Goal: Transaction & Acquisition: Purchase product/service

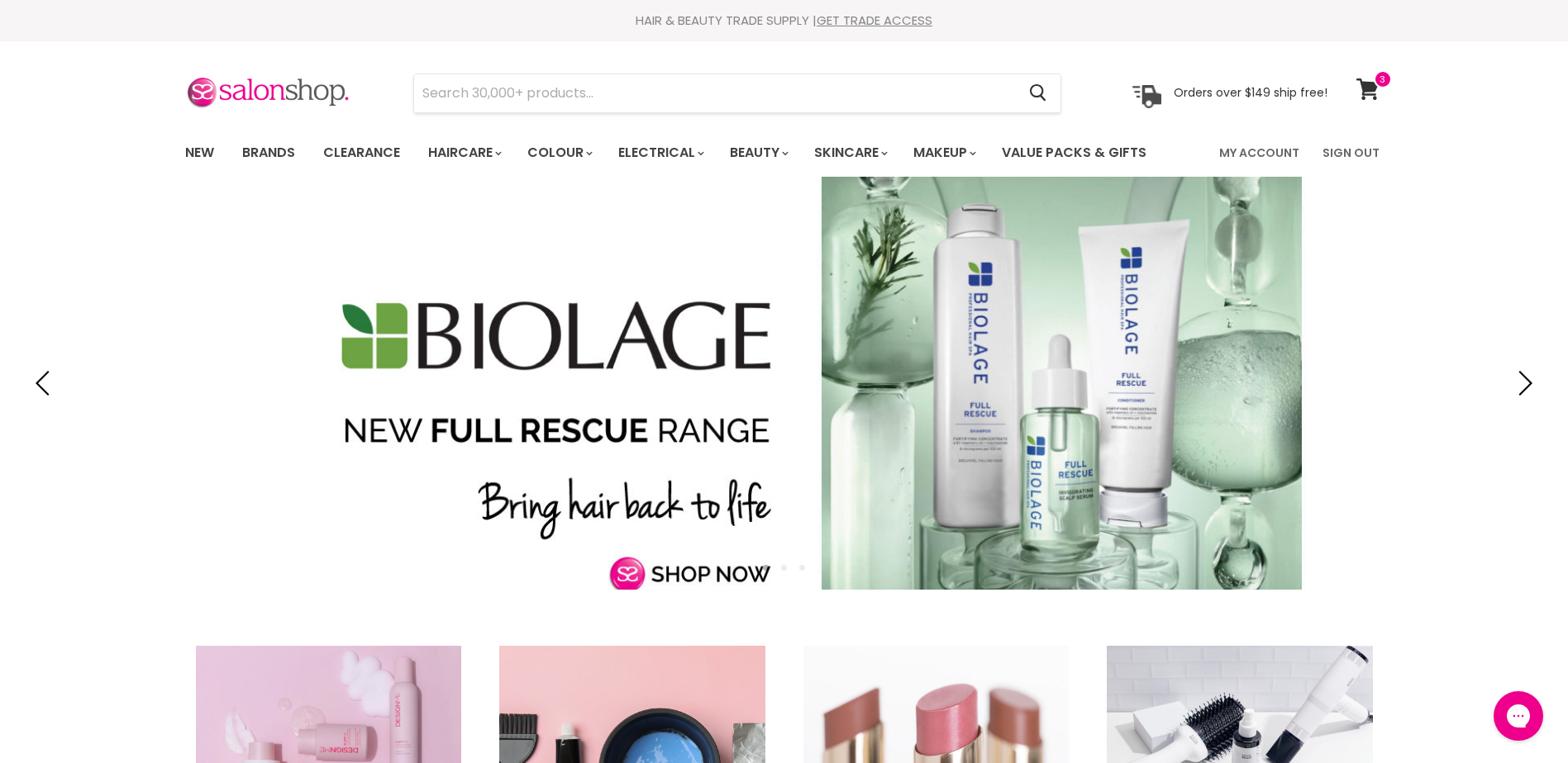
click at [1471, 529] on link "Slide 1 of 3" at bounding box center [784, 383] width 1568 height 413
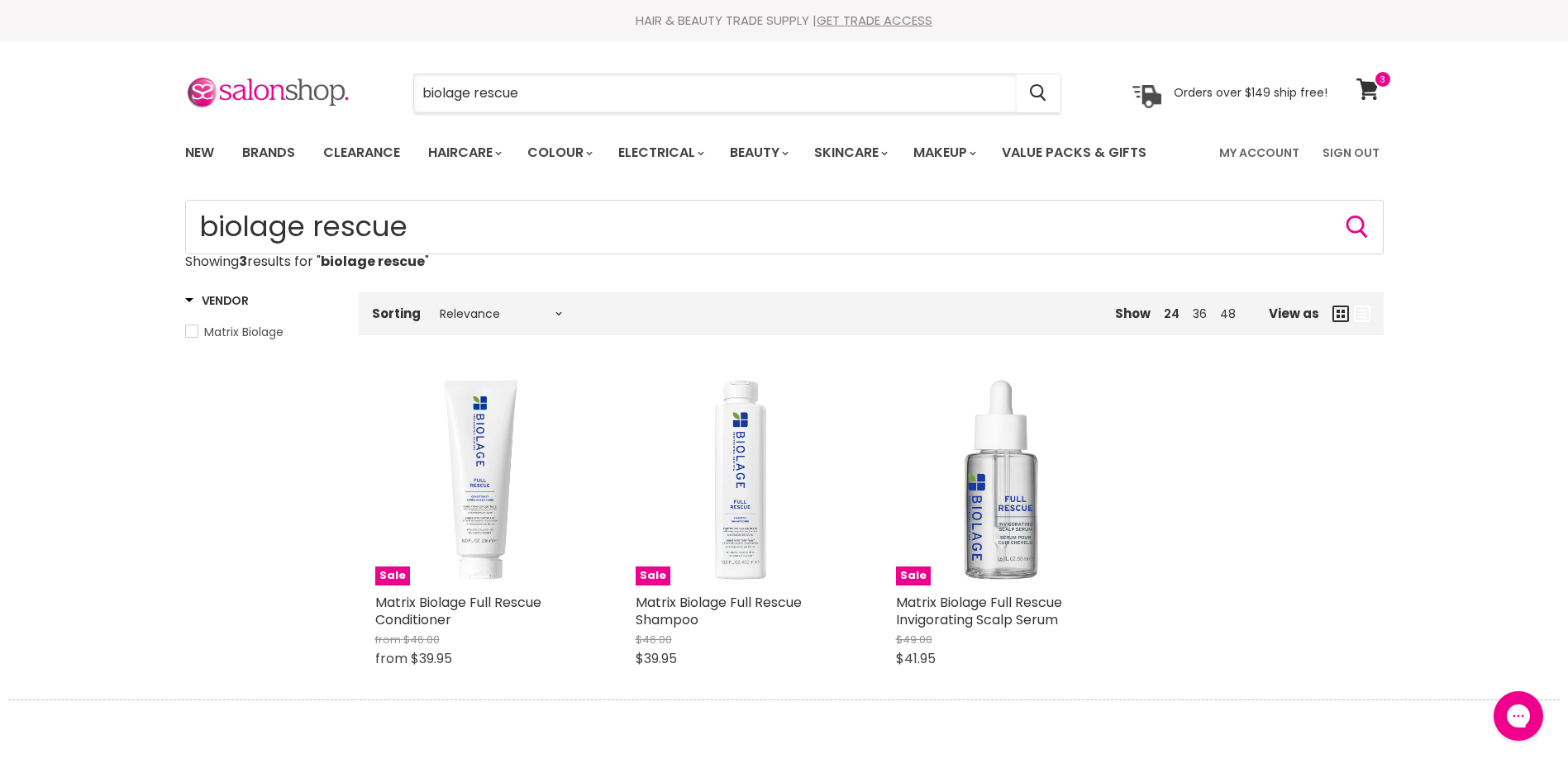
drag, startPoint x: 499, startPoint y: 102, endPoint x: 374, endPoint y: 115, distance: 125.7
click at [374, 115] on section "Menu biolage rescue Cancel" at bounding box center [784, 85] width 1240 height 88
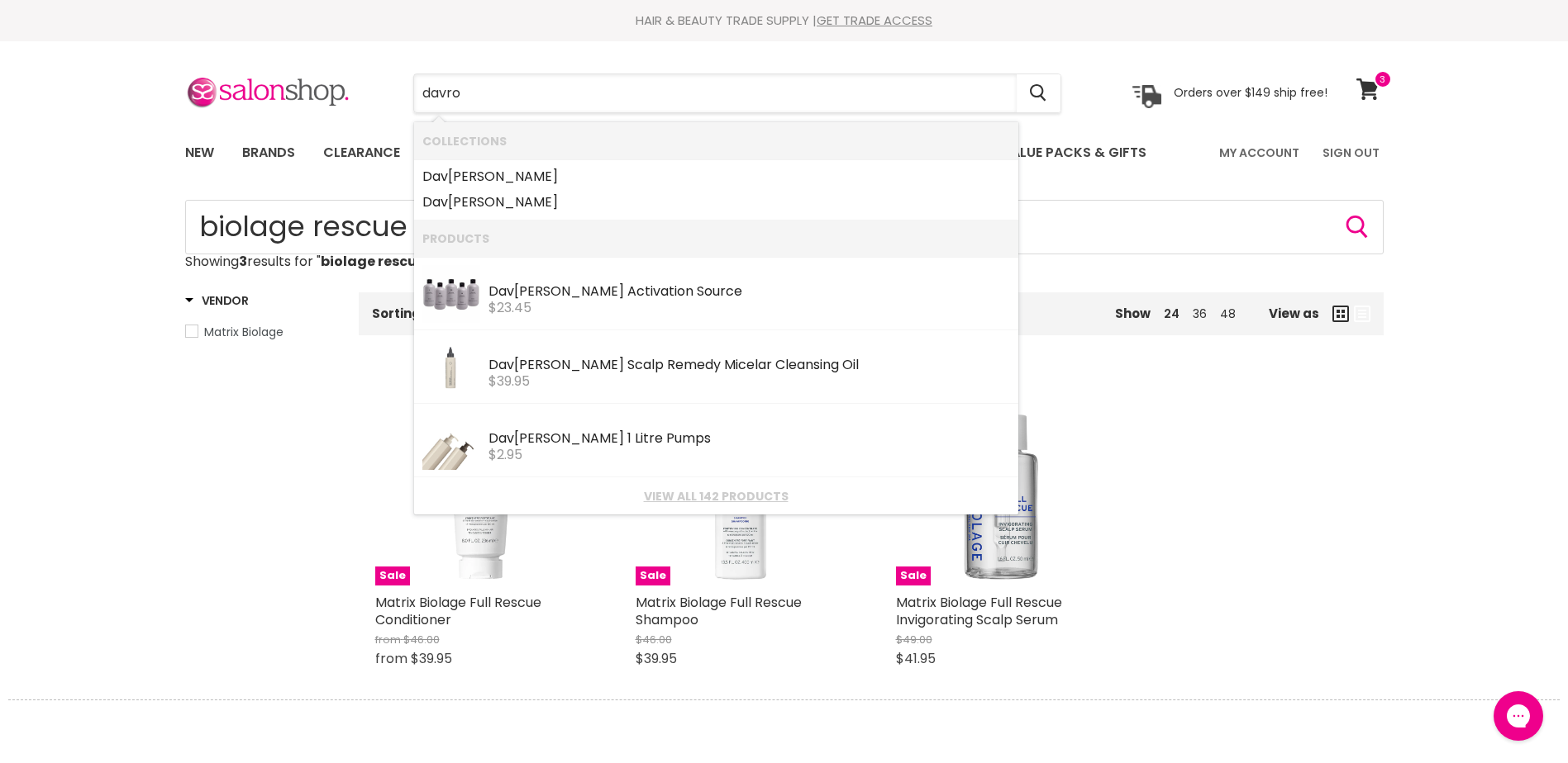
type input "davroe"
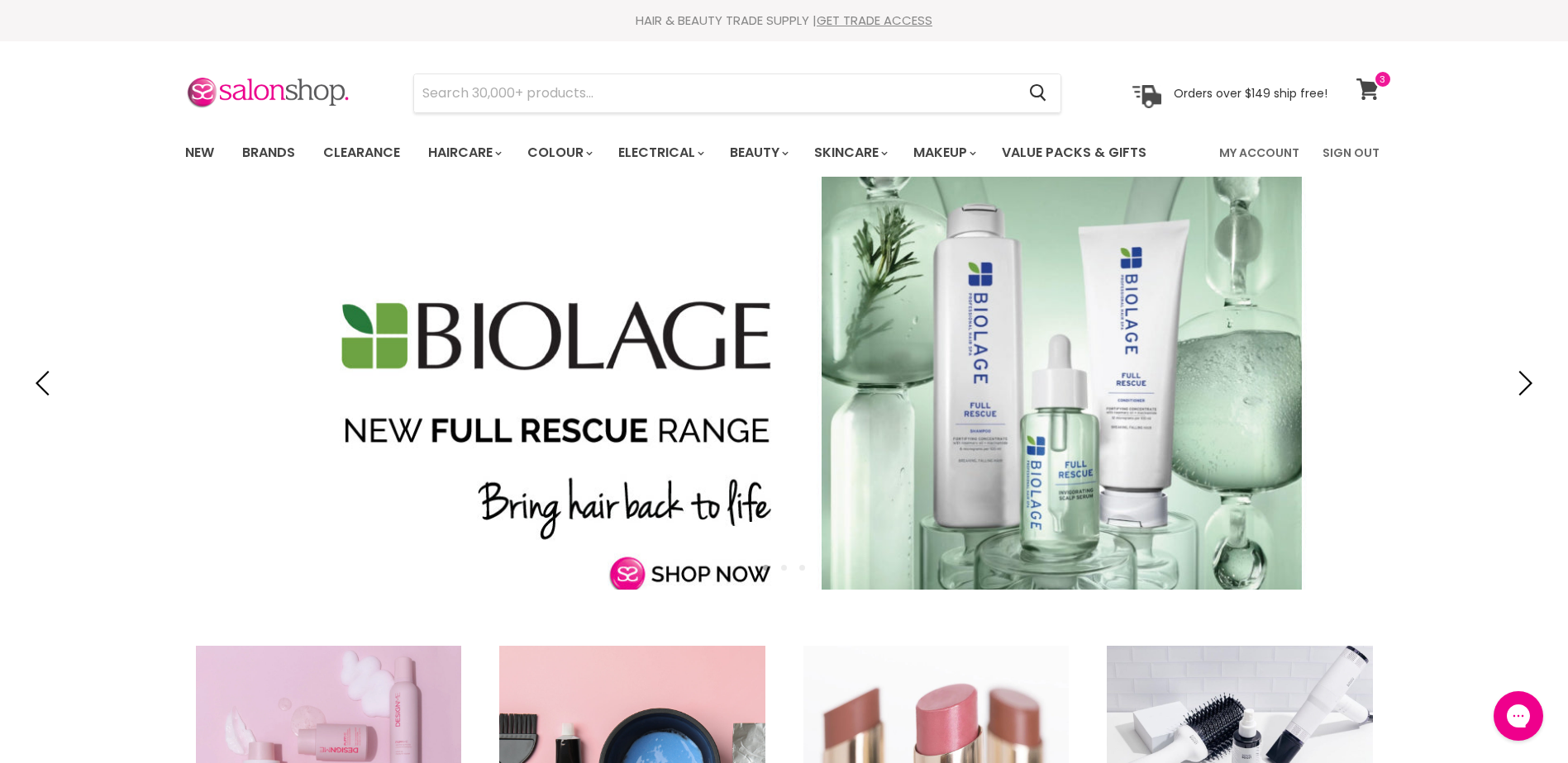
click at [1363, 90] on icon at bounding box center [1368, 89] width 22 height 21
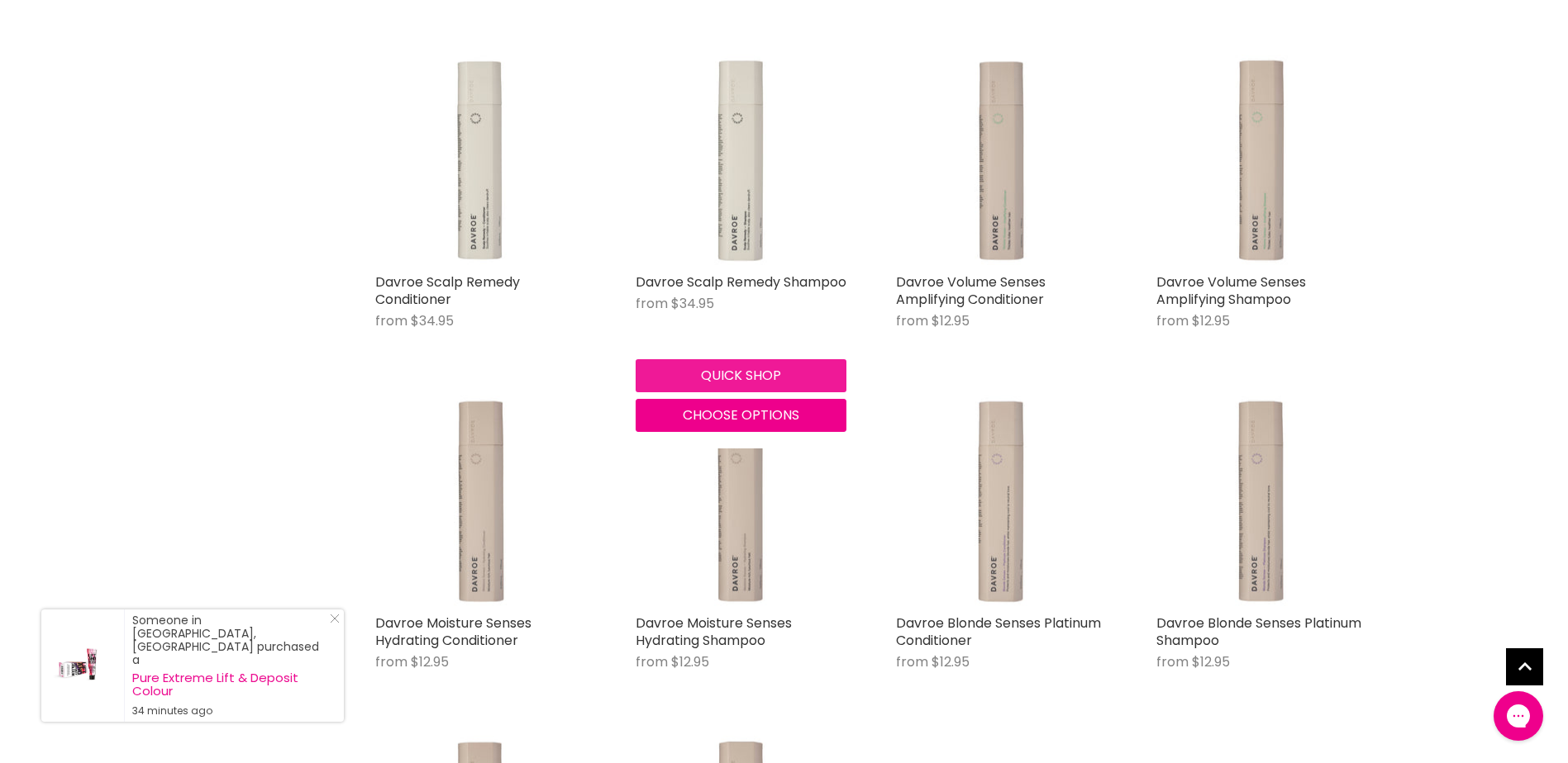
click at [737, 378] on button "Quick shop" at bounding box center [740, 375] width 211 height 33
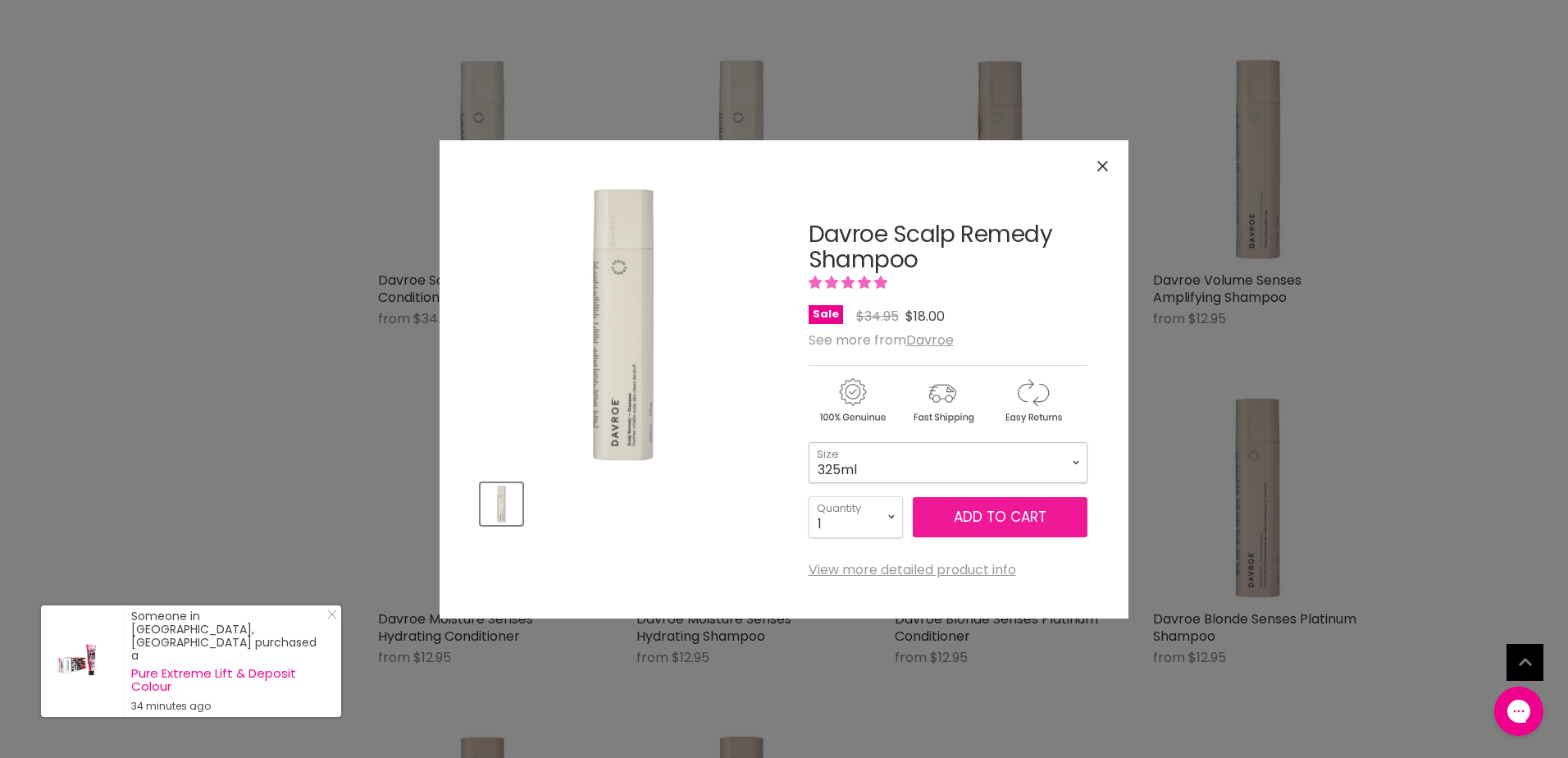
drag, startPoint x: 962, startPoint y: 458, endPoint x: 970, endPoint y: 534, distance: 76.4
drag, startPoint x: 970, startPoint y: 534, endPoint x: 764, endPoint y: 414, distance: 238.4
click at [764, 414] on article "Click or scroll to zoom Tap or pinch to zoom Davroe Scalp Remedy Shampoo 1 revi…" at bounding box center [783, 379] width 607 height 396
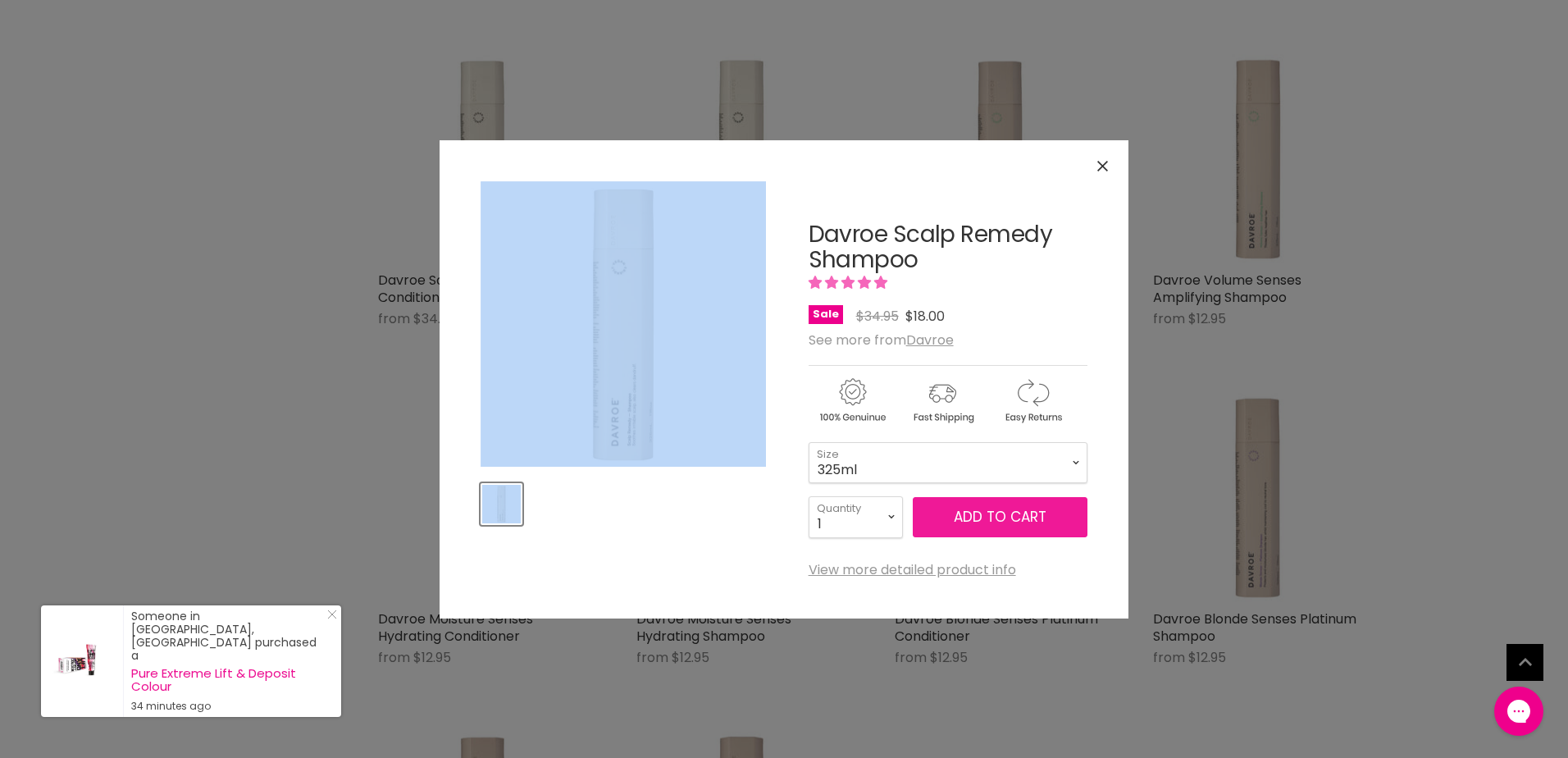
click at [969, 518] on span "Add to cart" at bounding box center [1000, 516] width 93 height 20
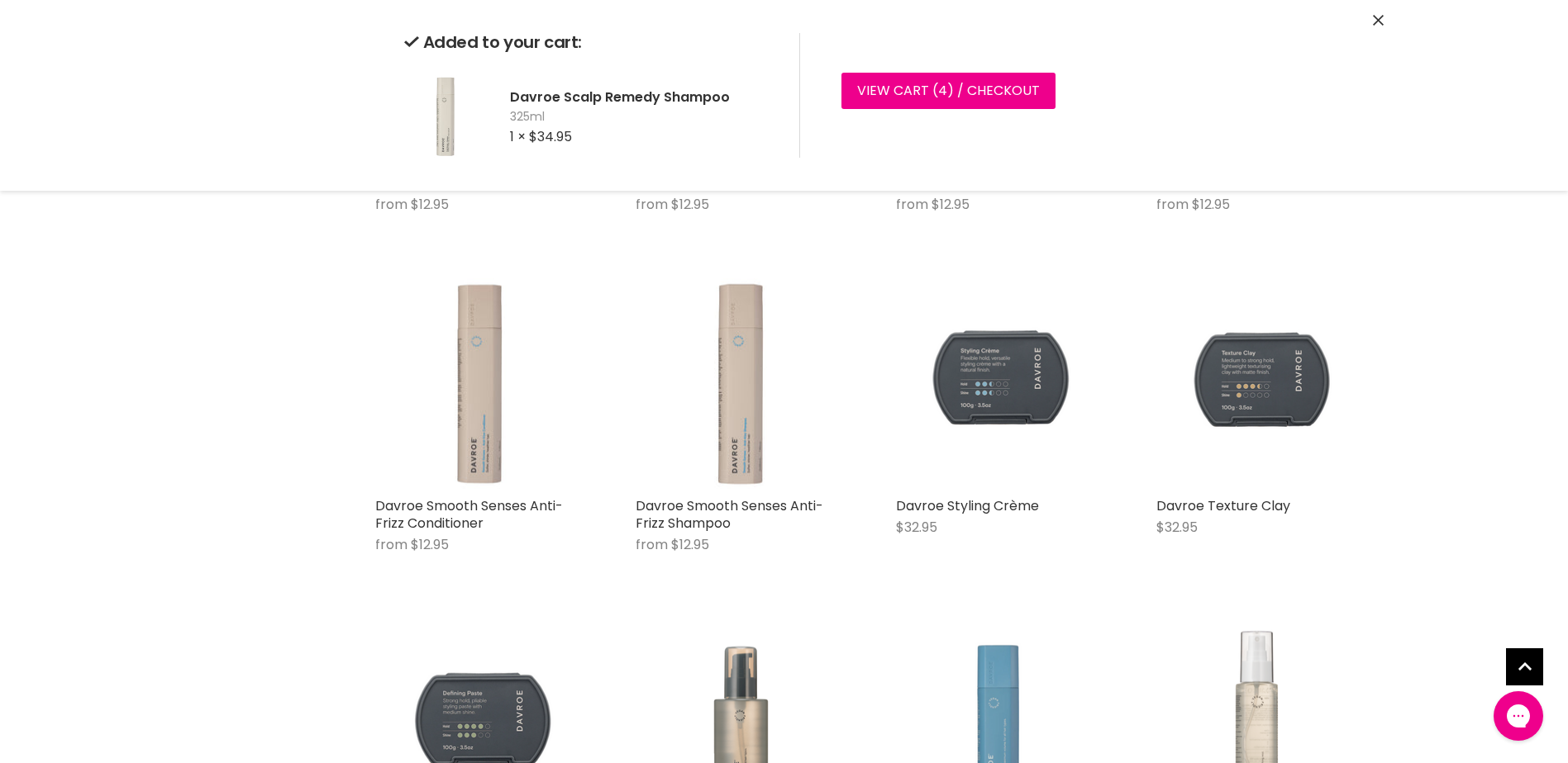
scroll to position [1157, 0]
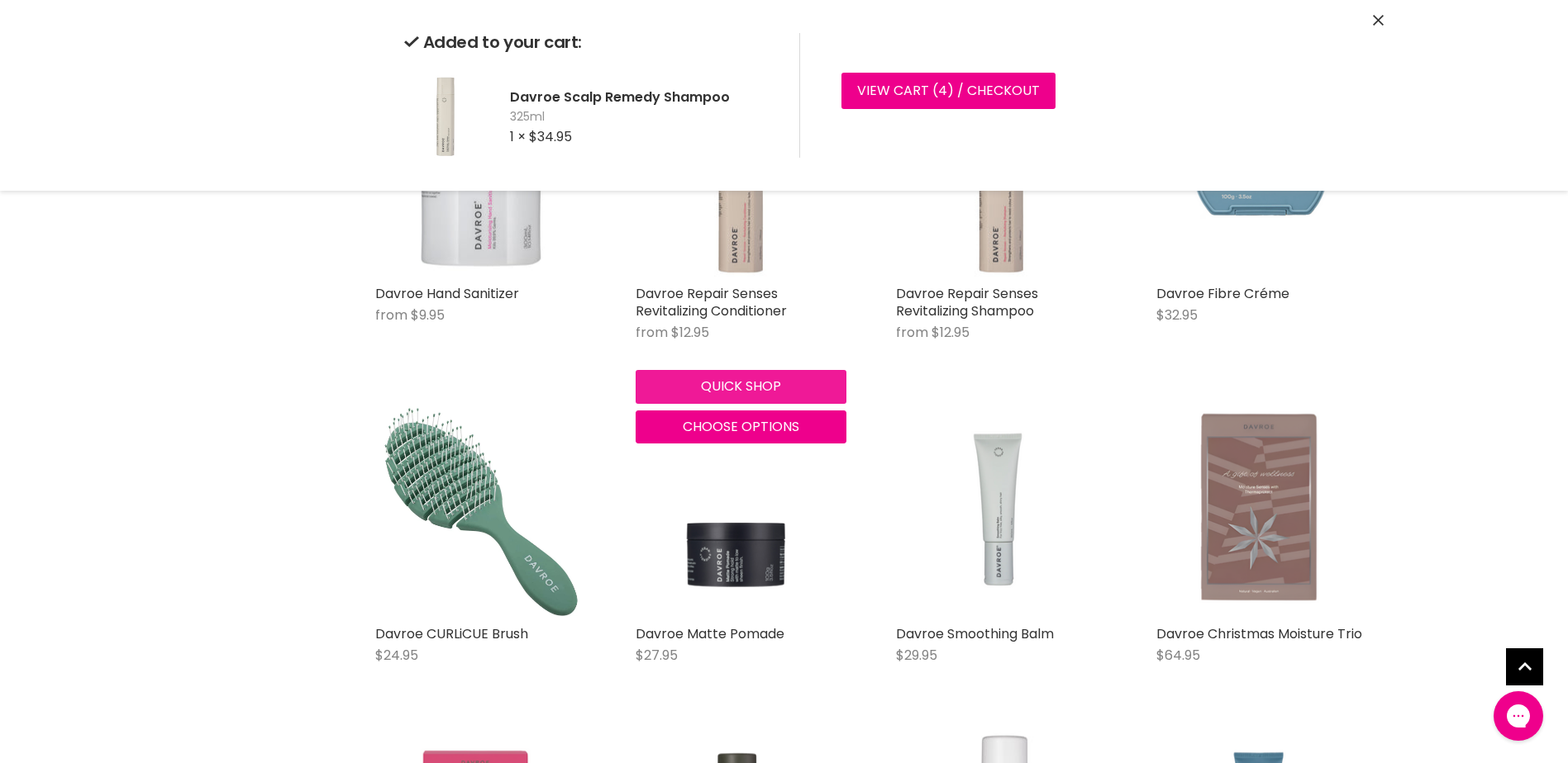
scroll to position [3056, 0]
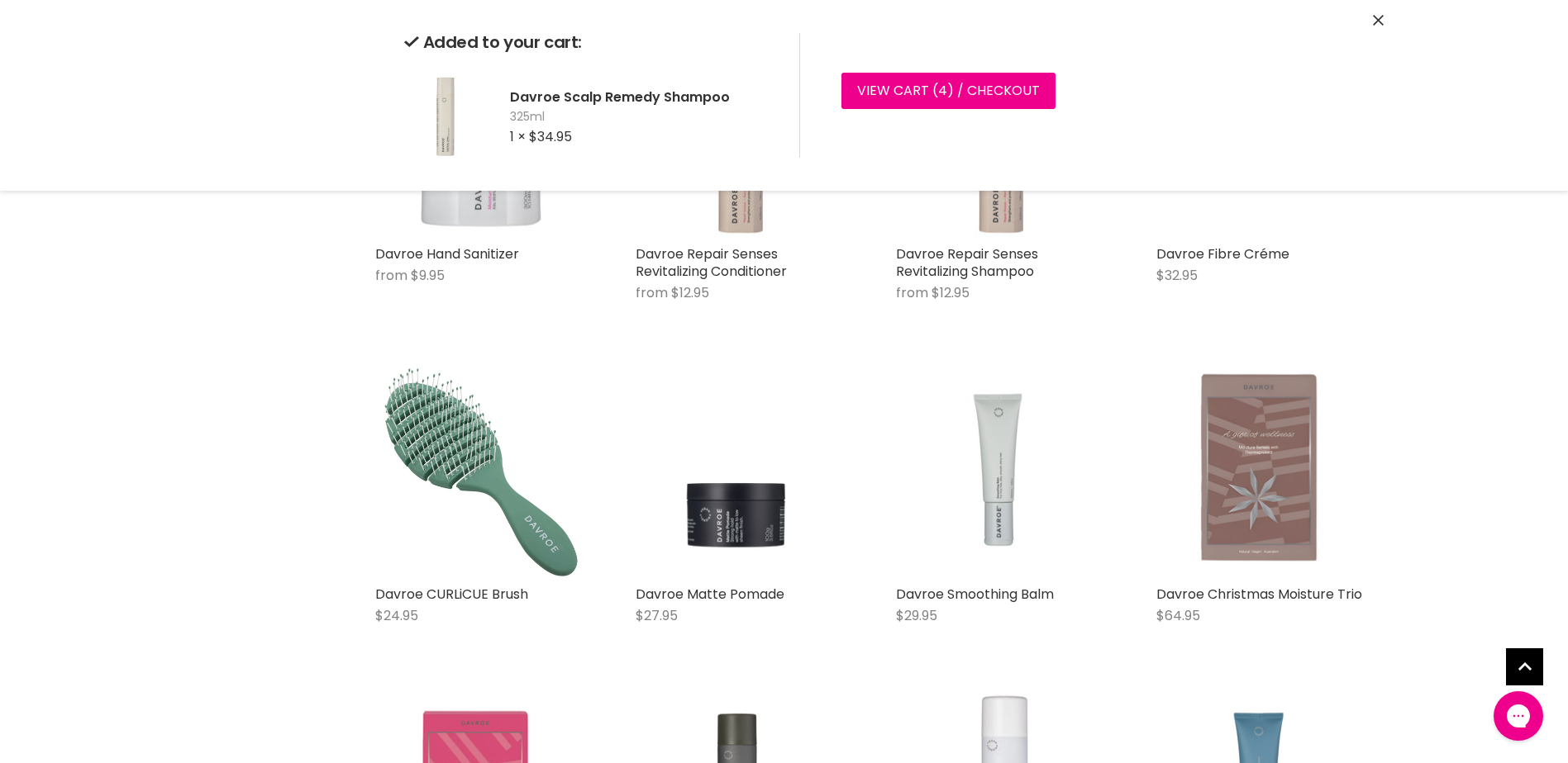
click at [1369, 22] on div "Added to your cart: Davroe Scalp Remedy Shampoo 325ml 1 × $34.95 View cart ( 4 …" at bounding box center [784, 95] width 1240 height 191
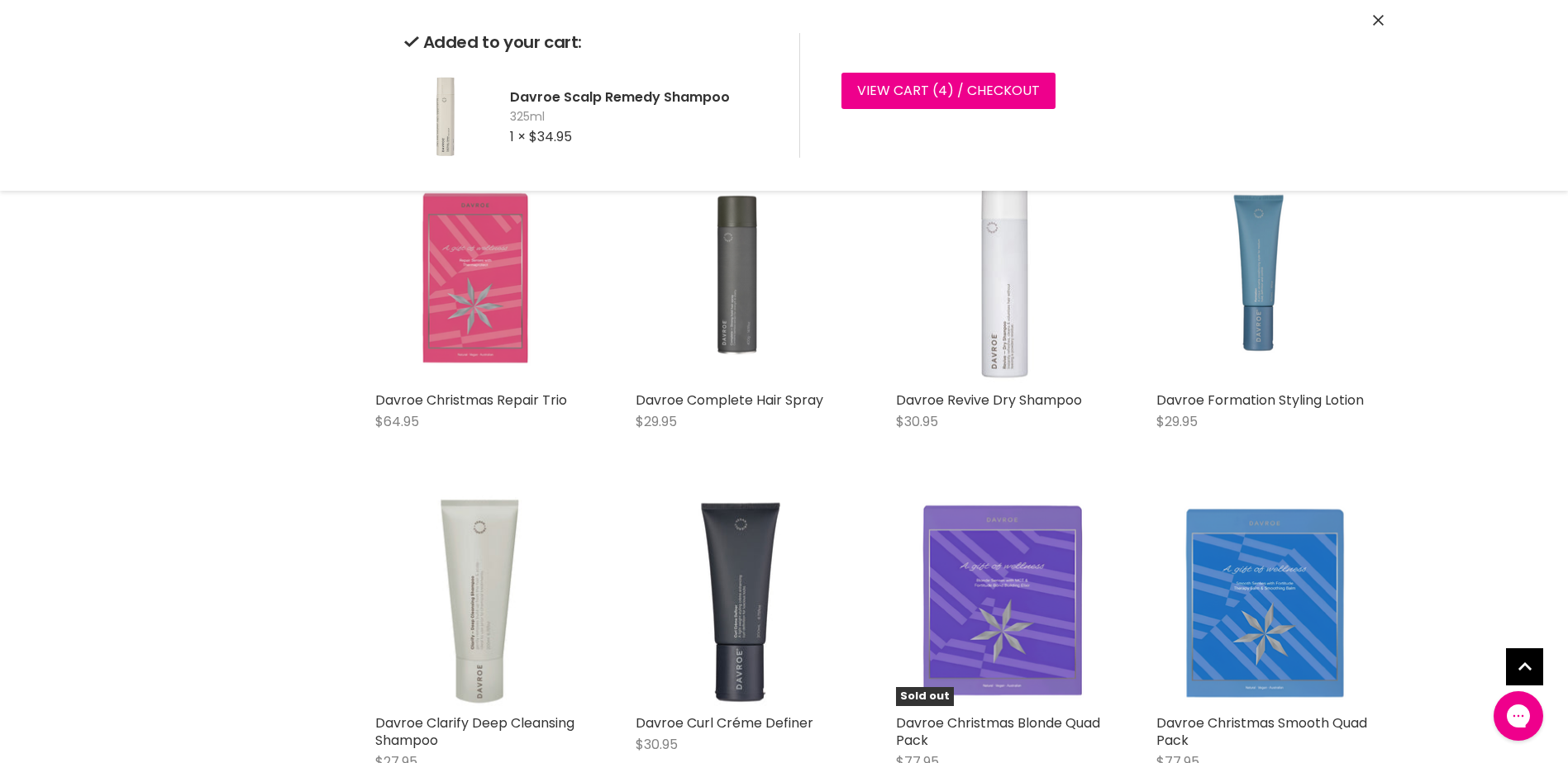
scroll to position [3635, 0]
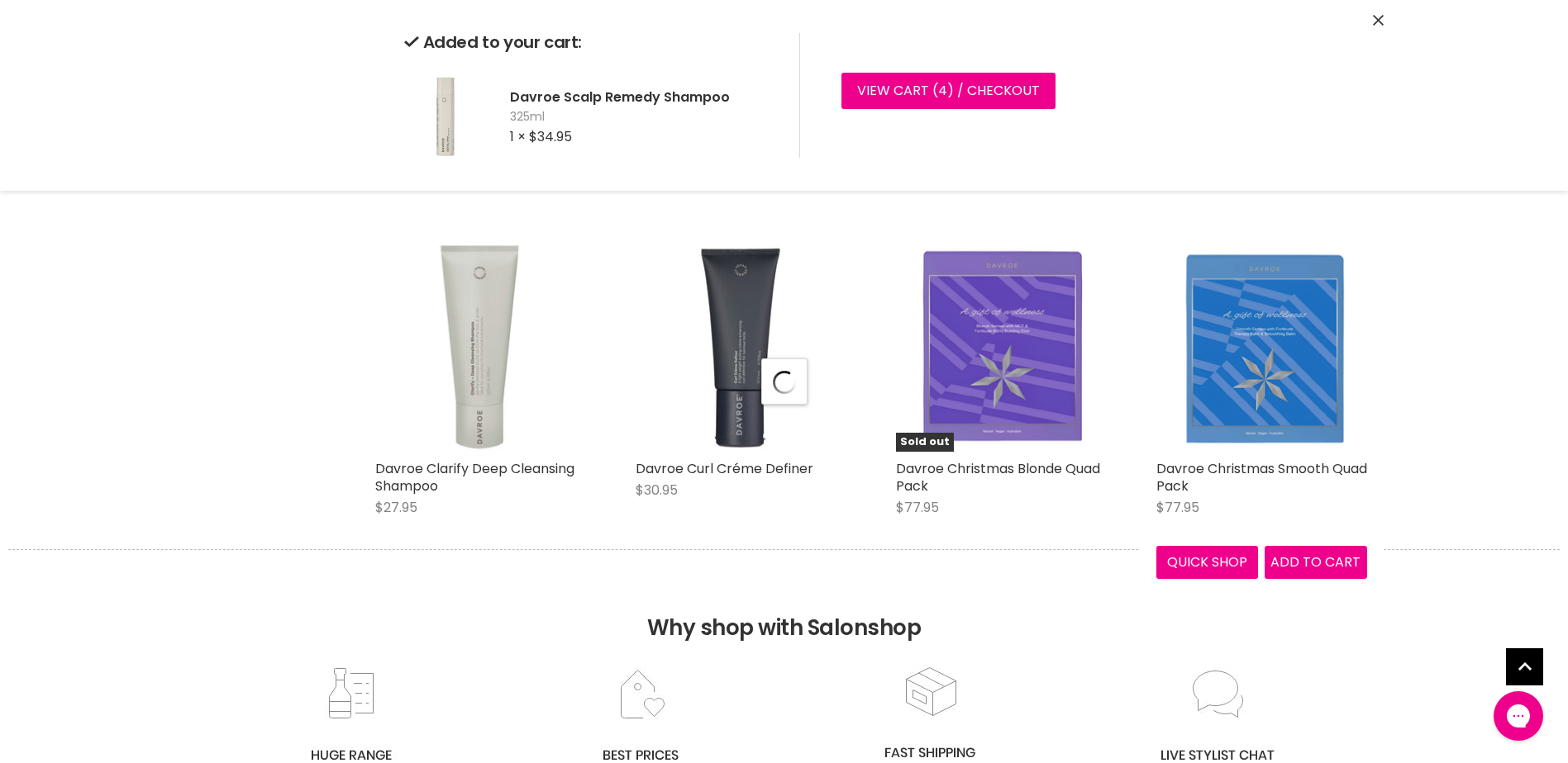
scroll to position [3965, 0]
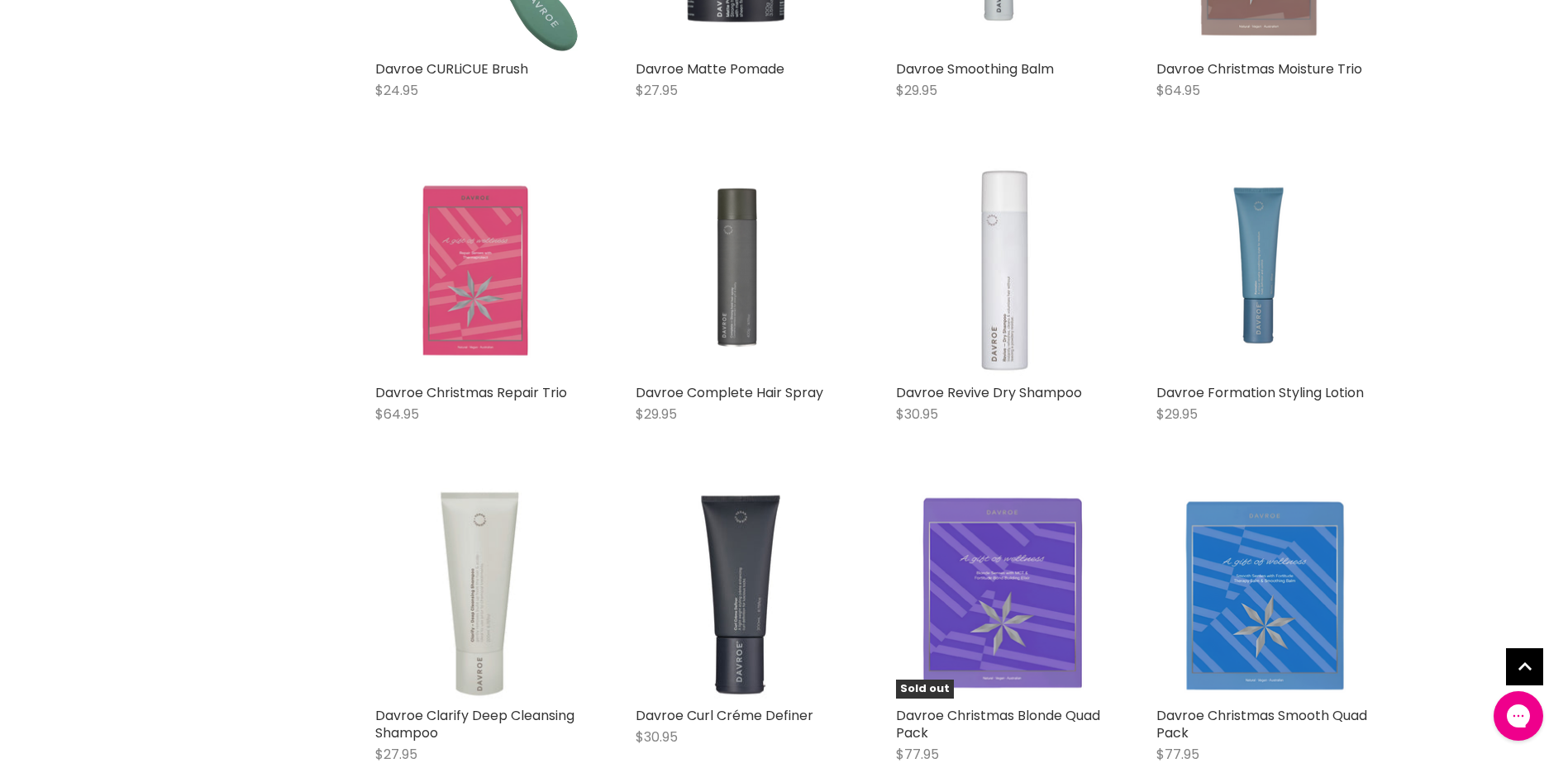
scroll to position [3791, 0]
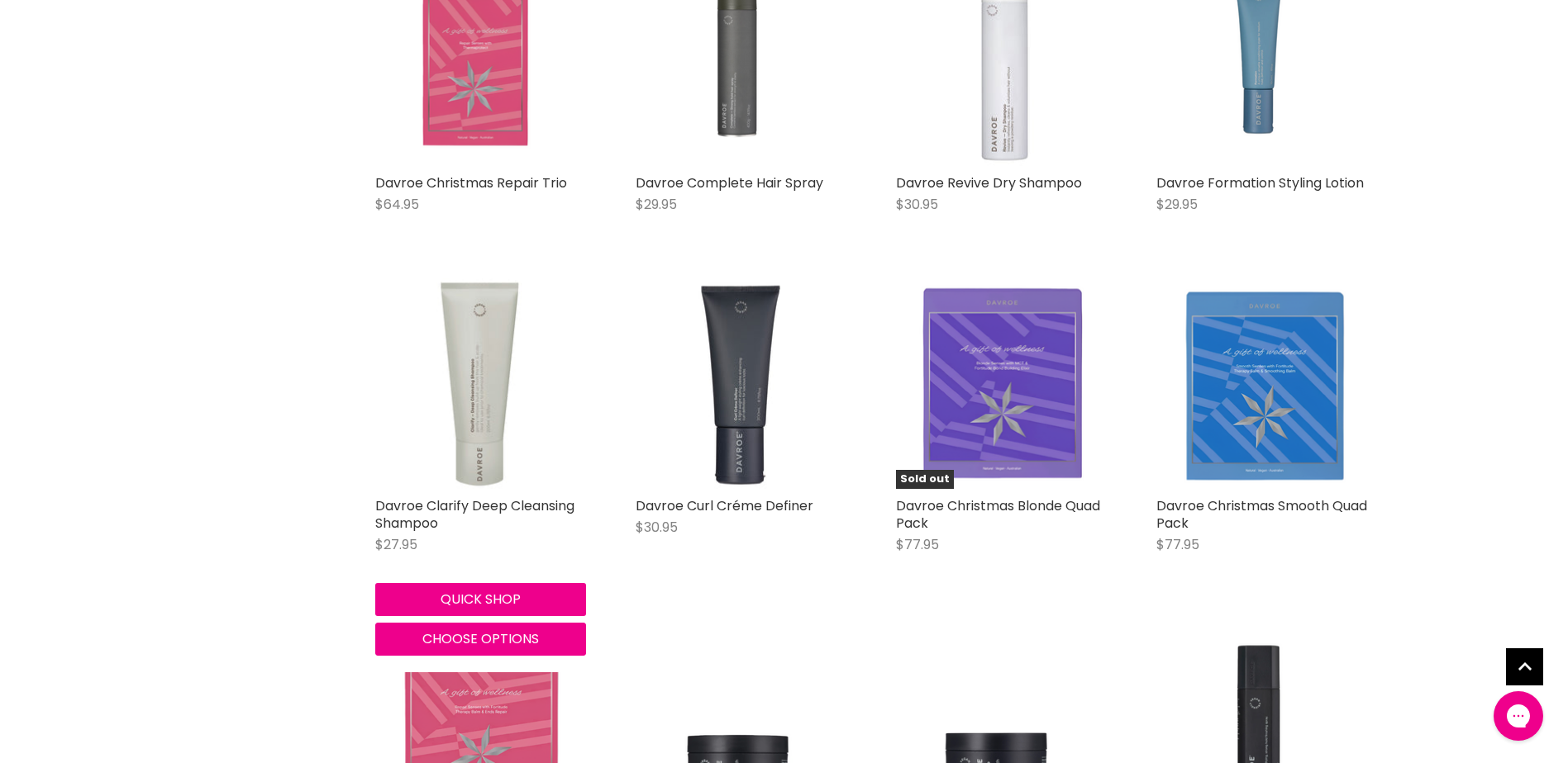
click at [530, 596] on button "Quick shop" at bounding box center [480, 600] width 211 height 33
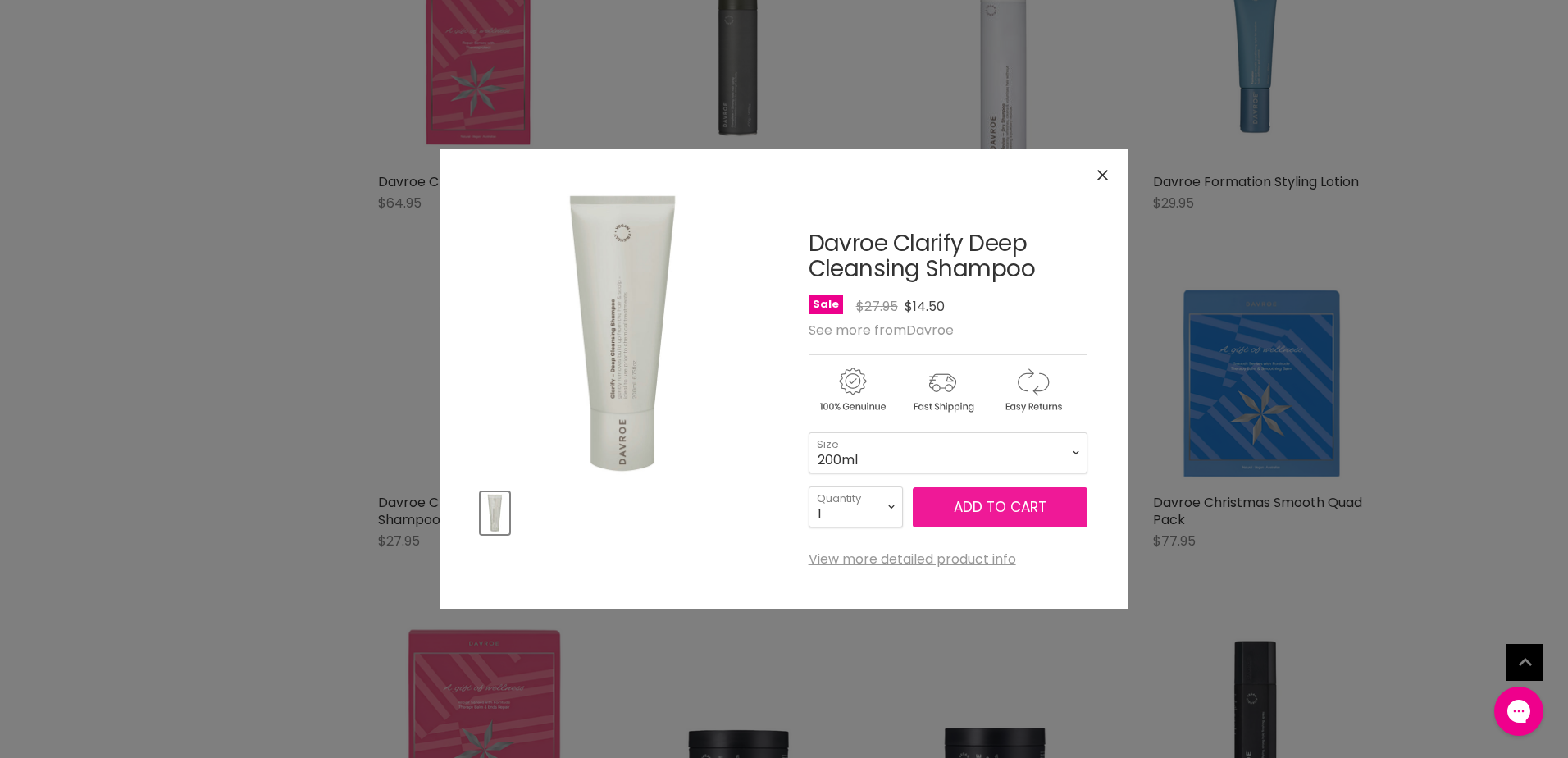
click at [1020, 510] on span "Add to cart" at bounding box center [1000, 507] width 93 height 20
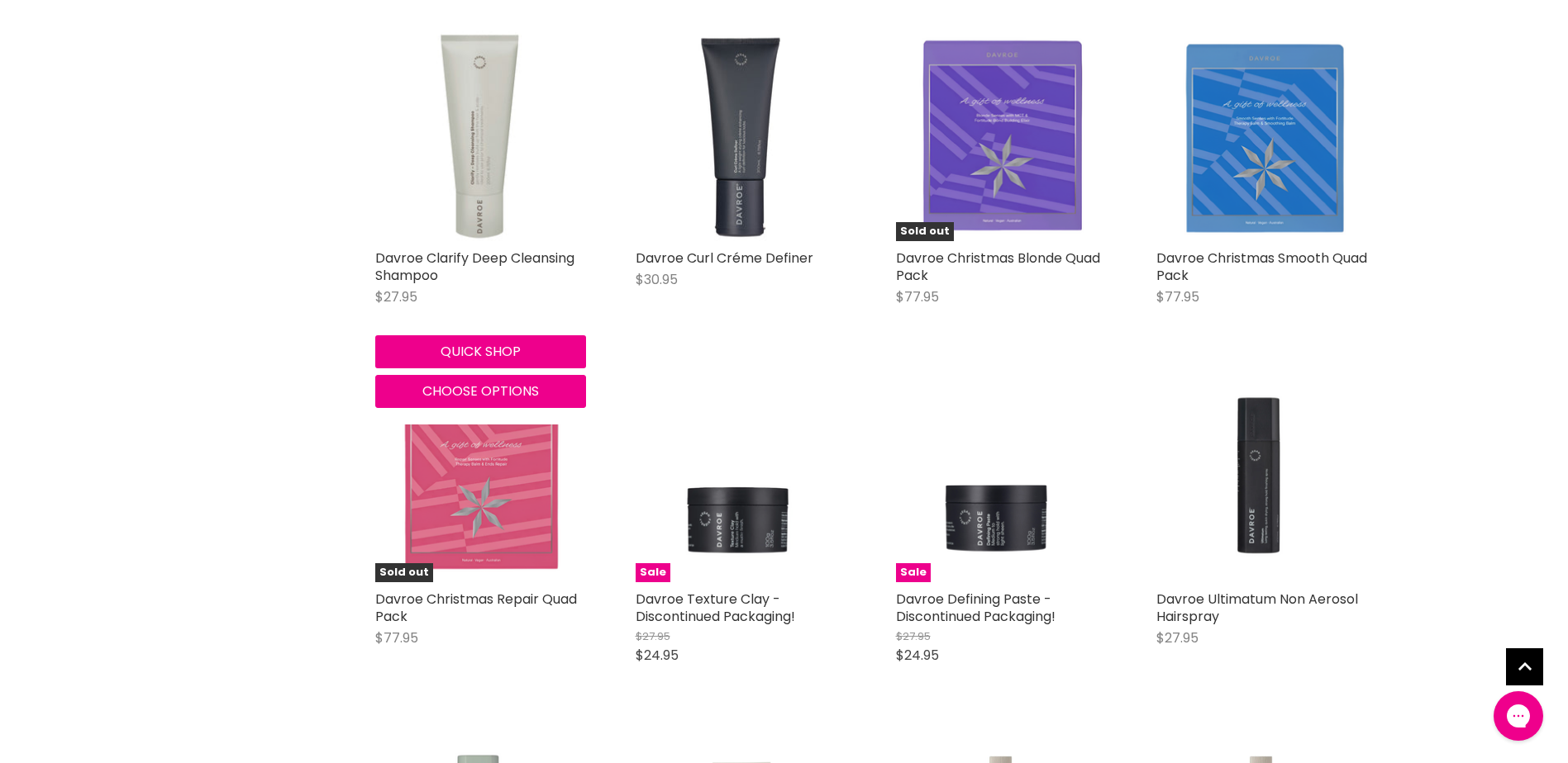
scroll to position [4782, 0]
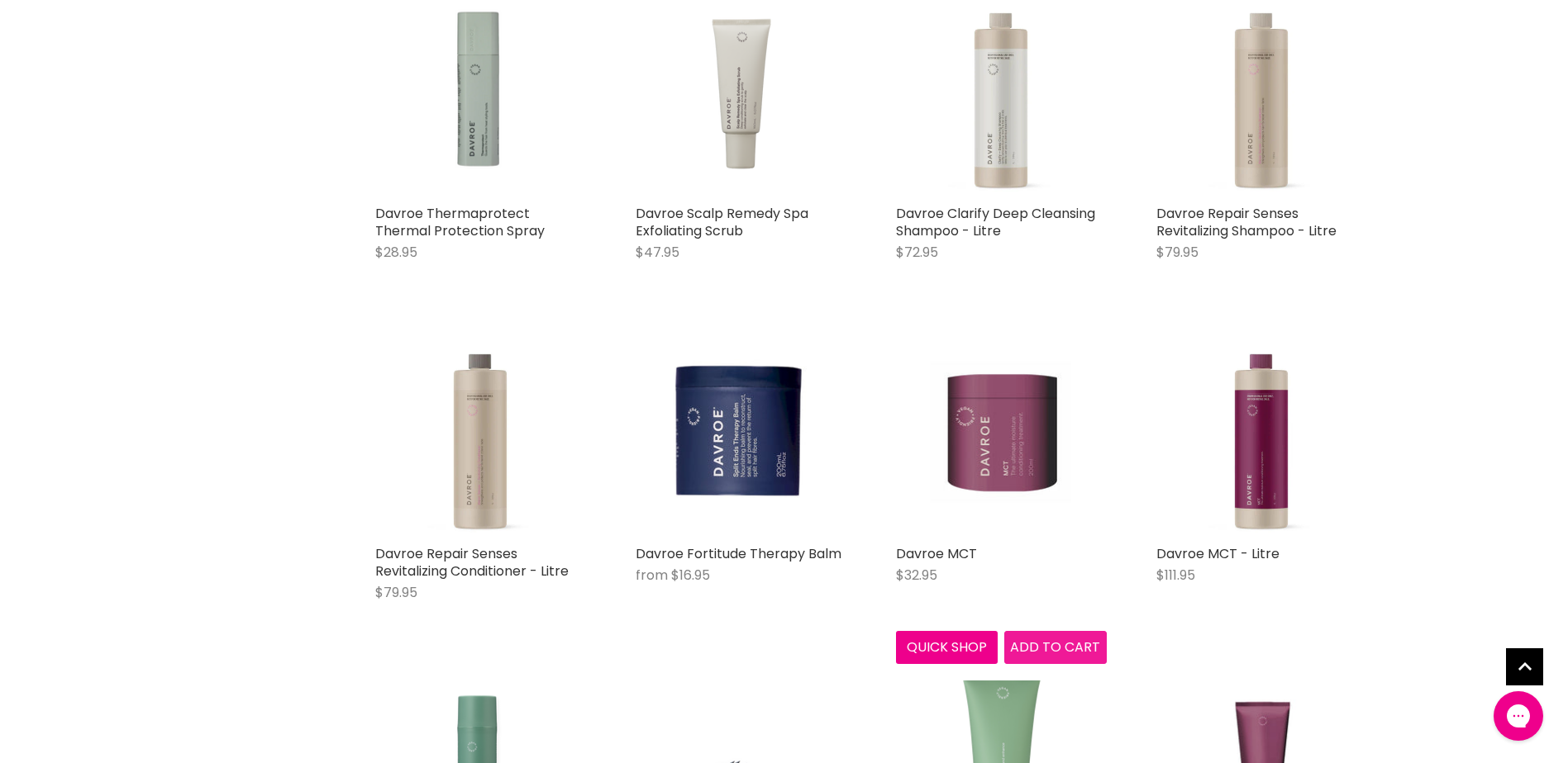
click at [1037, 644] on span "Add to cart" at bounding box center [1055, 647] width 90 height 19
click at [1063, 638] on span "Add to cart" at bounding box center [1055, 647] width 90 height 19
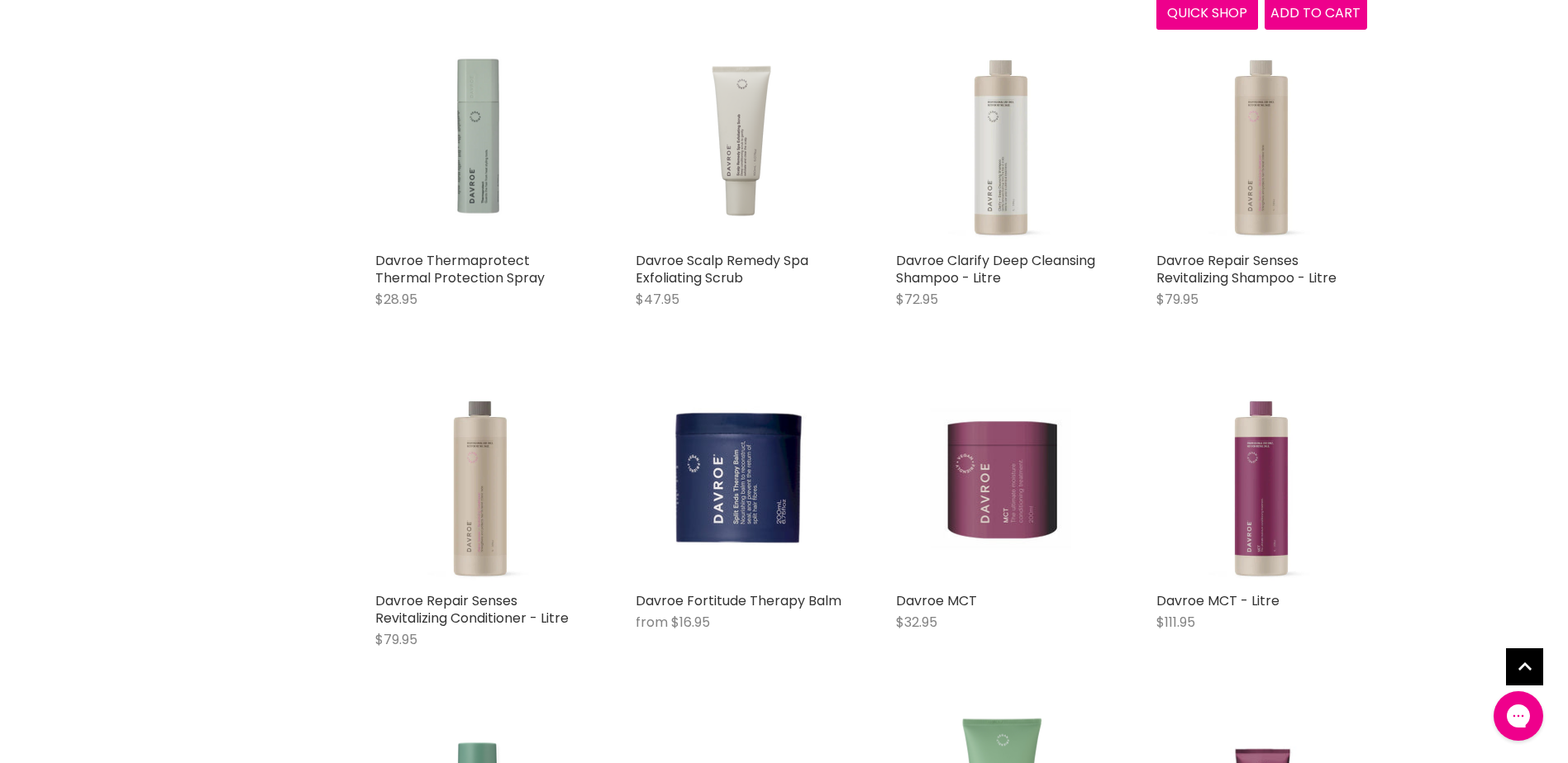
scroll to position [4947, 0]
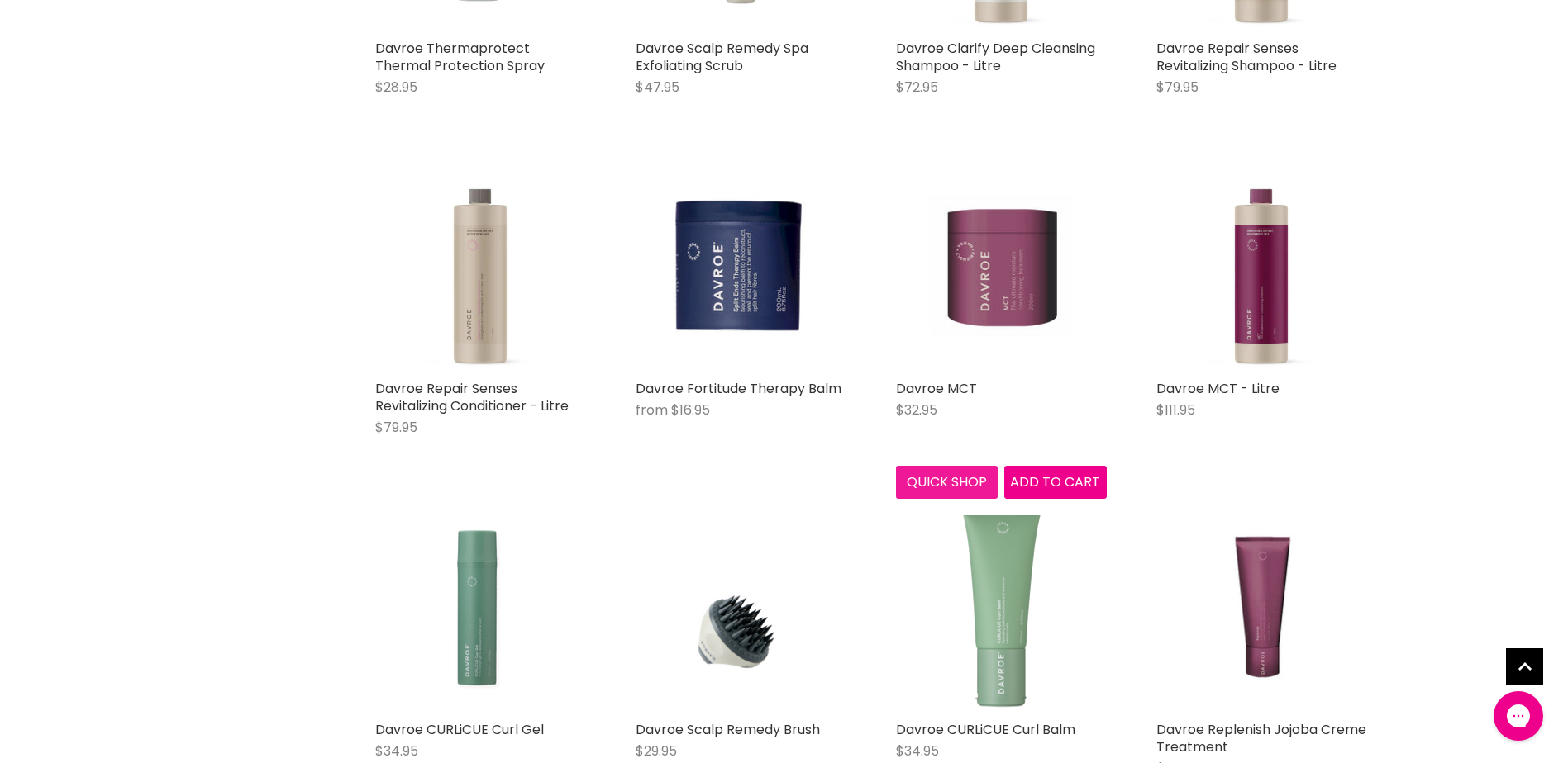
click at [944, 480] on button "Quick shop" at bounding box center [946, 482] width 102 height 33
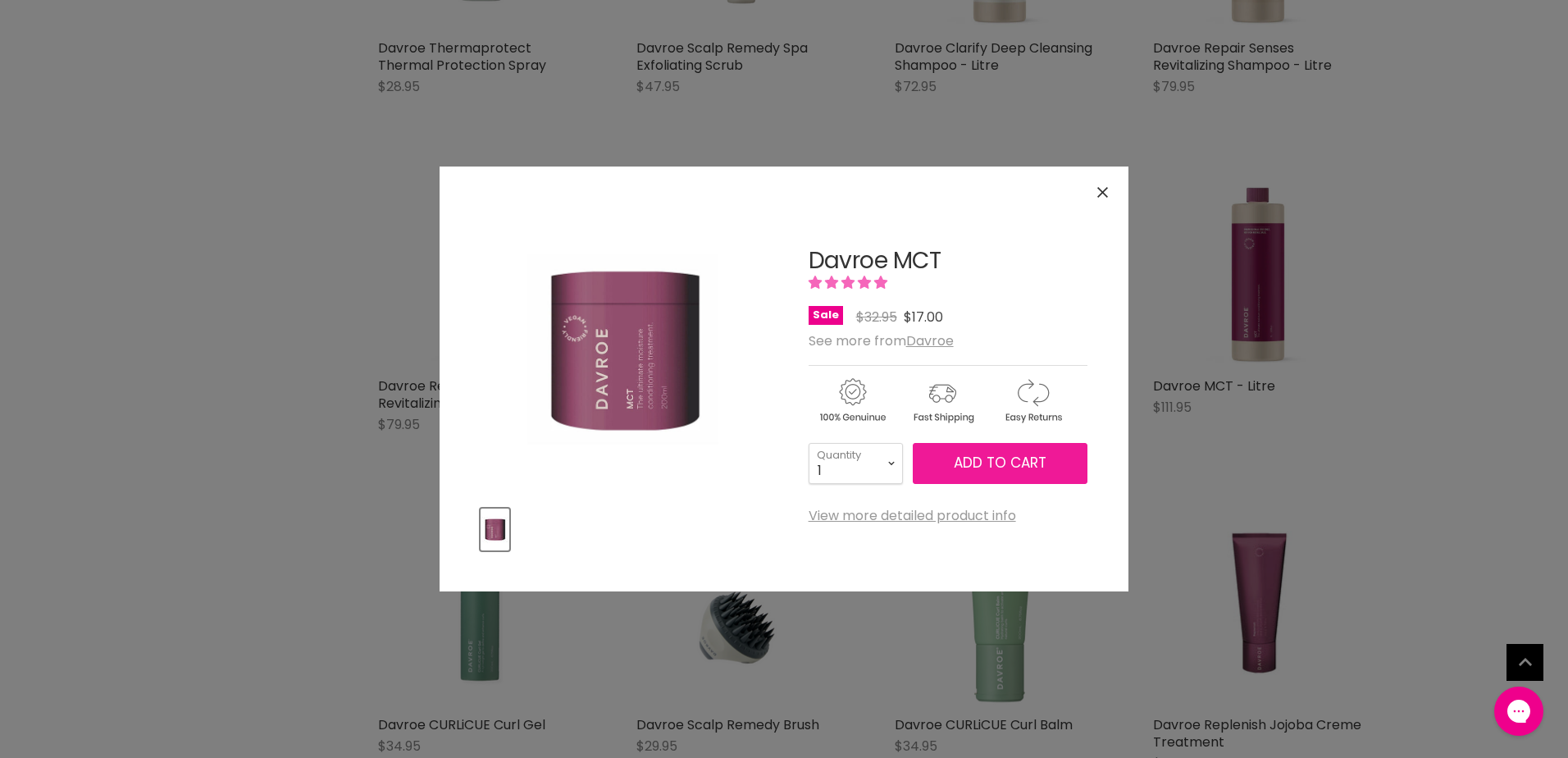
click at [1008, 468] on span "Add to cart" at bounding box center [1000, 463] width 93 height 20
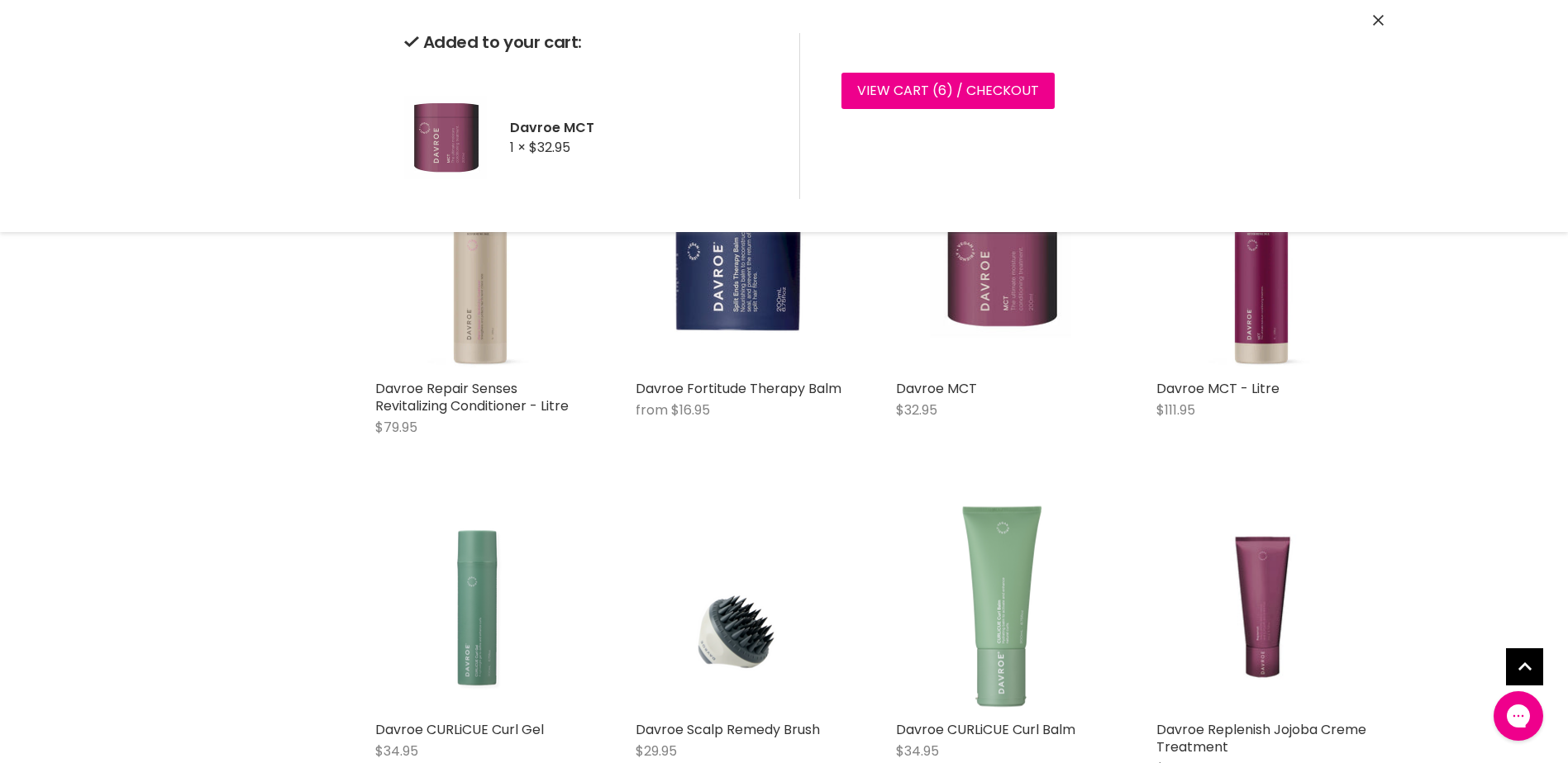
click at [1379, 18] on icon "Close" at bounding box center [1378, 20] width 10 height 10
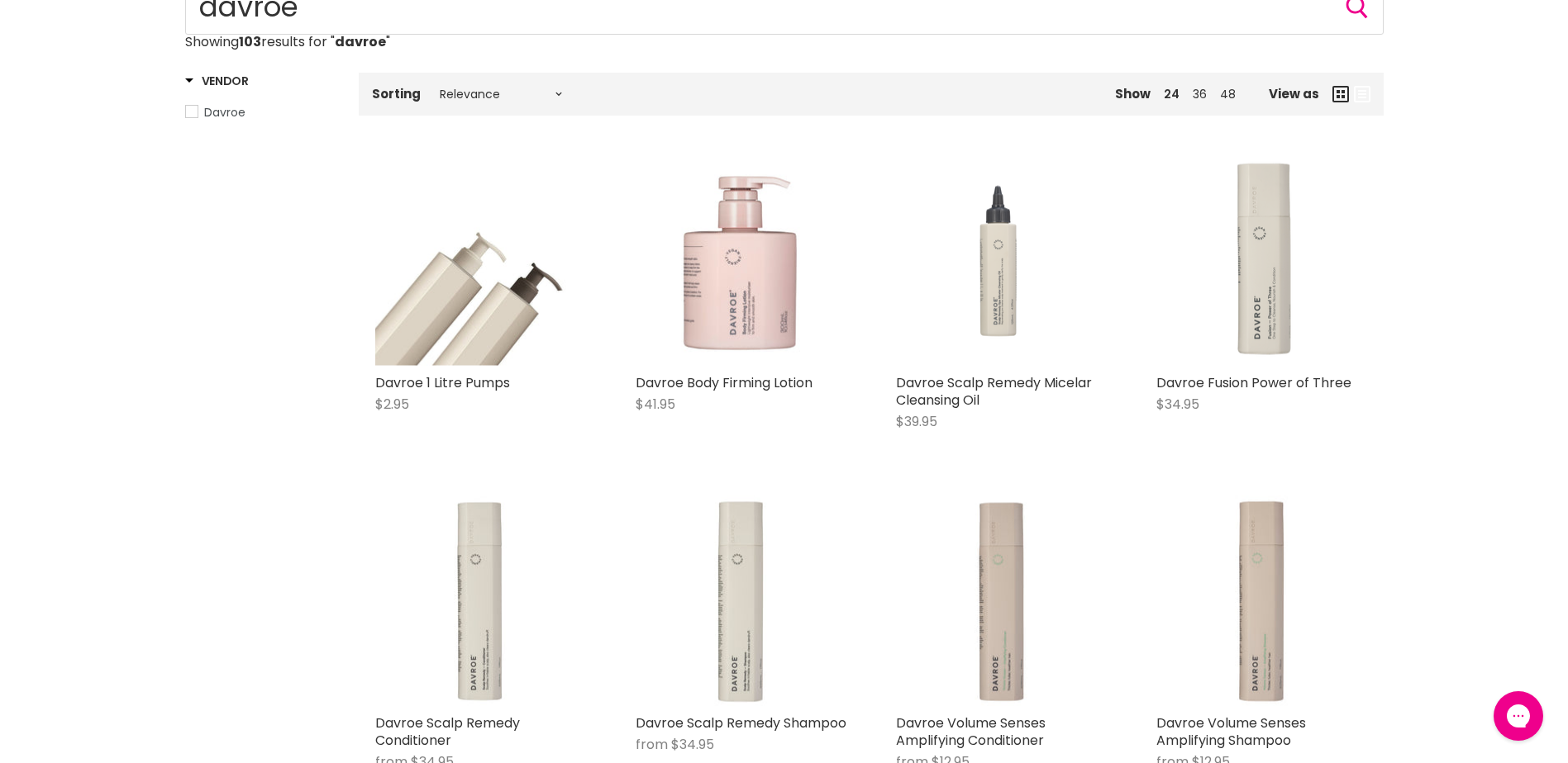
scroll to position [0, 0]
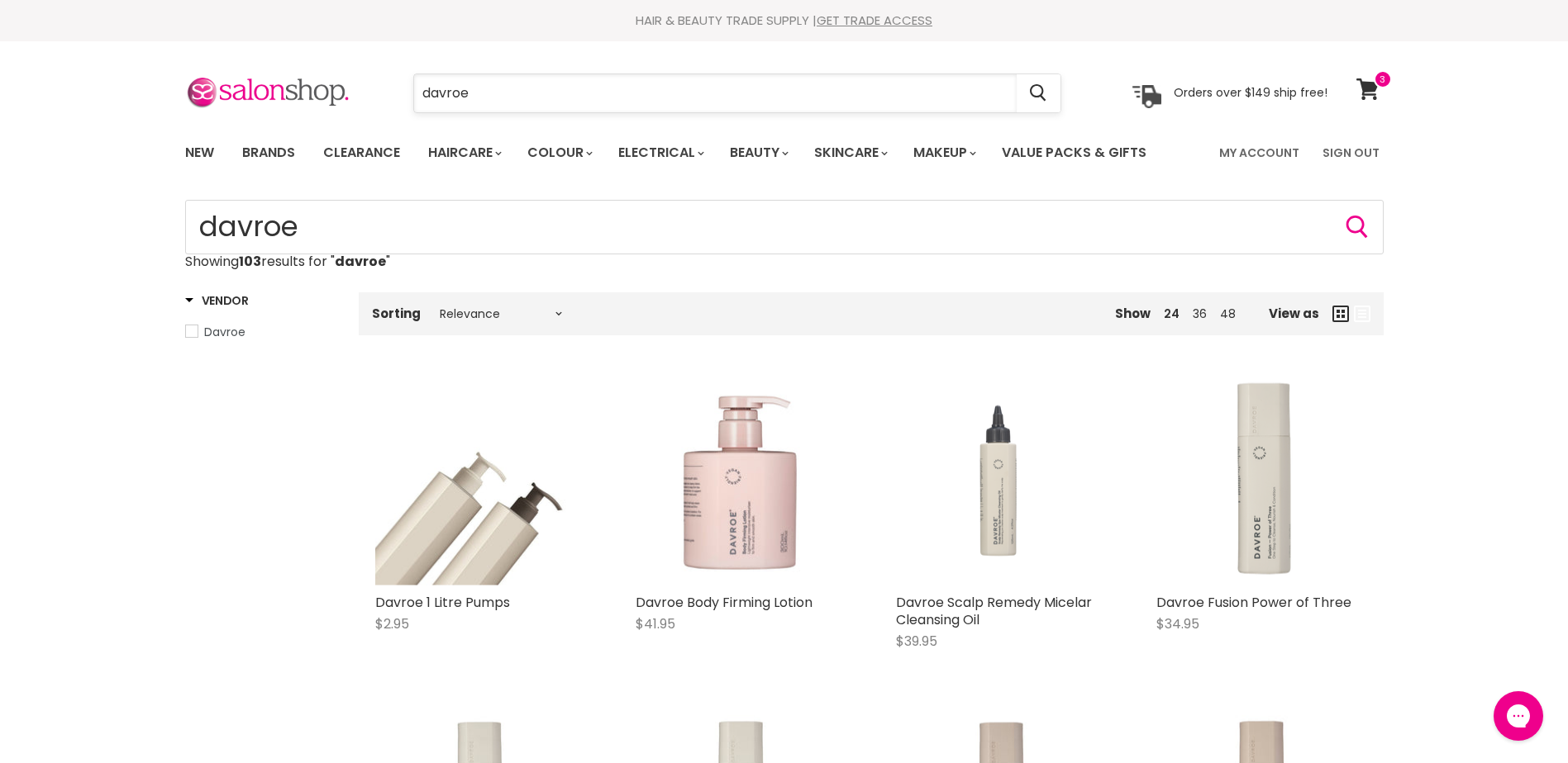
click at [632, 95] on input "davroe" at bounding box center [715, 94] width 603 height 38
click at [1364, 86] on icon at bounding box center [1368, 89] width 22 height 21
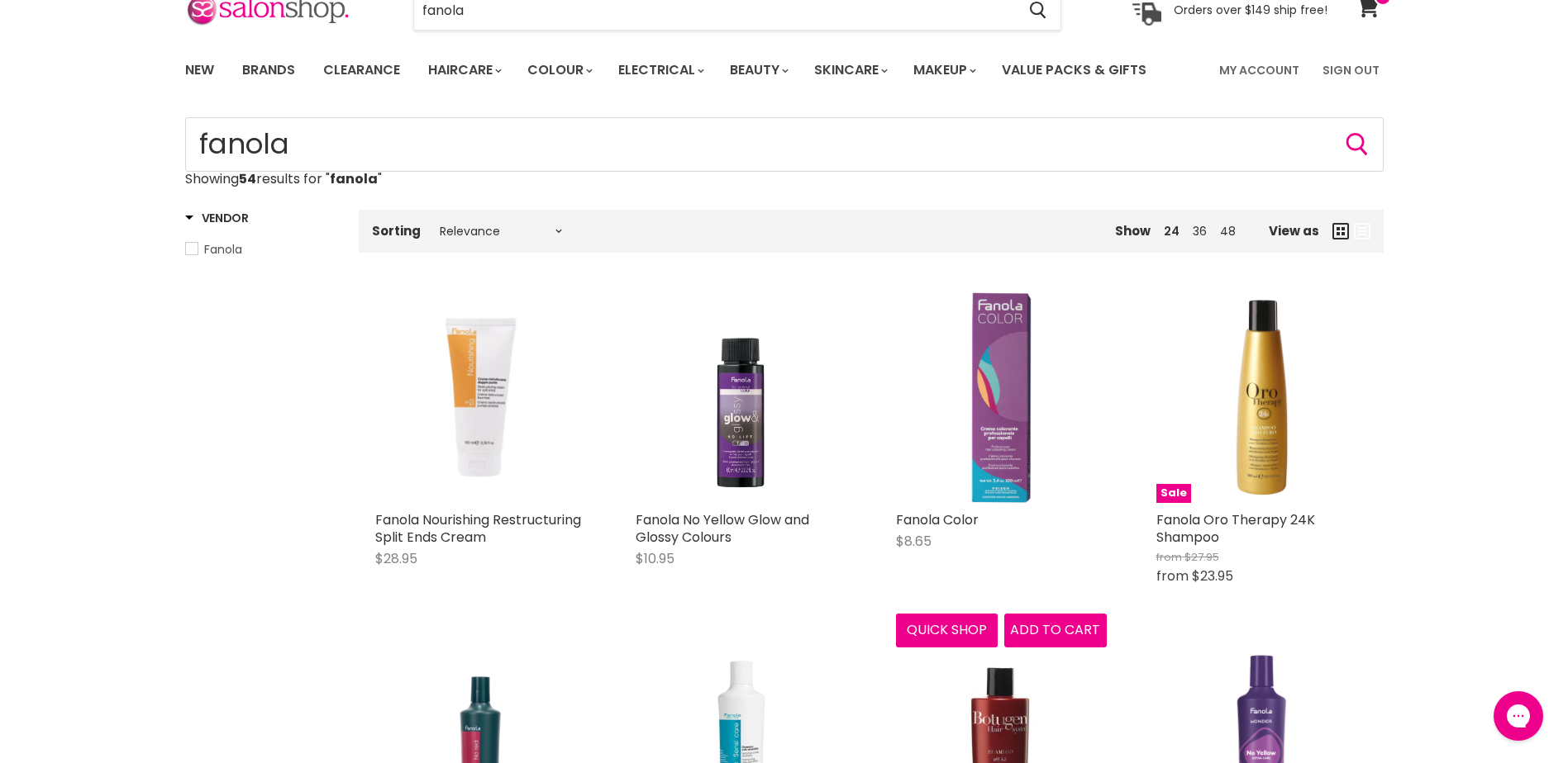
click at [1031, 447] on figure "Main content" at bounding box center [1001, 397] width 211 height 211
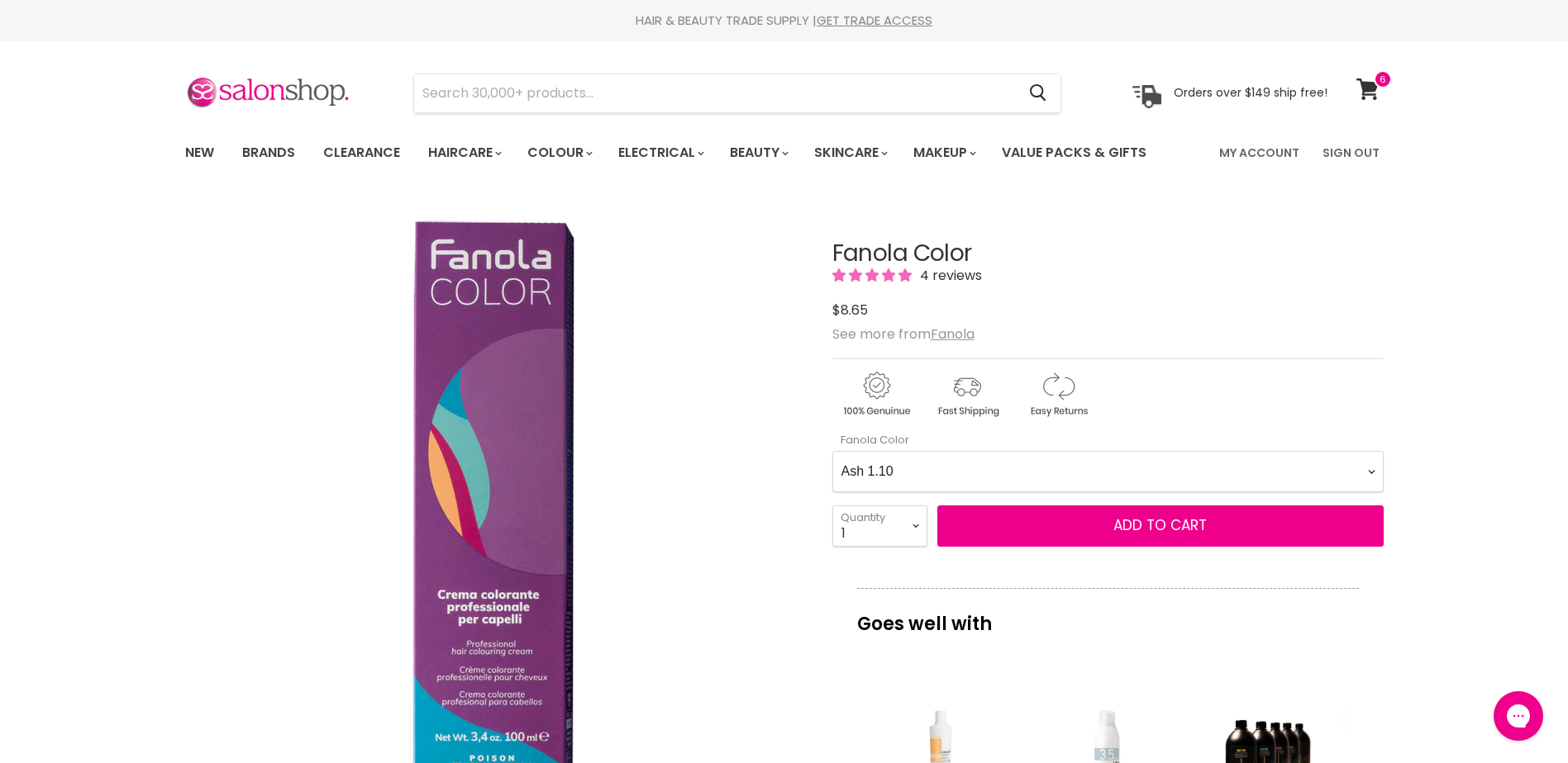
drag, startPoint x: 946, startPoint y: 466, endPoint x: 956, endPoint y: 470, distance: 10.8
click at [946, 466] on Color-0-0 "Ash 1.10 Ash 5.1 Ash 6.1 Ash 7.1 Ash 8.1 Ash 9.1 Ash 10.1 Intense Ash 5.11 Inte…" at bounding box center [1107, 472] width 551 height 41
click at [832, 451] on Color-0-0 "Ash 1.10 Ash 5.1 Ash 6.1 Ash 7.1 Ash 8.1 Ash 9.1 Ash 10.1 Intense Ash 5.11 Inte…" at bounding box center [1107, 472] width 551 height 41
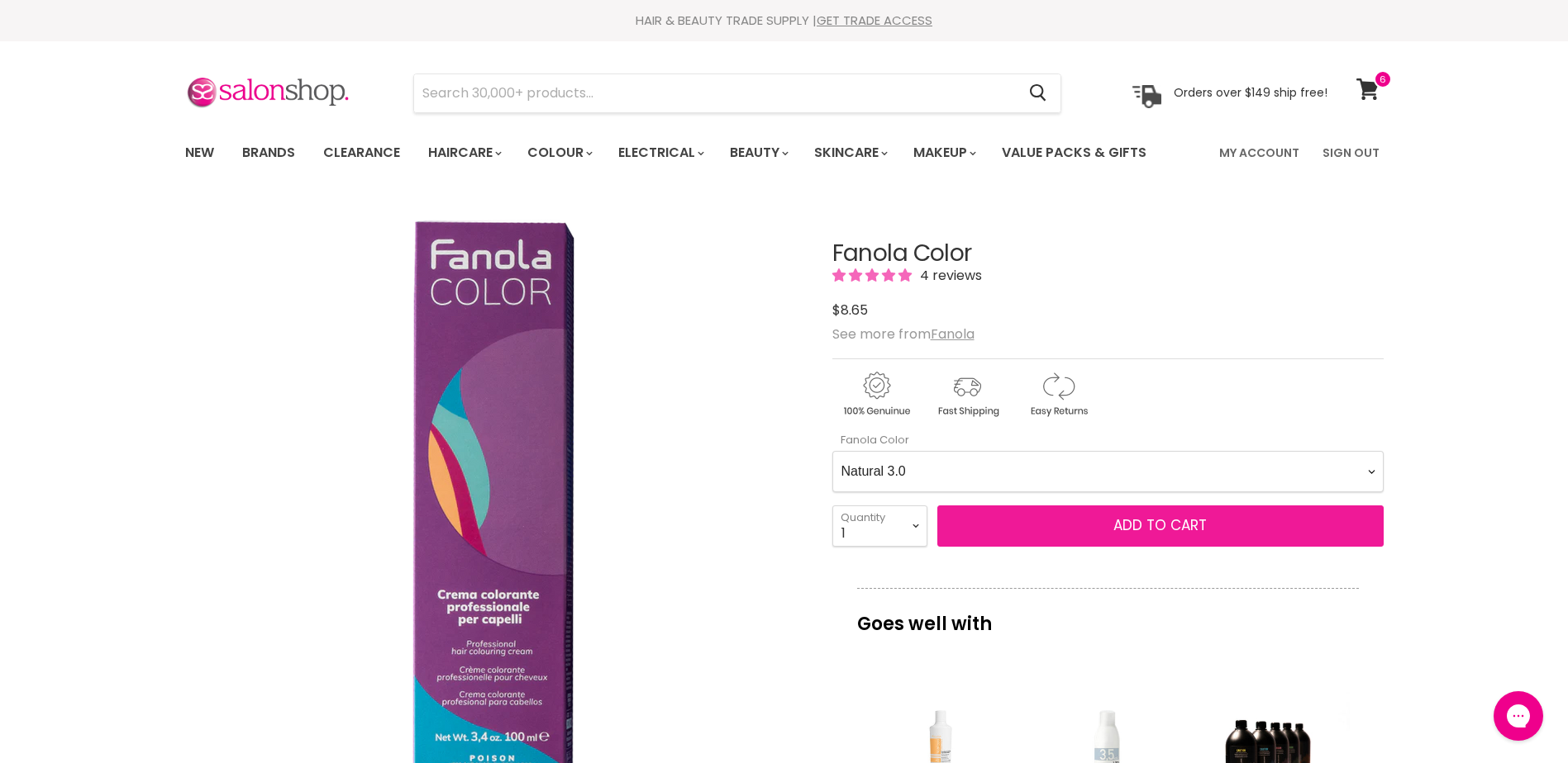
click at [1155, 519] on span "Add to cart" at bounding box center [1160, 525] width 94 height 20
click at [1164, 525] on span "Add to cart" at bounding box center [1160, 525] width 94 height 20
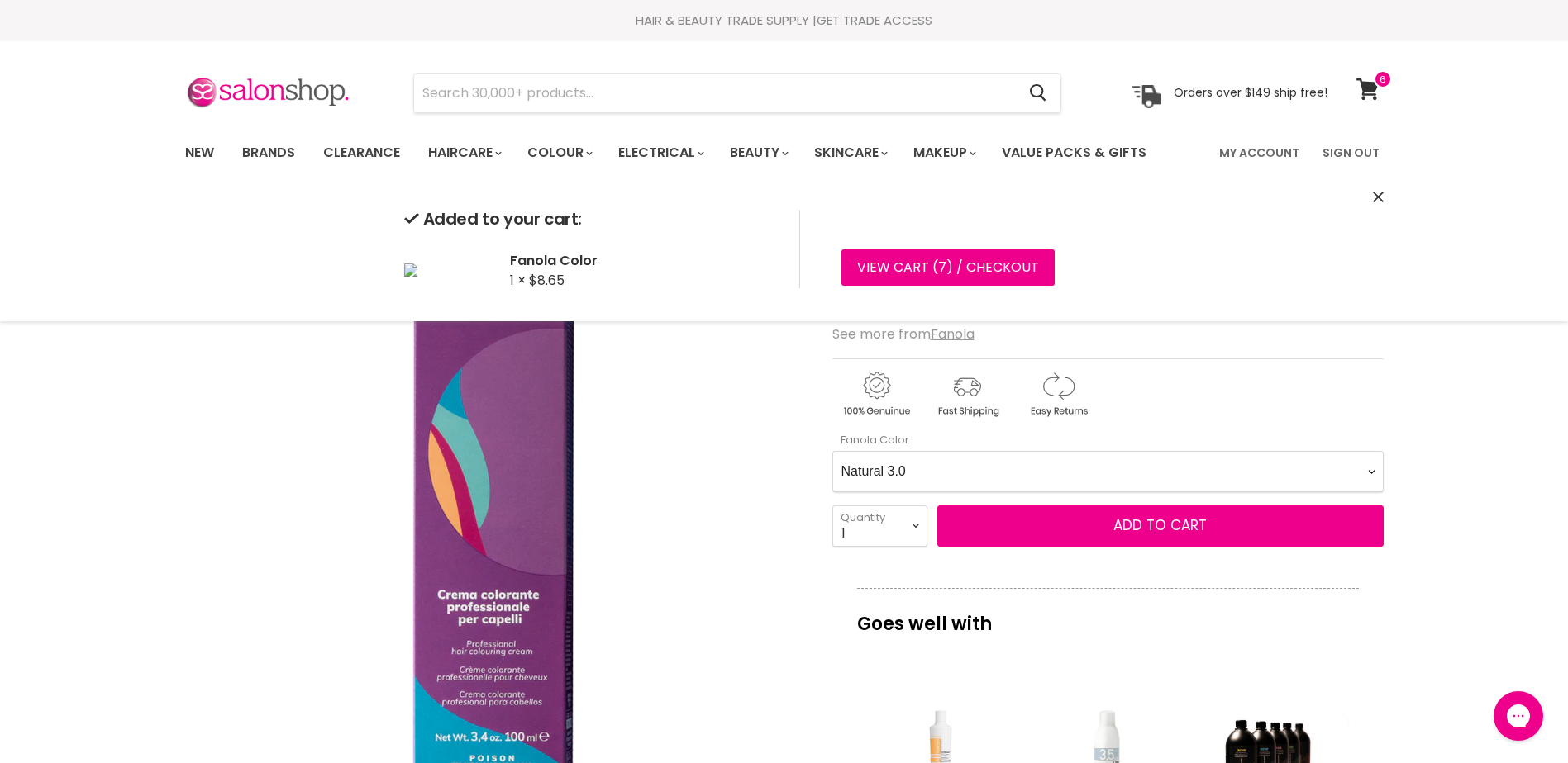
click at [1019, 473] on Color-0-0 "Ash 1.10 Ash 5.1 Ash 6.1 Ash 7.1 Ash 8.1 Ash 9.1 Ash 10.1 Intense Ash 5.11 Inte…" at bounding box center [1107, 472] width 551 height 41
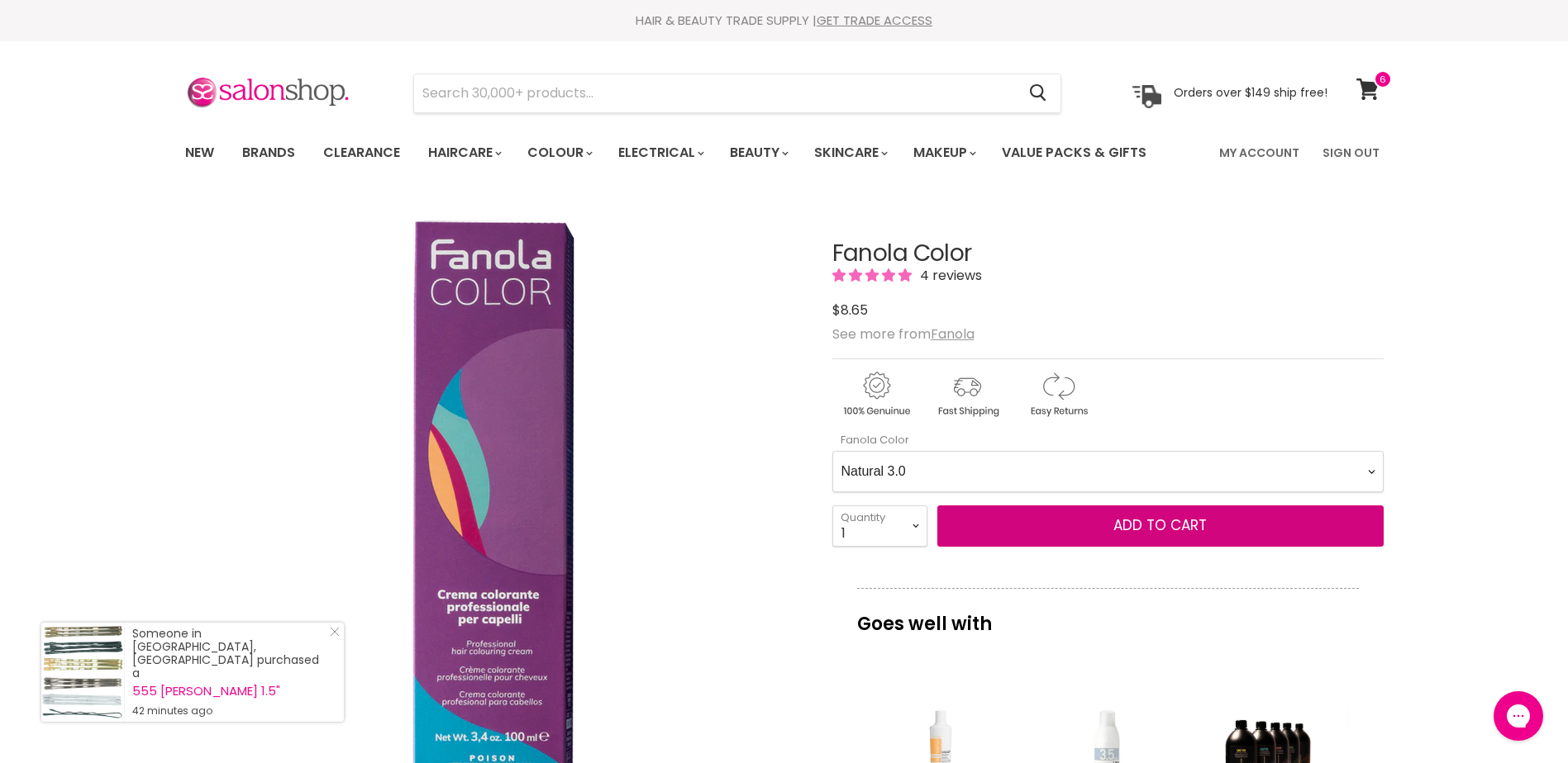
select Color-0-0 "Natural 6.0"
click at [832, 451] on Color-0-0 "Ash 1.10 Ash 5.1 Ash 6.1 Ash 7.1 Ash 8.1 Ash 9.1 Ash 10.1 Intense Ash 5.11 Inte…" at bounding box center [1107, 472] width 551 height 41
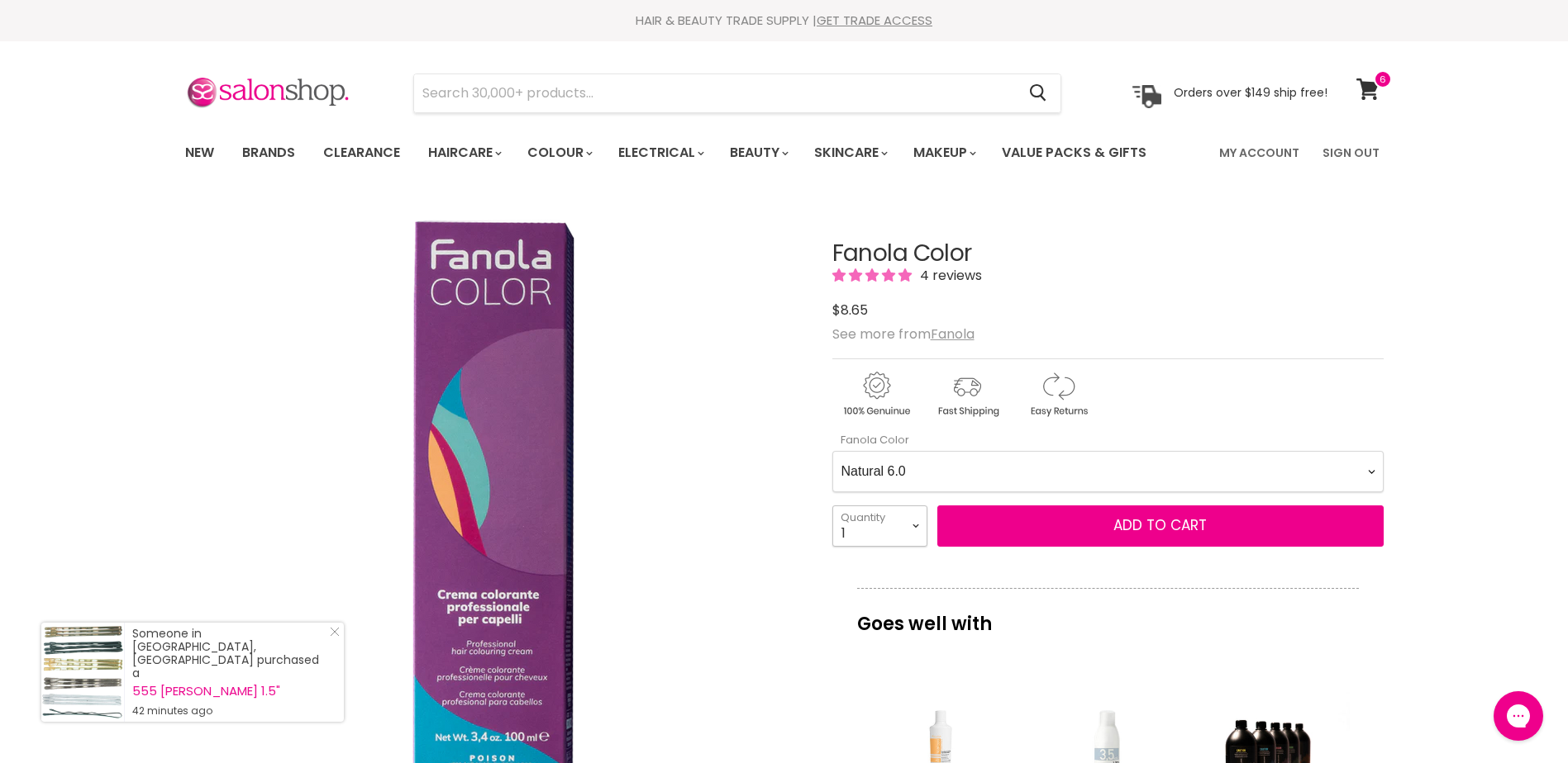
click at [908, 534] on select "1 2 3 4 5 6 7 8 9 10+" at bounding box center [879, 526] width 95 height 41
select select "2"
click at [832, 505] on select "1 2 3 4 5 6 7 8 9 10+" at bounding box center [879, 526] width 95 height 41
type input "2"
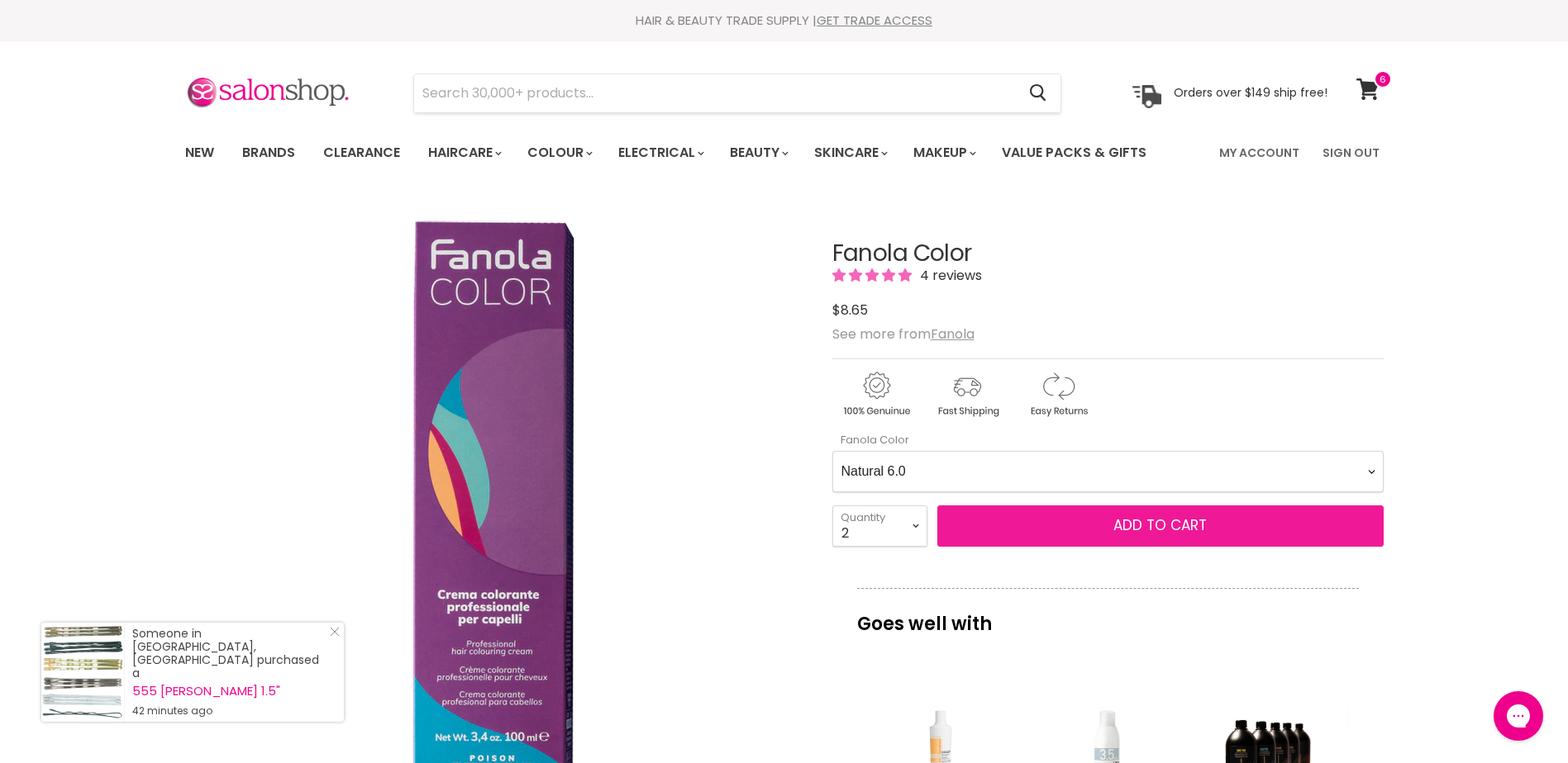
click at [1171, 519] on span "Add to cart" at bounding box center [1160, 525] width 94 height 20
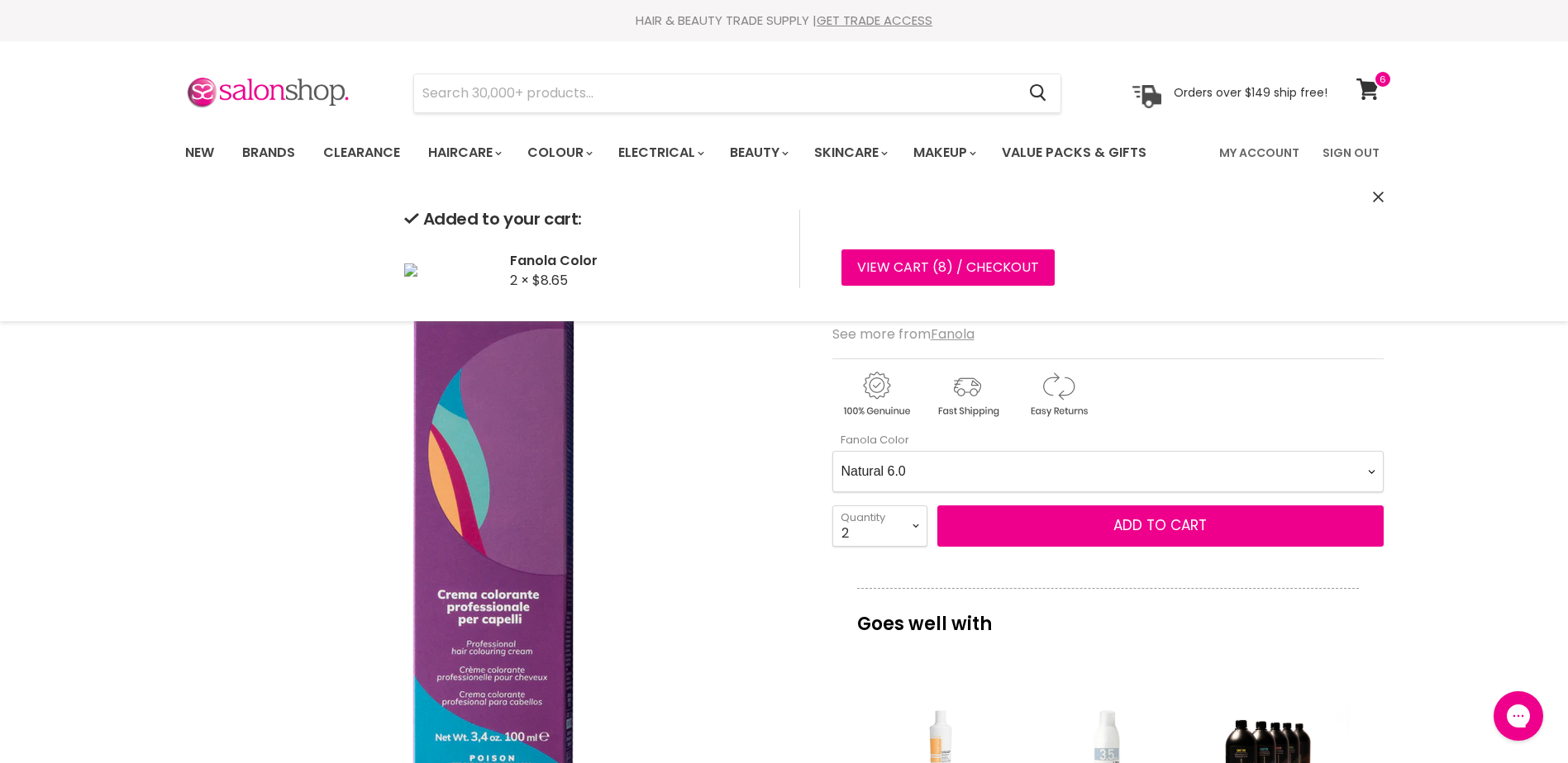
click at [1157, 468] on Color-0-0 "Ash 1.10 Ash 5.1 Ash 6.1 Ash 7.1 Ash 8.1 Ash 9.1 Ash 10.1 Intense Ash 5.11 Inte…" at bounding box center [1107, 472] width 551 height 41
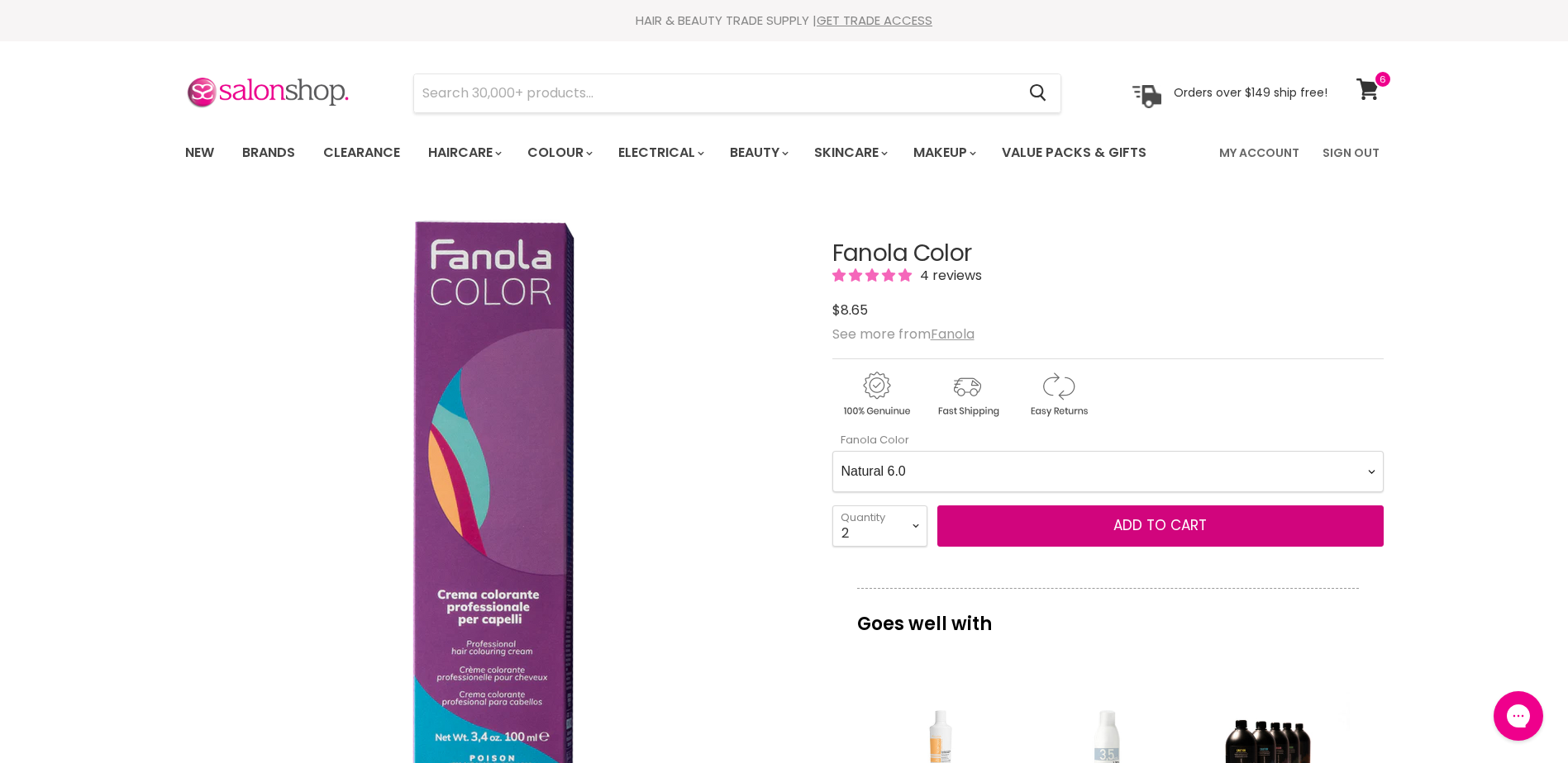
select Color-0-0 "Intense Natural 8.00"
click at [832, 451] on Color-0-0 "Ash 1.10 Ash 5.1 Ash 6.1 Ash 7.1 Ash 8.1 Ash 9.1 Ash 10.1 Intense Ash 5.11 Inte…" at bounding box center [1107, 472] width 551 height 41
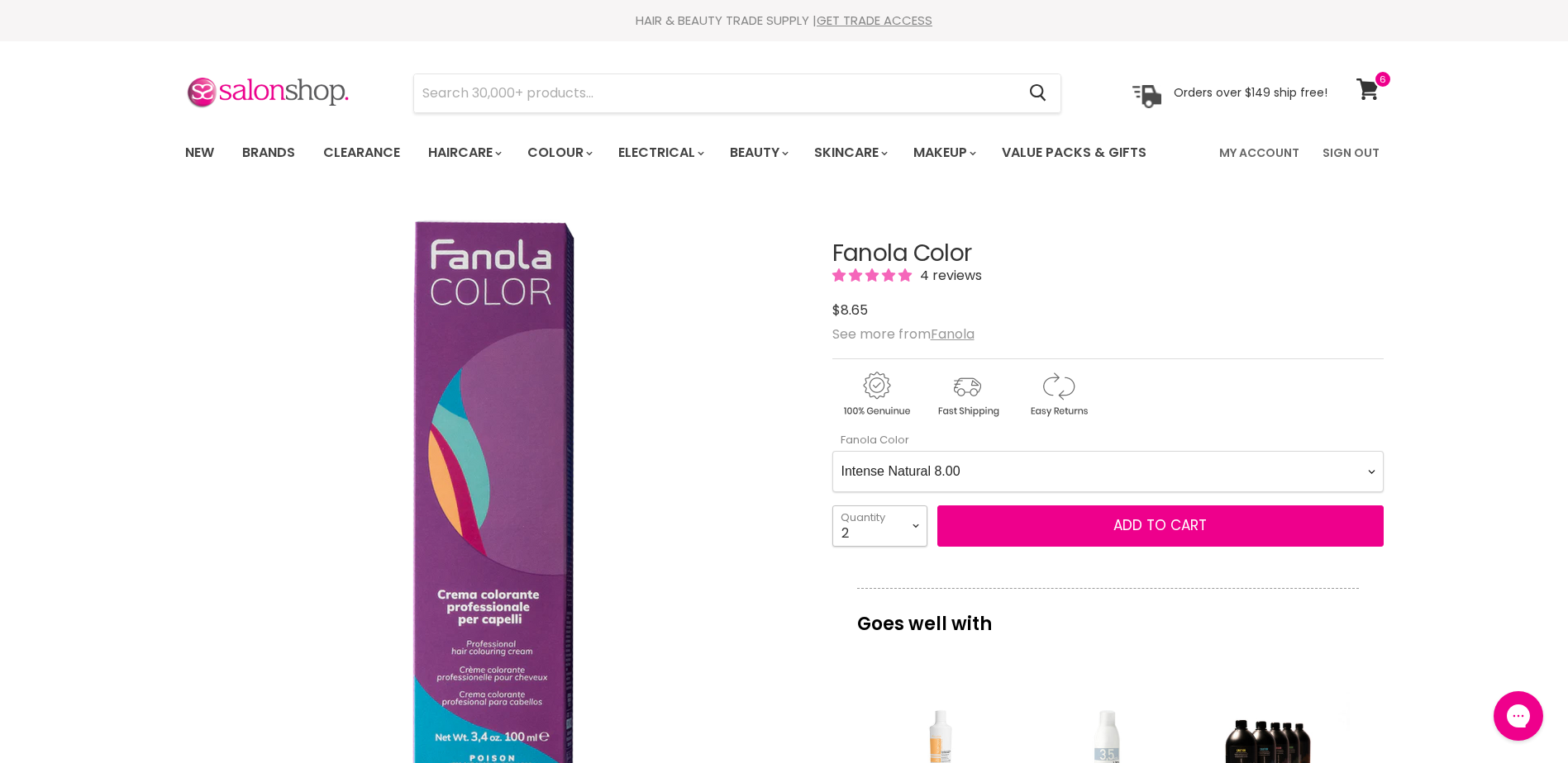
click at [897, 527] on select "1 2 3 4 5 6 7 8 9 10+" at bounding box center [879, 526] width 95 height 41
select select "1"
click at [832, 505] on select "1 2 3 4 5 6 7 8 9 10+" at bounding box center [879, 526] width 95 height 41
type input "1"
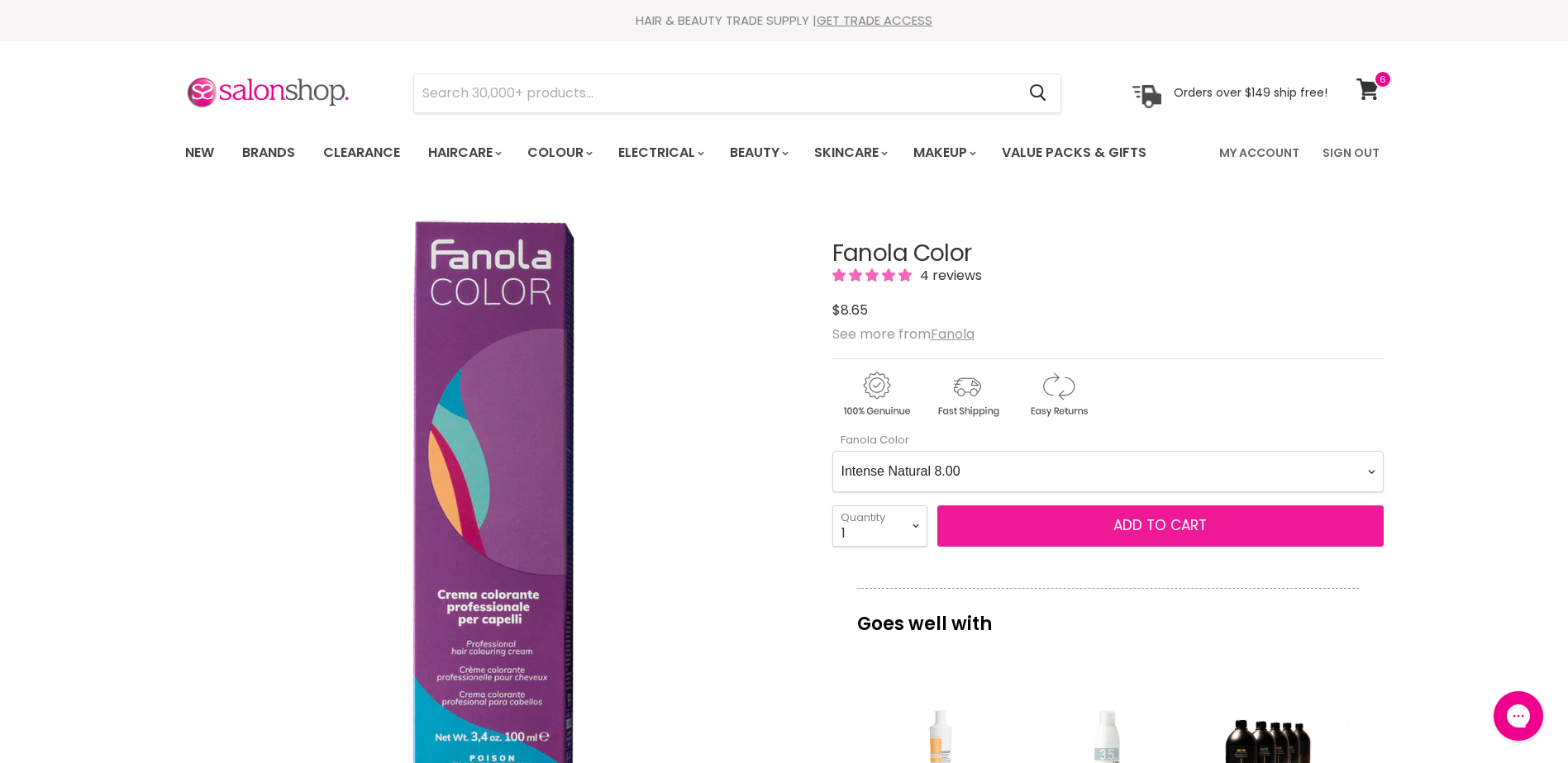
click at [1159, 513] on button "Add to cart" at bounding box center [1160, 526] width 446 height 41
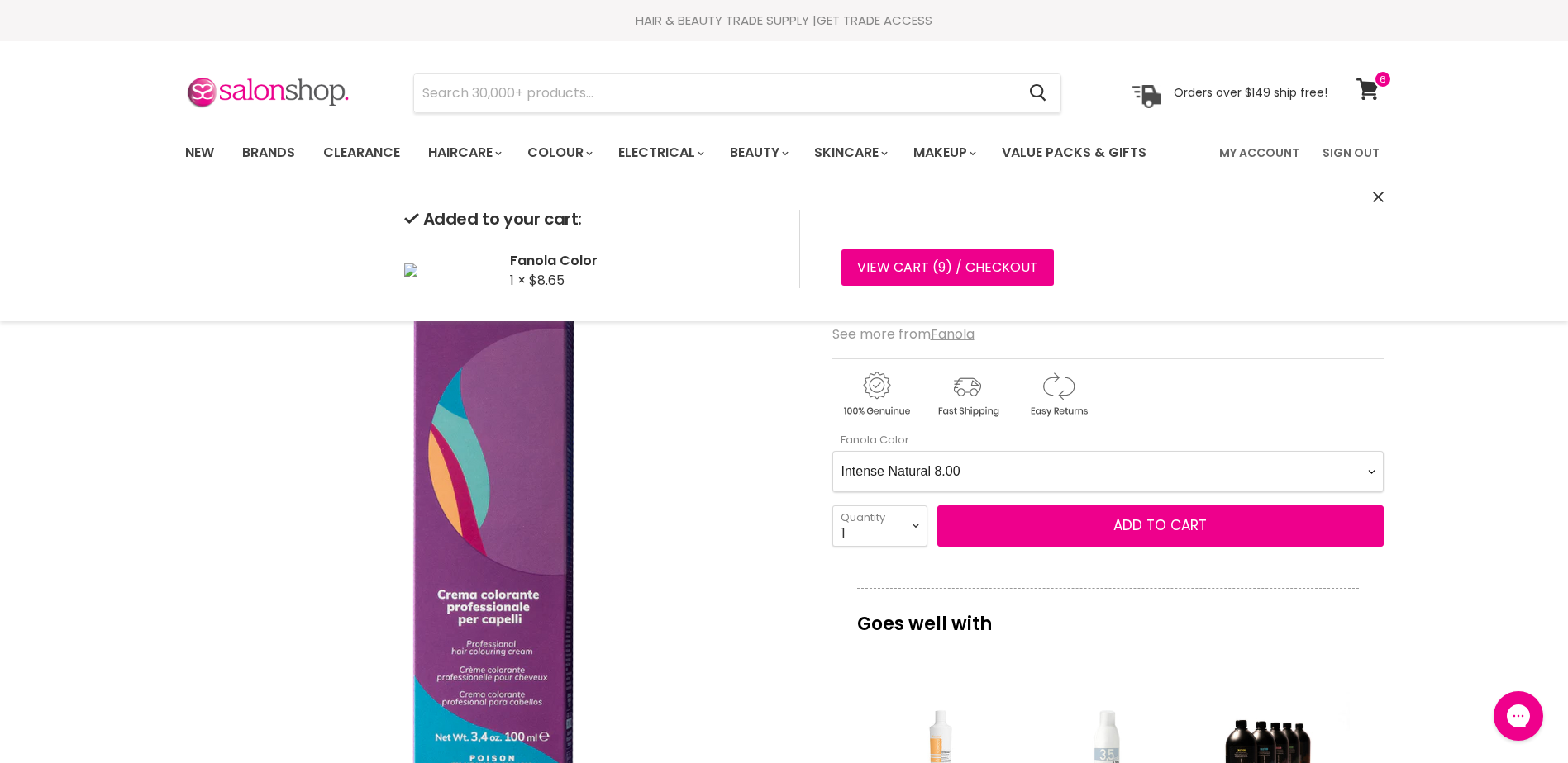
drag, startPoint x: 1040, startPoint y: 471, endPoint x: 1069, endPoint y: 480, distance: 30.4
click at [1064, 480] on Color-0-0 "Ash 1.10 Ash 5.1 Ash 6.1 Ash 7.1 Ash 8.1 Ash 9.1 Ash 10.1 Intense Ash 5.11 Inte…" at bounding box center [1107, 472] width 551 height 41
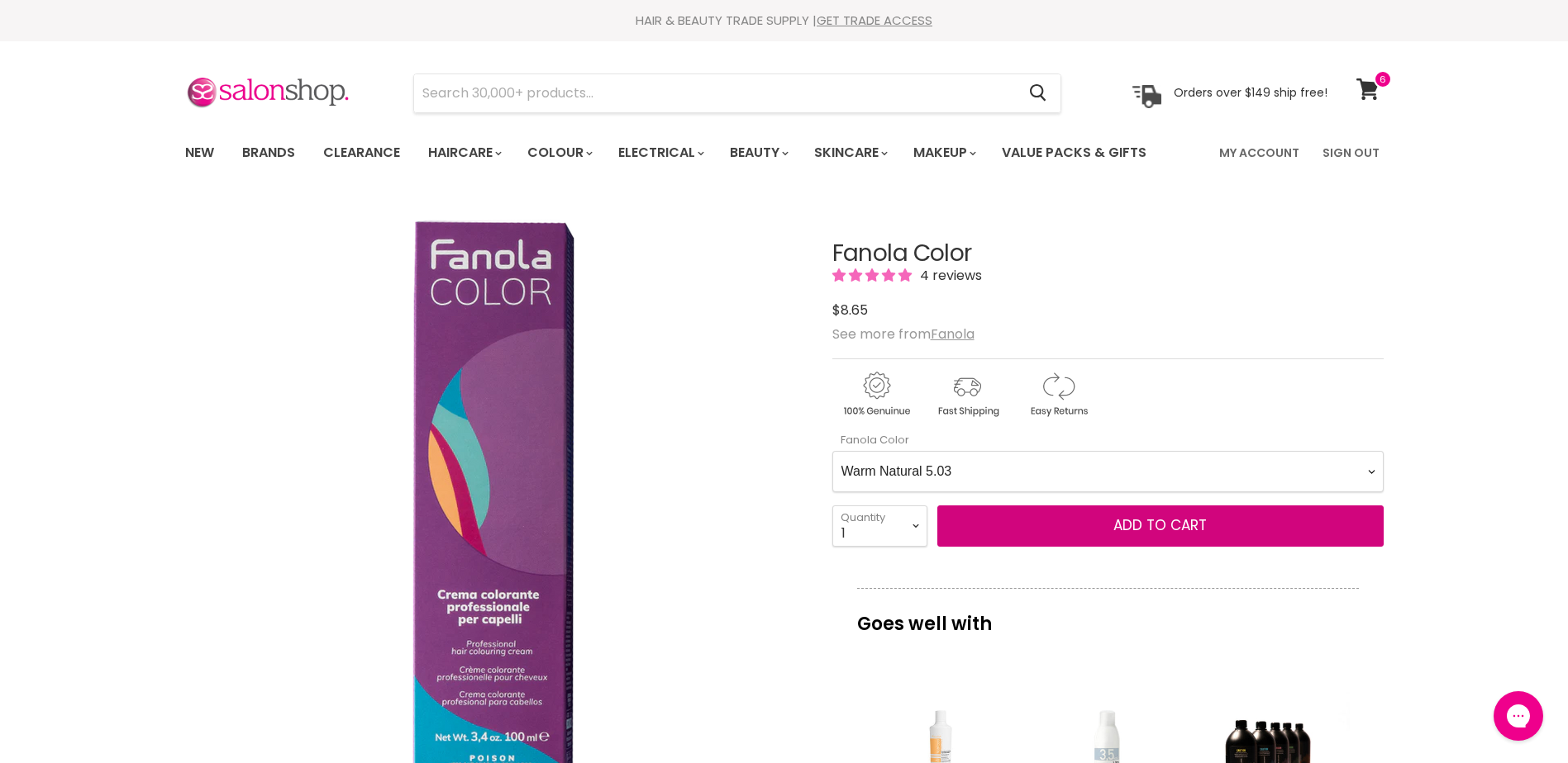
click at [832, 451] on Color-0-0 "Ash 1.10 Ash 5.1 Ash 6.1 Ash 7.1 Ash 8.1 Ash 9.1 Ash 10.1 Intense Ash 5.11 Inte…" at bounding box center [1107, 472] width 551 height 41
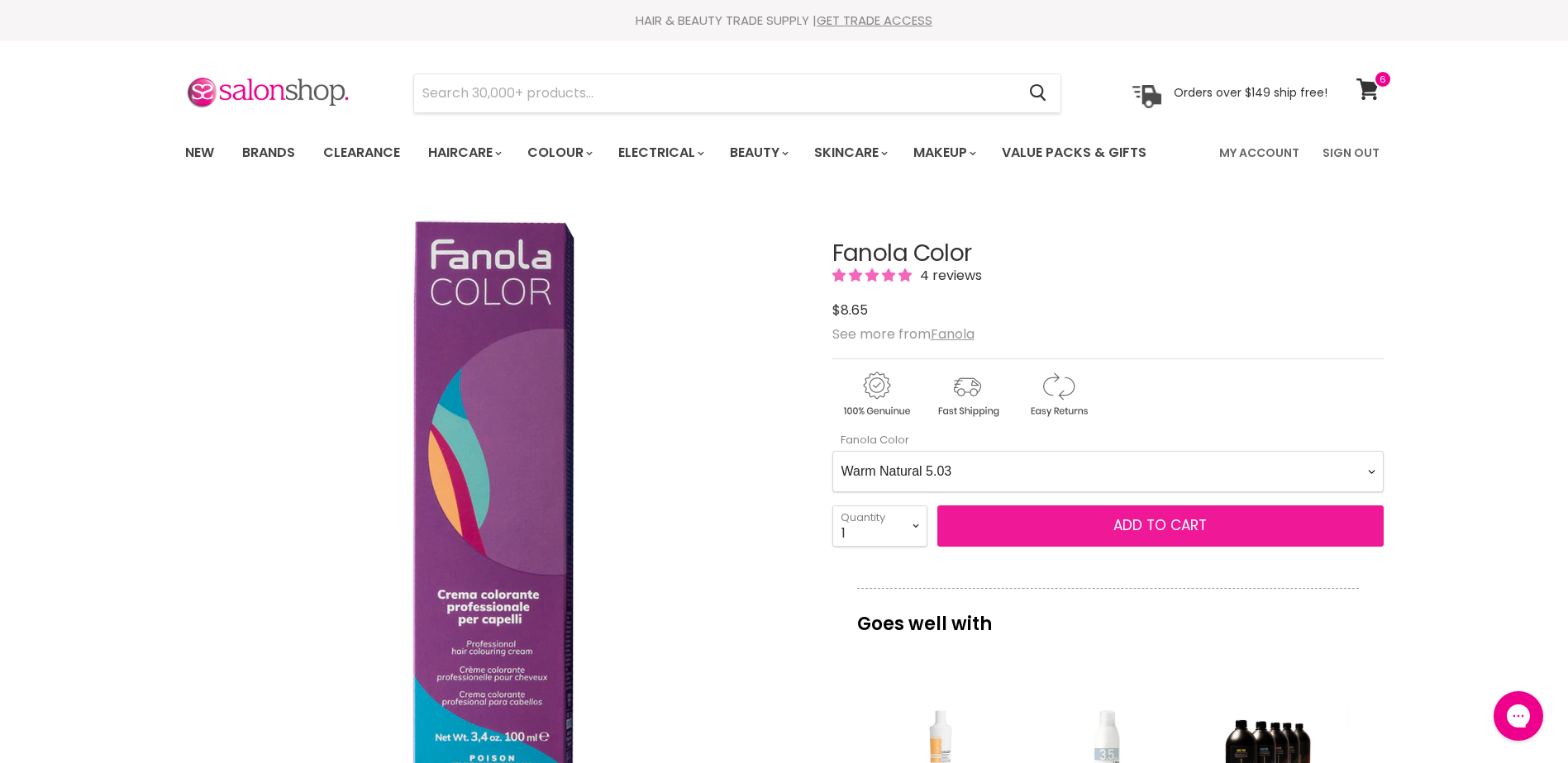
click at [1131, 520] on span "Add to cart" at bounding box center [1160, 525] width 94 height 20
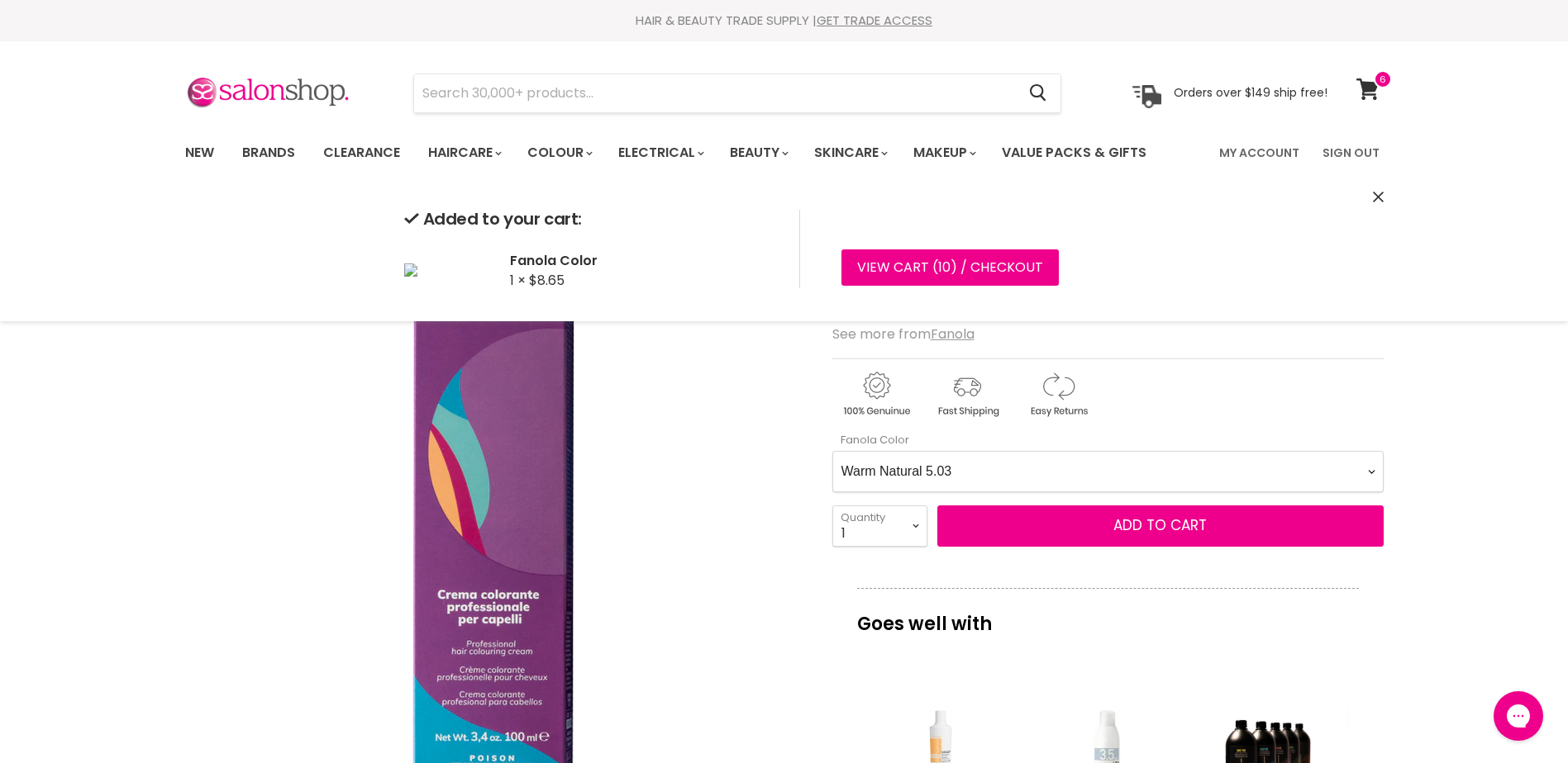
click at [1029, 460] on Color-0-0 "Ash 1.10 Ash 5.1 Ash 6.1 Ash 7.1 Ash 8.1 Ash 9.1 Ash 10.1 Intense Ash 5.11 Inte…" at bounding box center [1107, 472] width 551 height 41
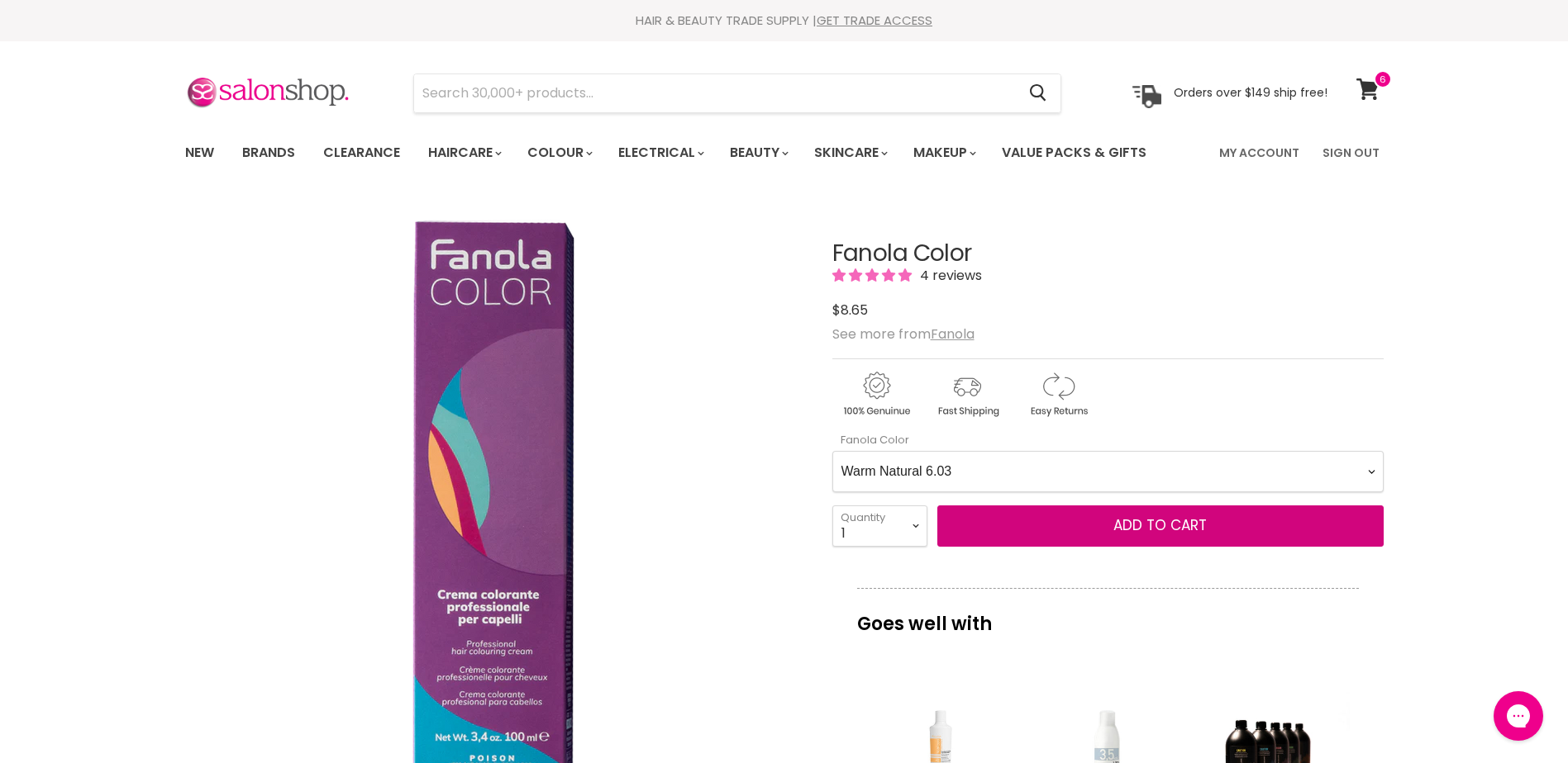
click at [832, 451] on Color-0-0 "Ash 1.10 Ash 5.1 Ash 6.1 Ash 7.1 Ash 8.1 Ash 9.1 Ash 10.1 Intense Ash 5.11 Inte…" at bounding box center [1107, 472] width 551 height 41
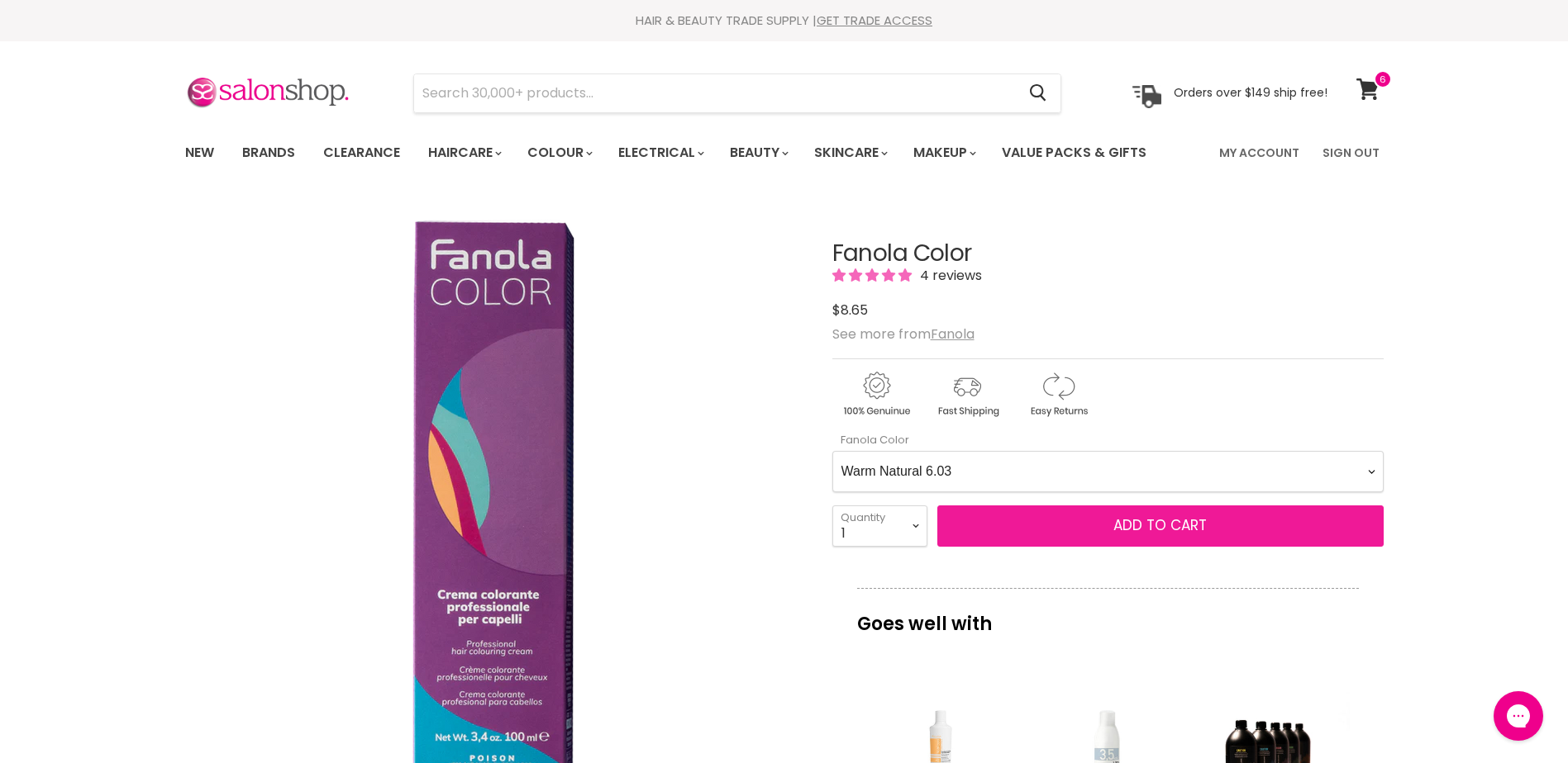
click at [1127, 514] on button "Add to cart" at bounding box center [1160, 526] width 446 height 41
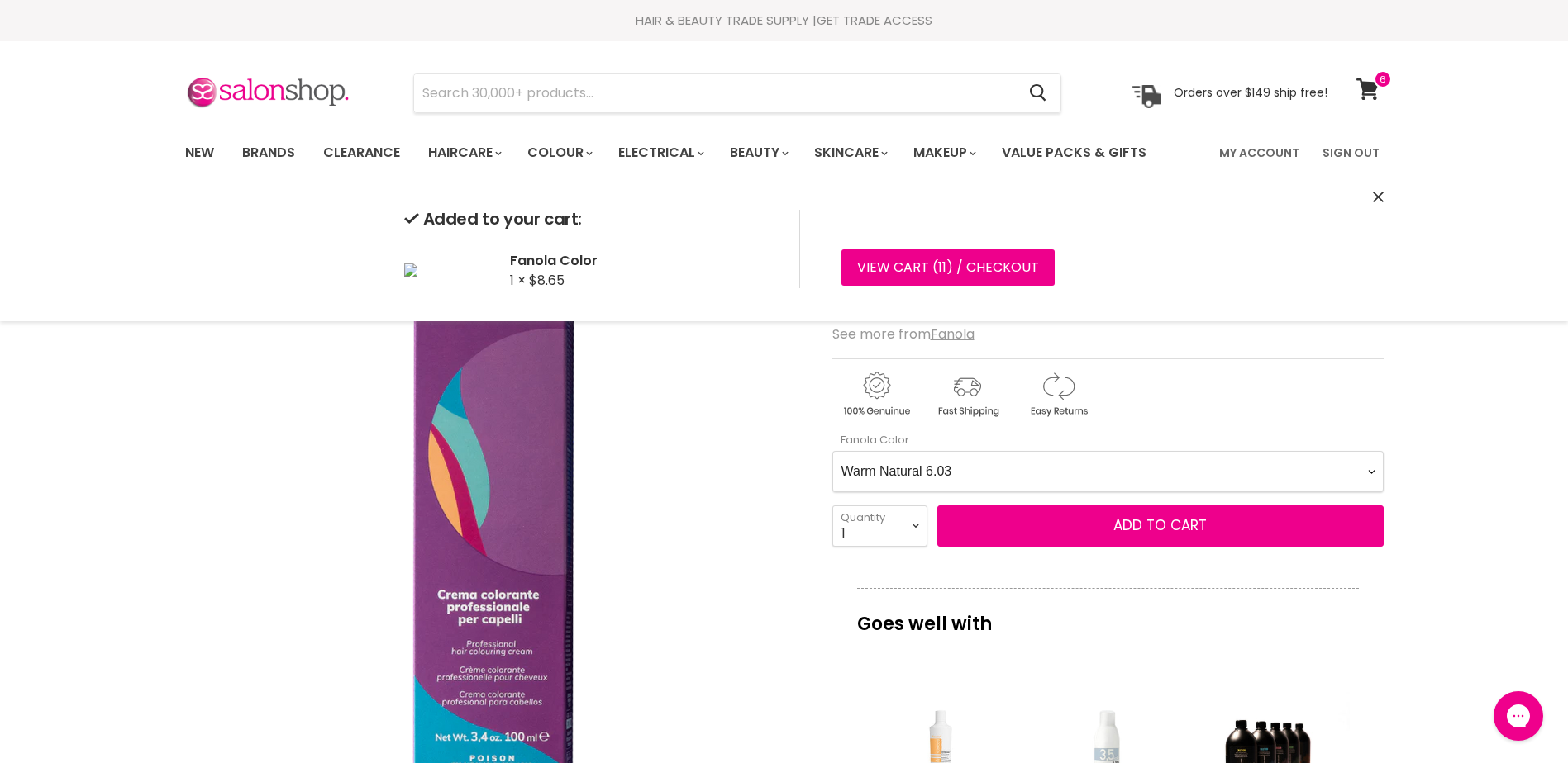
click at [1024, 455] on Color-0-0 "Ash 1.10 Ash 5.1 Ash 6.1 Ash 7.1 Ash 8.1 Ash 9.1 Ash 10.1 Intense Ash 5.11 Inte…" at bounding box center [1107, 472] width 551 height 41
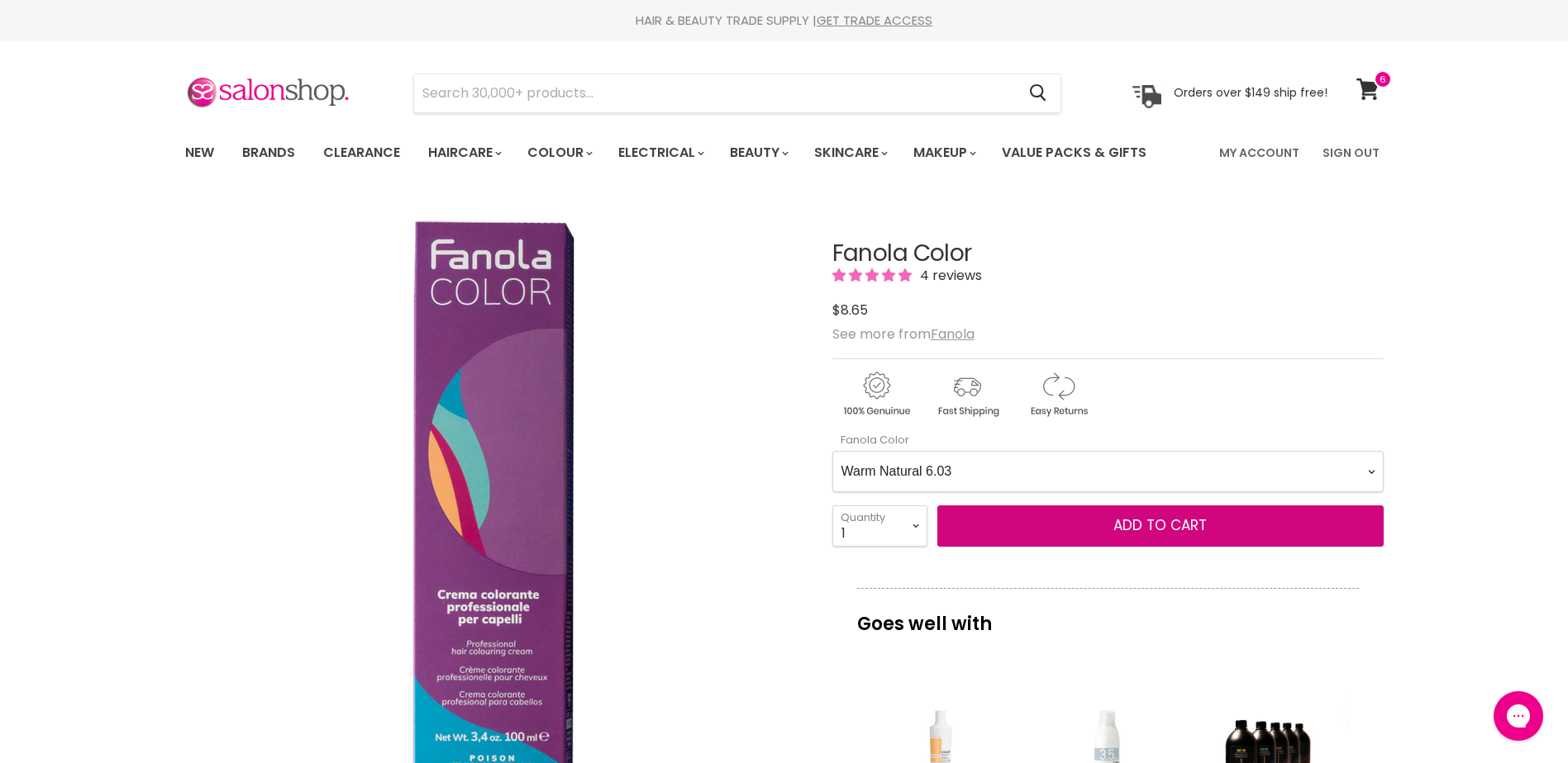
select Color-0-0 "Ash 9.1"
click at [832, 451] on Color-0-0 "Ash 1.10 Ash 5.1 Ash 6.1 Ash 7.1 Ash 8.1 Ash 9.1 Ash 10.1 Intense Ash 5.11 Inte…" at bounding box center [1107, 472] width 551 height 41
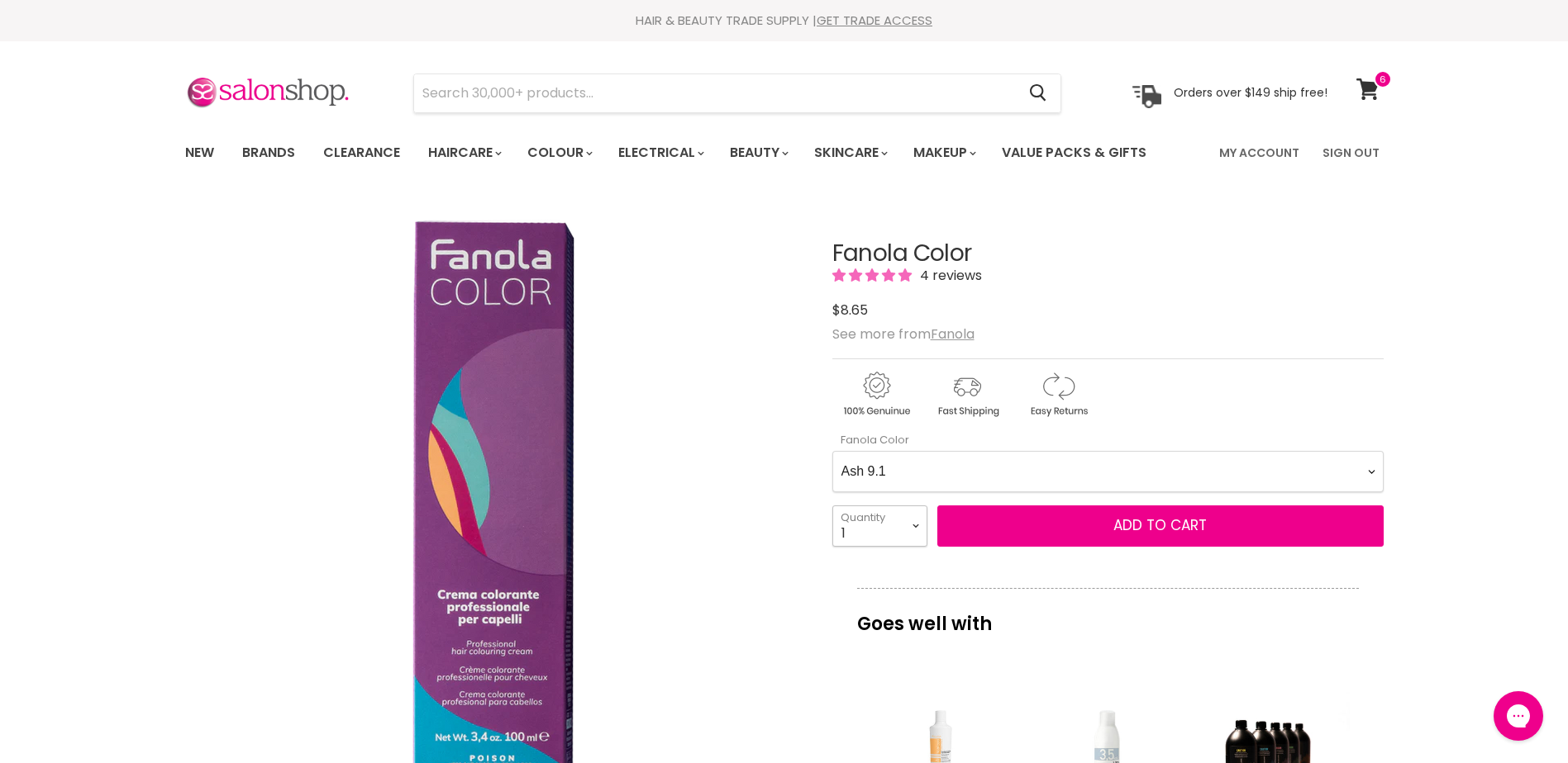
click at [889, 523] on select "1 2 3 4 5 6 7 8 9 10+" at bounding box center [879, 526] width 95 height 41
select select "2"
click at [832, 505] on select "1 2 3 4 5 6 7 8 9 10+" at bounding box center [879, 526] width 95 height 41
type input "2"
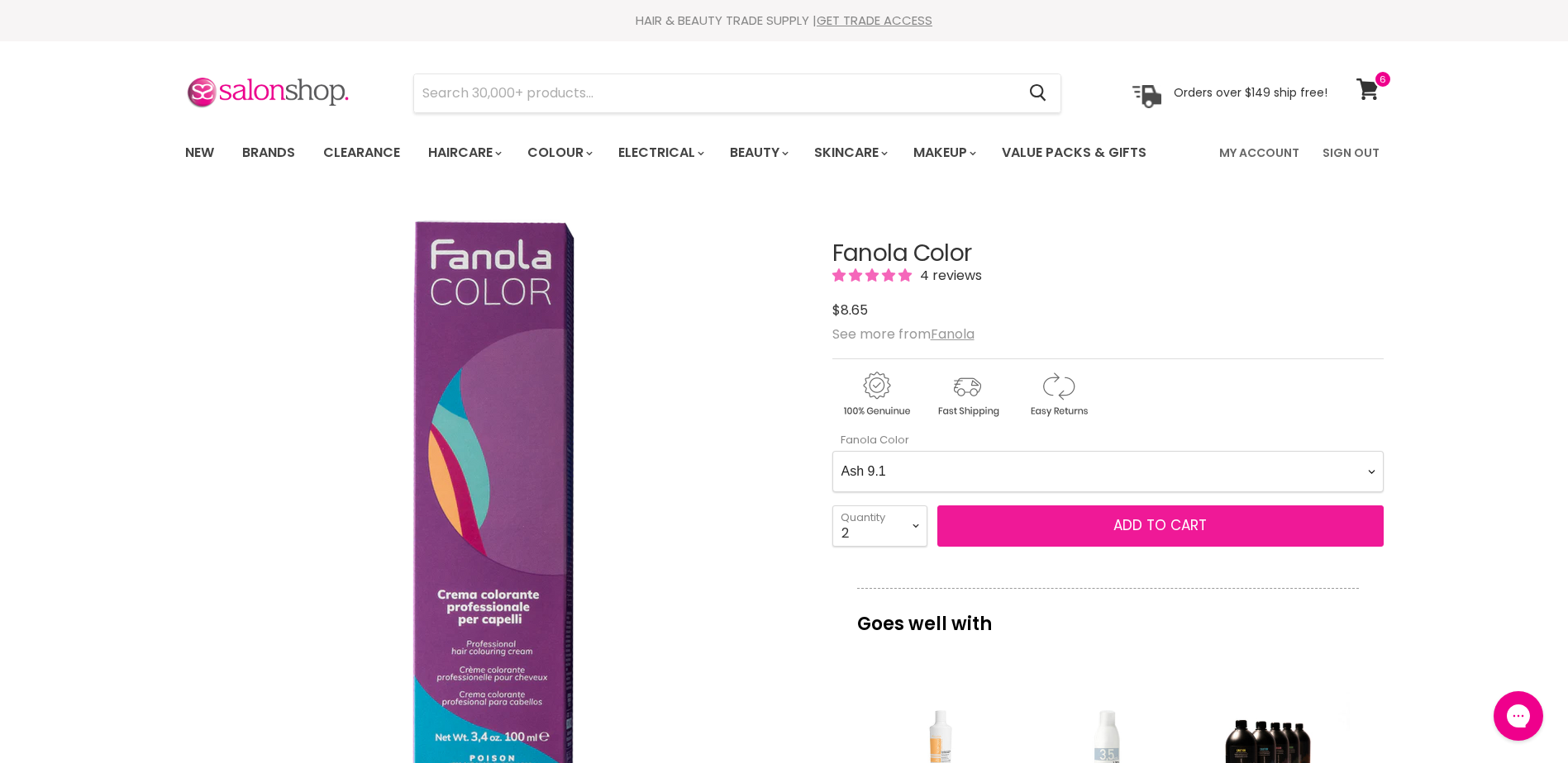
click at [1124, 521] on span "Add to cart" at bounding box center [1160, 525] width 94 height 20
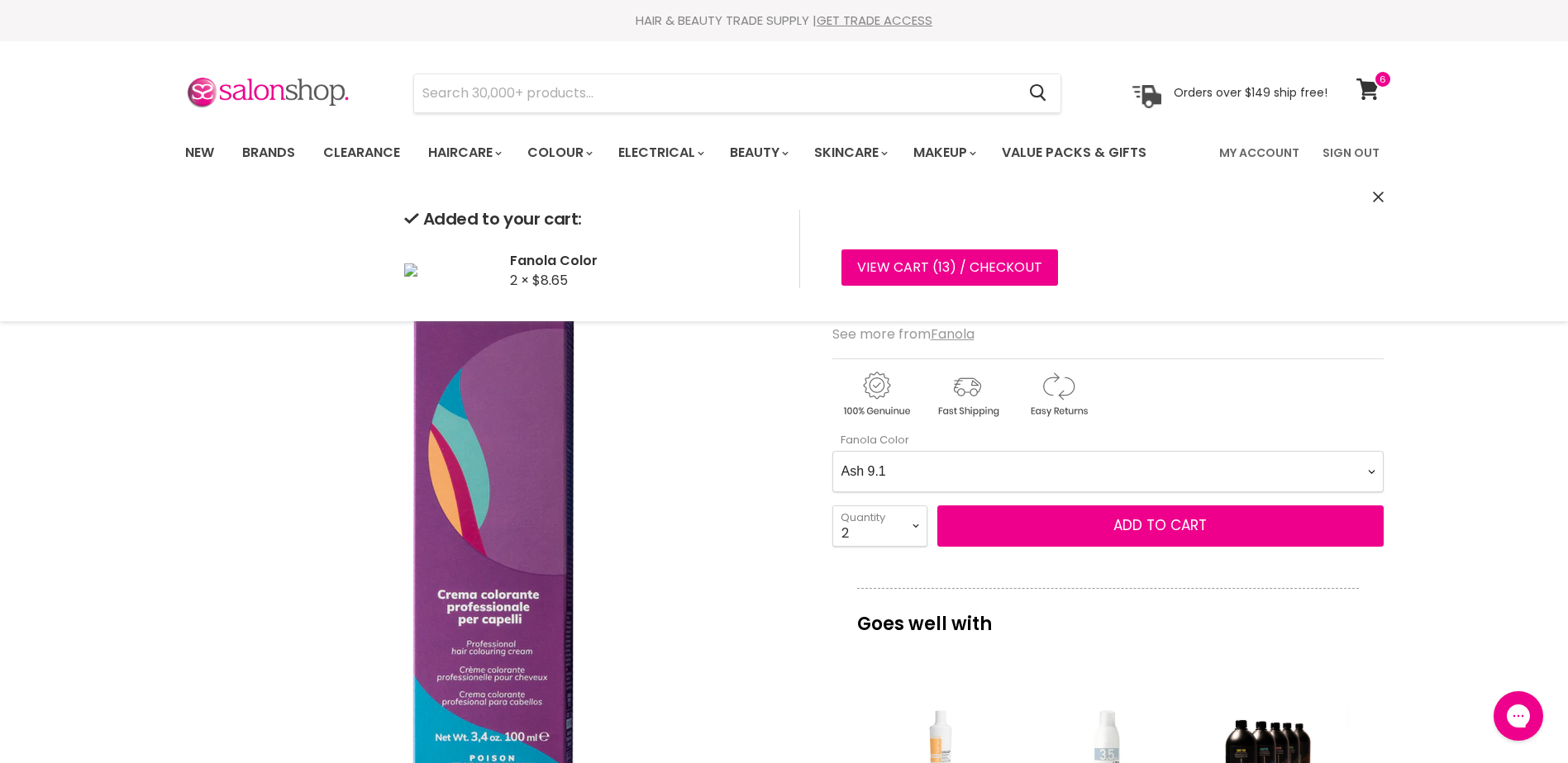
click at [1159, 488] on Color-0-0 "Ash 1.10 Ash 5.1 Ash 6.1 Ash 7.1 Ash 8.1 Ash 9.1 Ash 10.1 Intense Ash 5.11 Inte…" at bounding box center [1107, 472] width 551 height 41
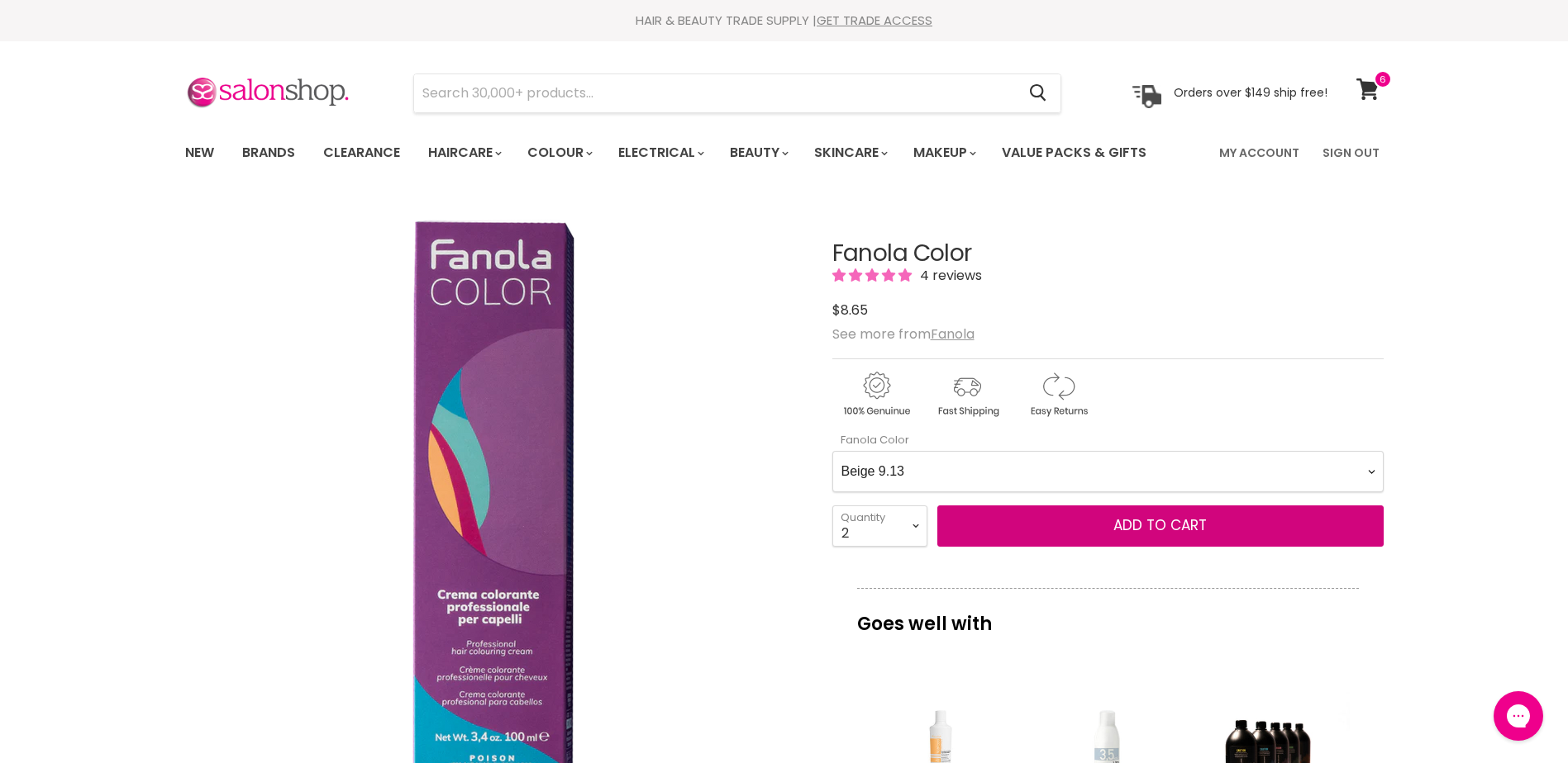
click at [832, 451] on Color-0-0 "Ash 1.10 Ash 5.1 Ash 6.1 Ash 7.1 Ash 8.1 Ash 9.1 Ash 10.1 Intense Ash 5.11 Inte…" at bounding box center [1107, 472] width 551 height 41
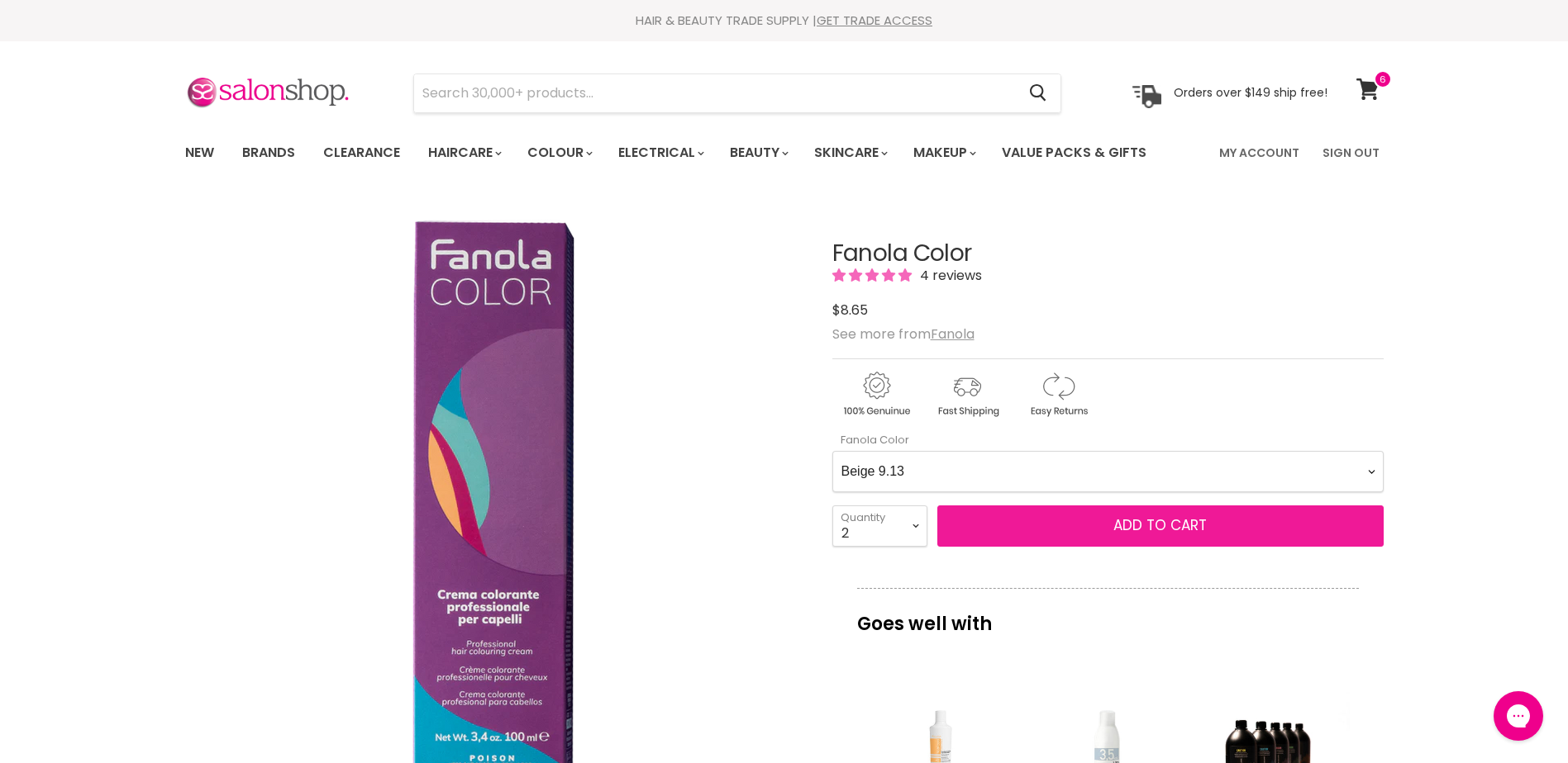
click at [1140, 516] on span "Add to cart" at bounding box center [1160, 525] width 94 height 20
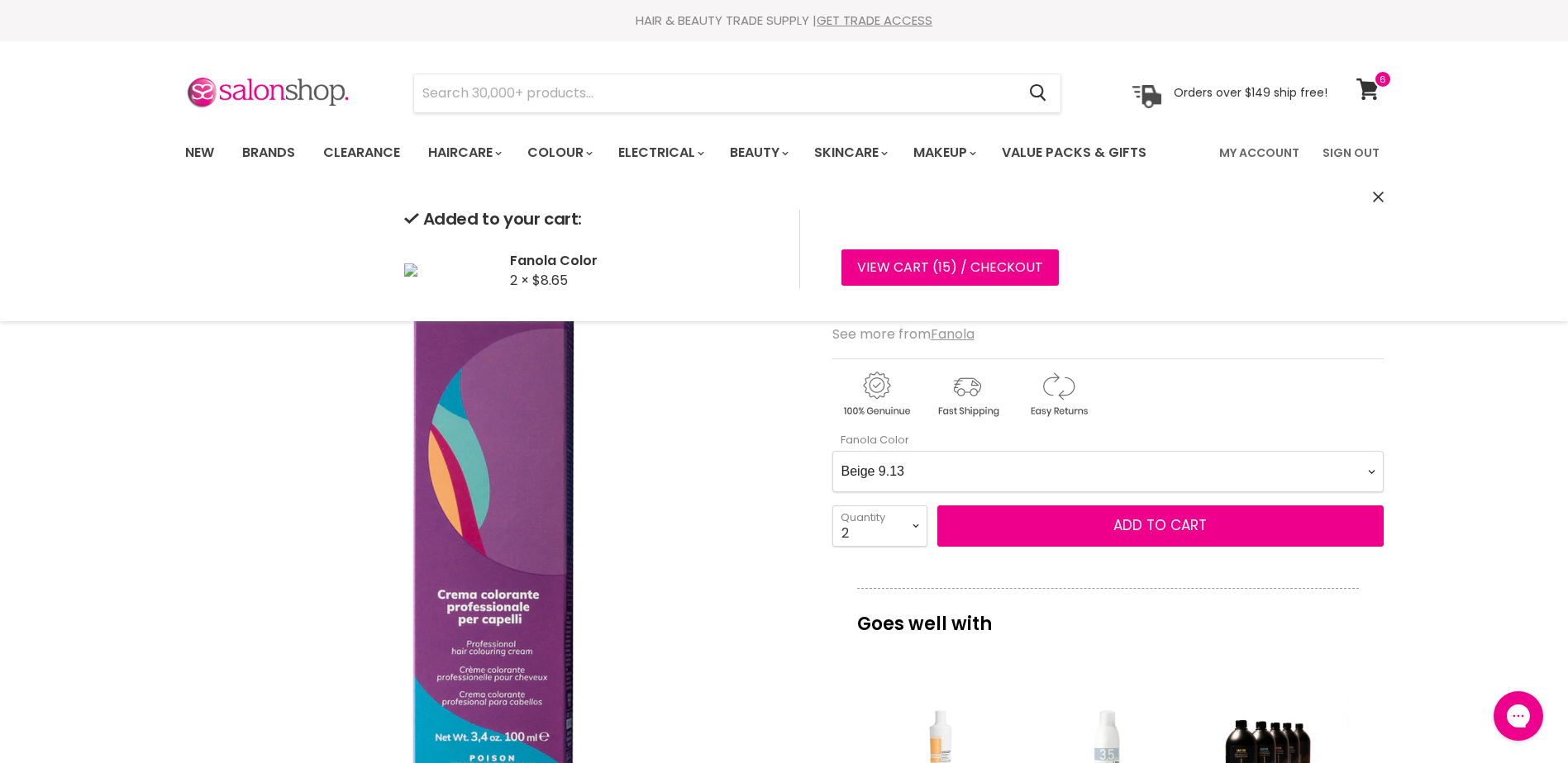
click at [1048, 455] on Color-0-0 "Ash 1.10 Ash 5.1 Ash 6.1 Ash 7.1 Ash 8.1 Ash 9.1 Ash 10.1 Intense Ash 5.11 Inte…" at bounding box center [1107, 472] width 551 height 41
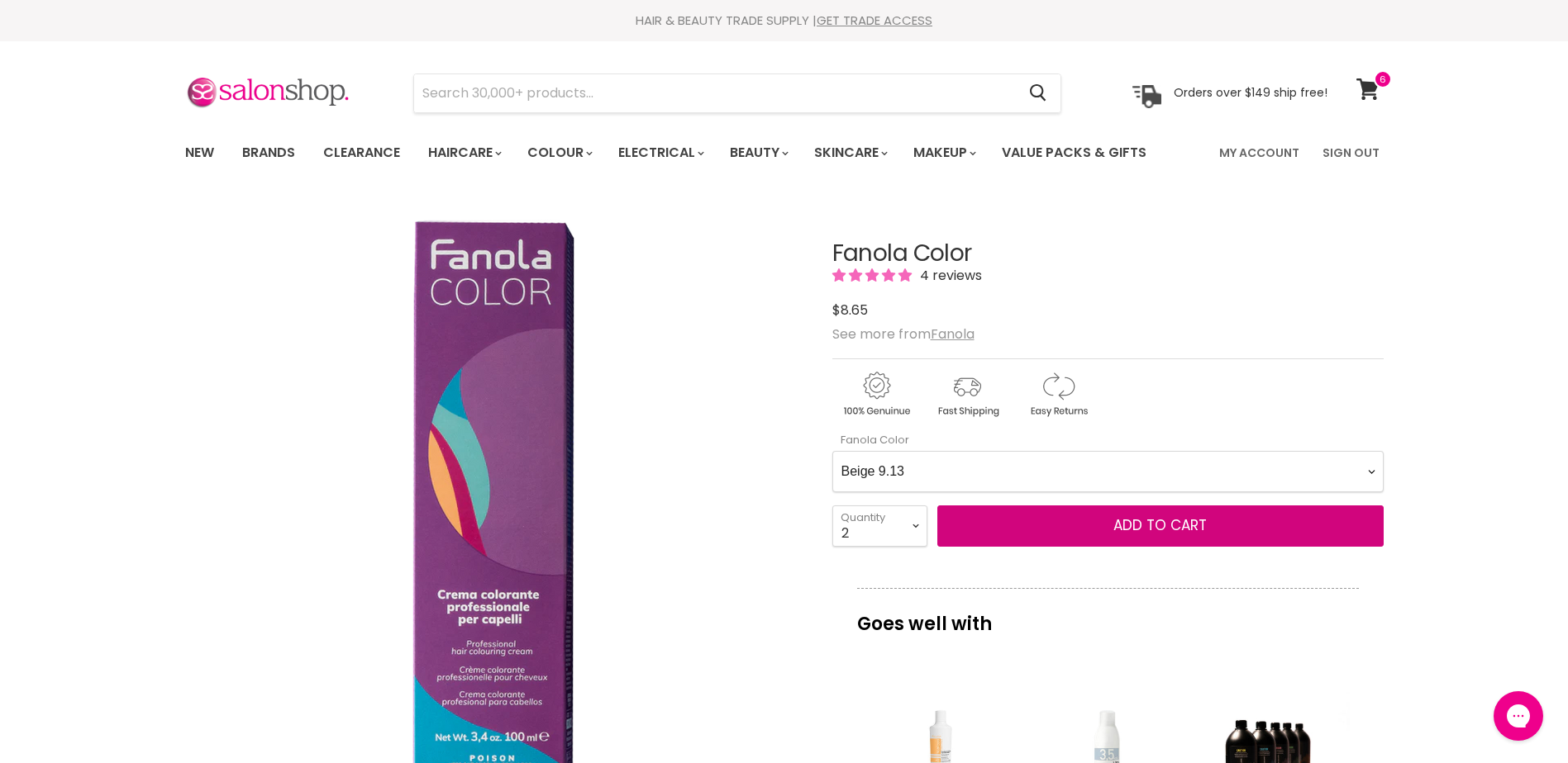
select Color-0-0 "Brown 7.14"
click at [832, 451] on Color-0-0 "Ash 1.10 Ash 5.1 Ash 6.1 Ash 7.1 Ash 8.1 Ash 9.1 Ash 10.1 Intense Ash 5.11 Inte…" at bounding box center [1107, 472] width 551 height 41
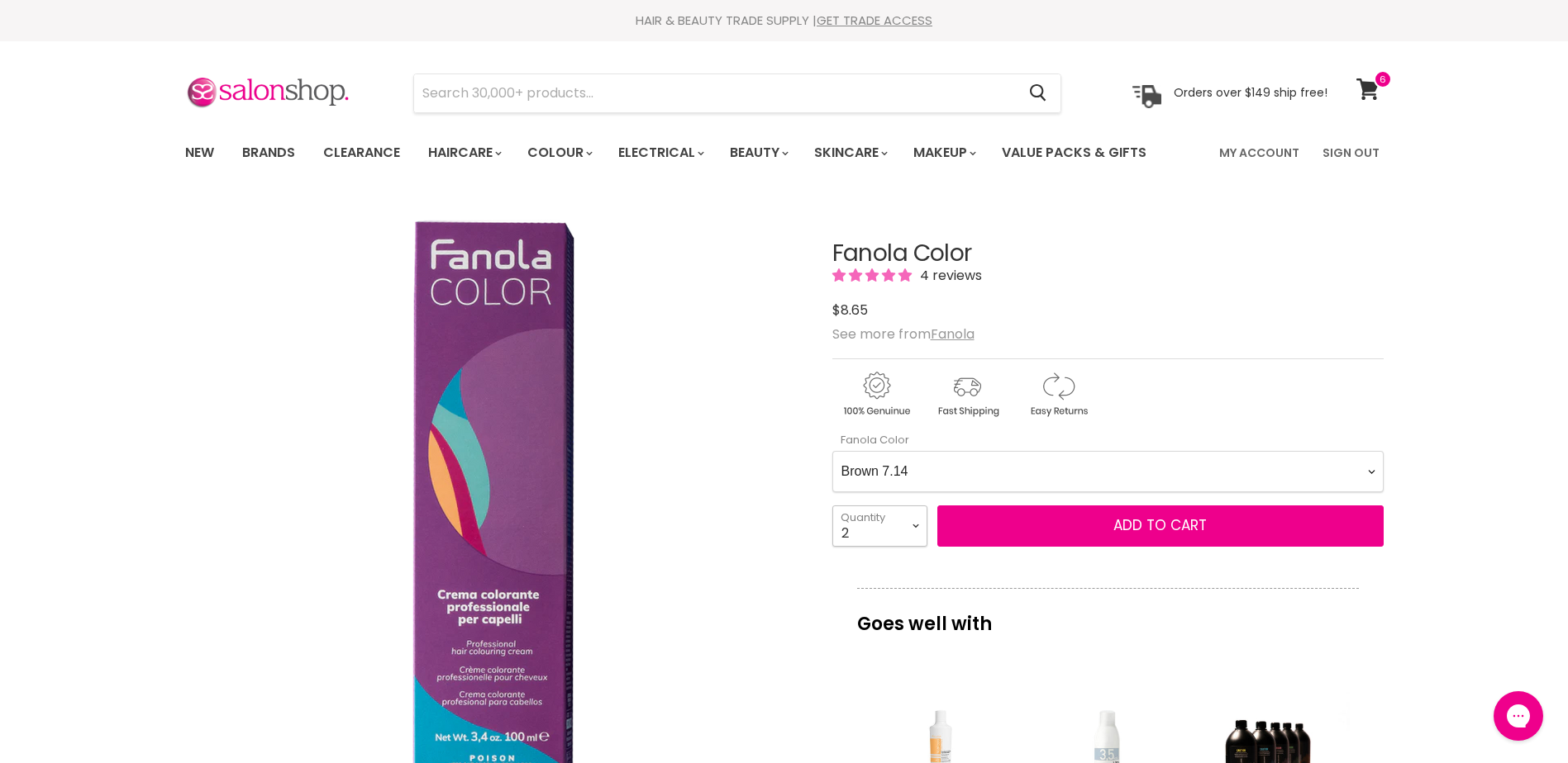
click at [879, 522] on select "1 2 3 4 5 6 7 8 9 10+" at bounding box center [879, 526] width 95 height 41
select select "1"
click at [832, 505] on select "1 2 3 4 5 6 7 8 9 10+" at bounding box center [879, 526] width 95 height 41
type input "1"
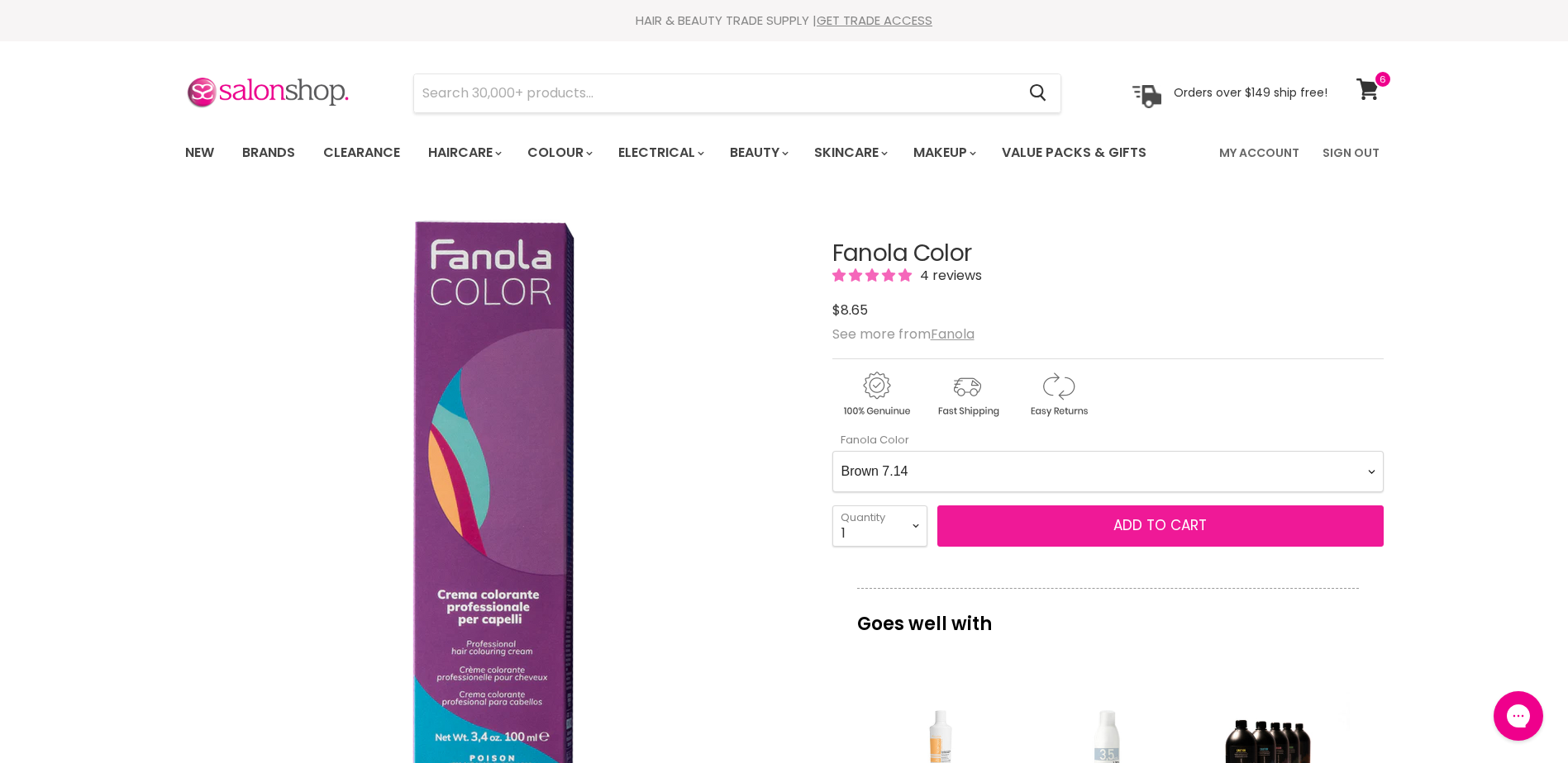
click at [1144, 528] on span "Add to cart" at bounding box center [1160, 525] width 94 height 20
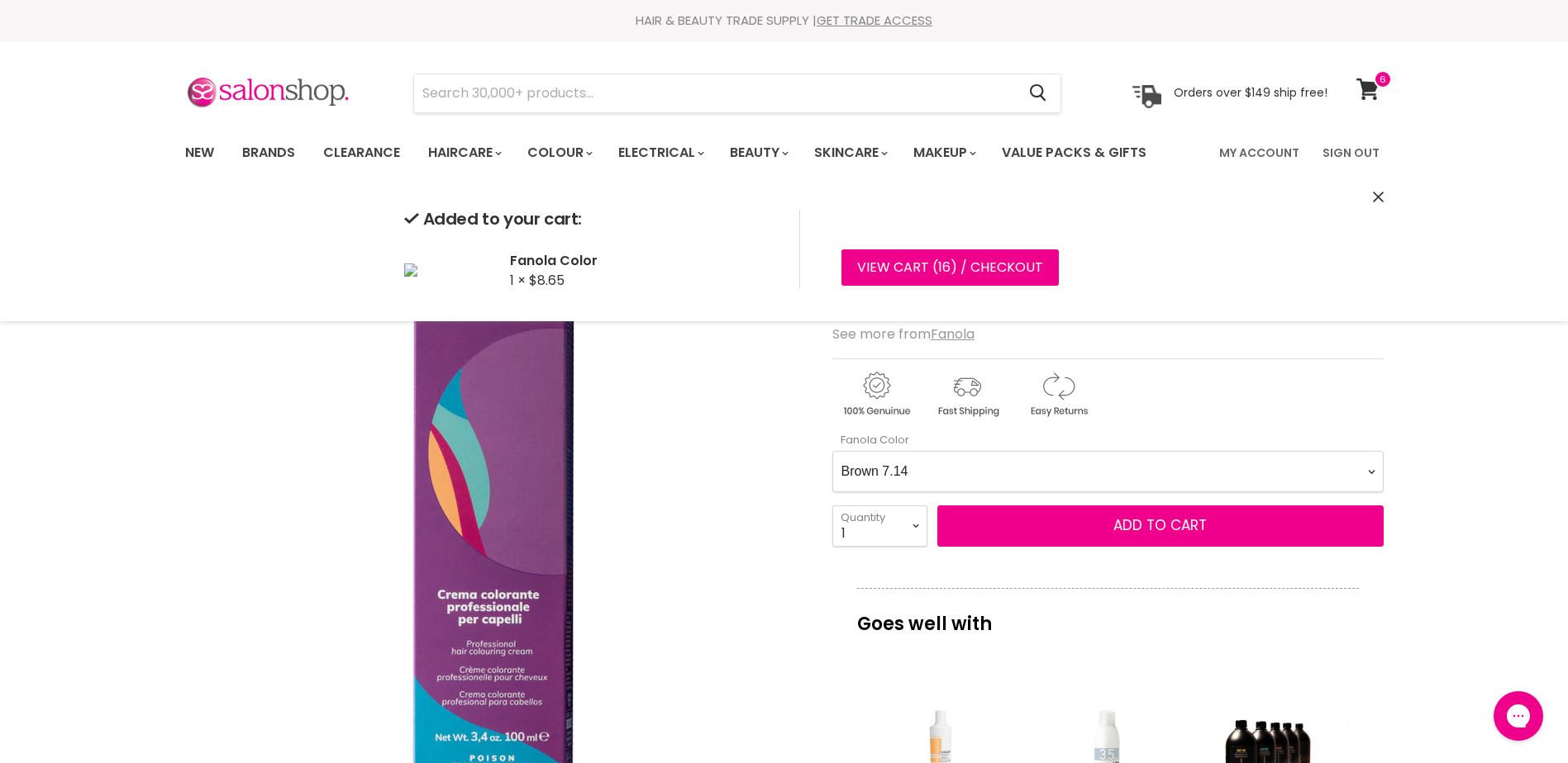
click at [1058, 461] on Color-0-0 "Ash 1.10 Ash 5.1 Ash 6.1 Ash 7.1 Ash 8.1 Ash 9.1 Ash 10.1 Intense Ash 5.11 Inte…" at bounding box center [1107, 472] width 551 height 41
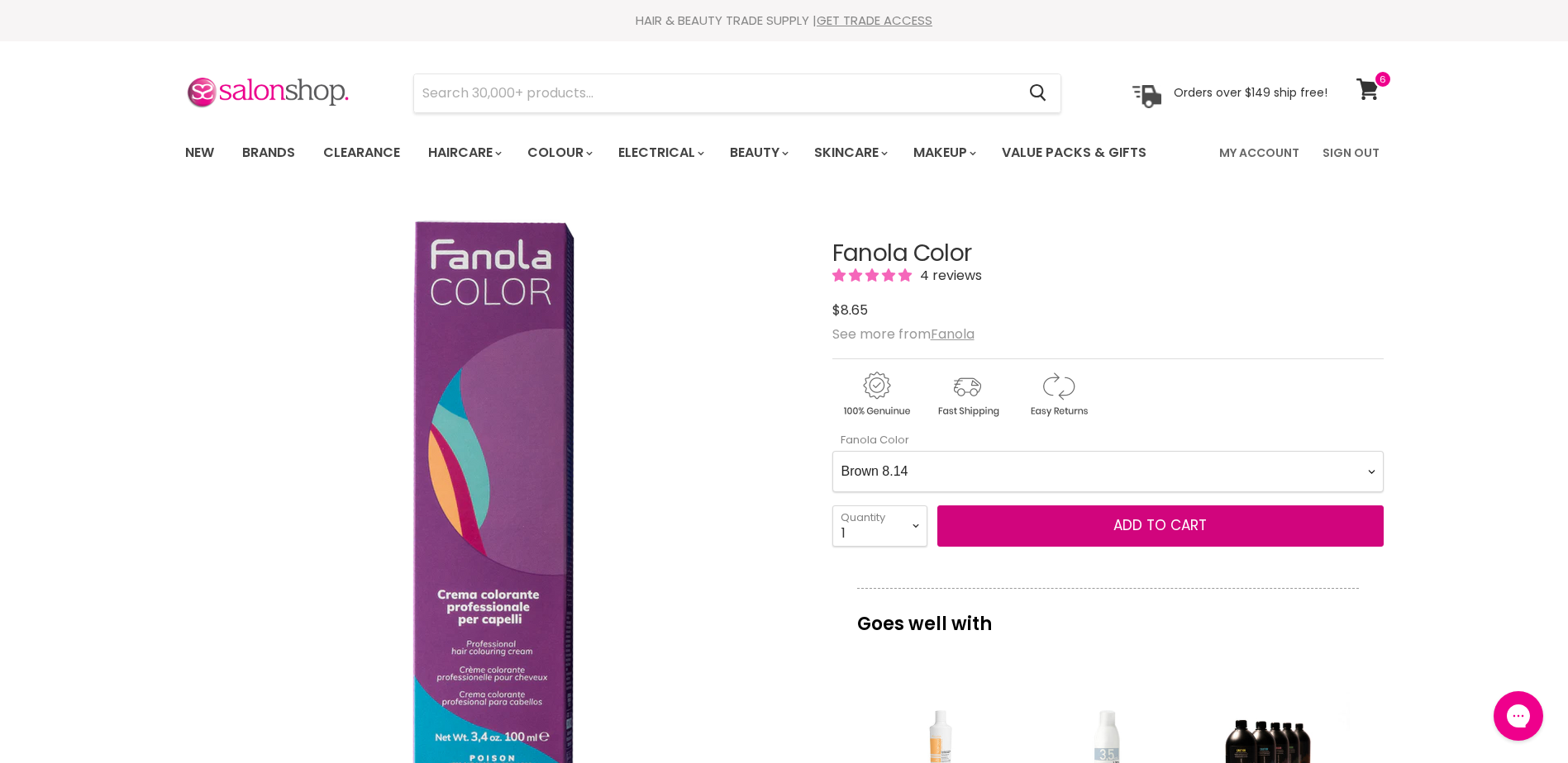
click at [832, 451] on Color-0-0 "Ash 1.10 Ash 5.1 Ash 6.1 Ash 7.1 Ash 8.1 Ash 9.1 Ash 10.1 Intense Ash 5.11 Inte…" at bounding box center [1107, 472] width 551 height 41
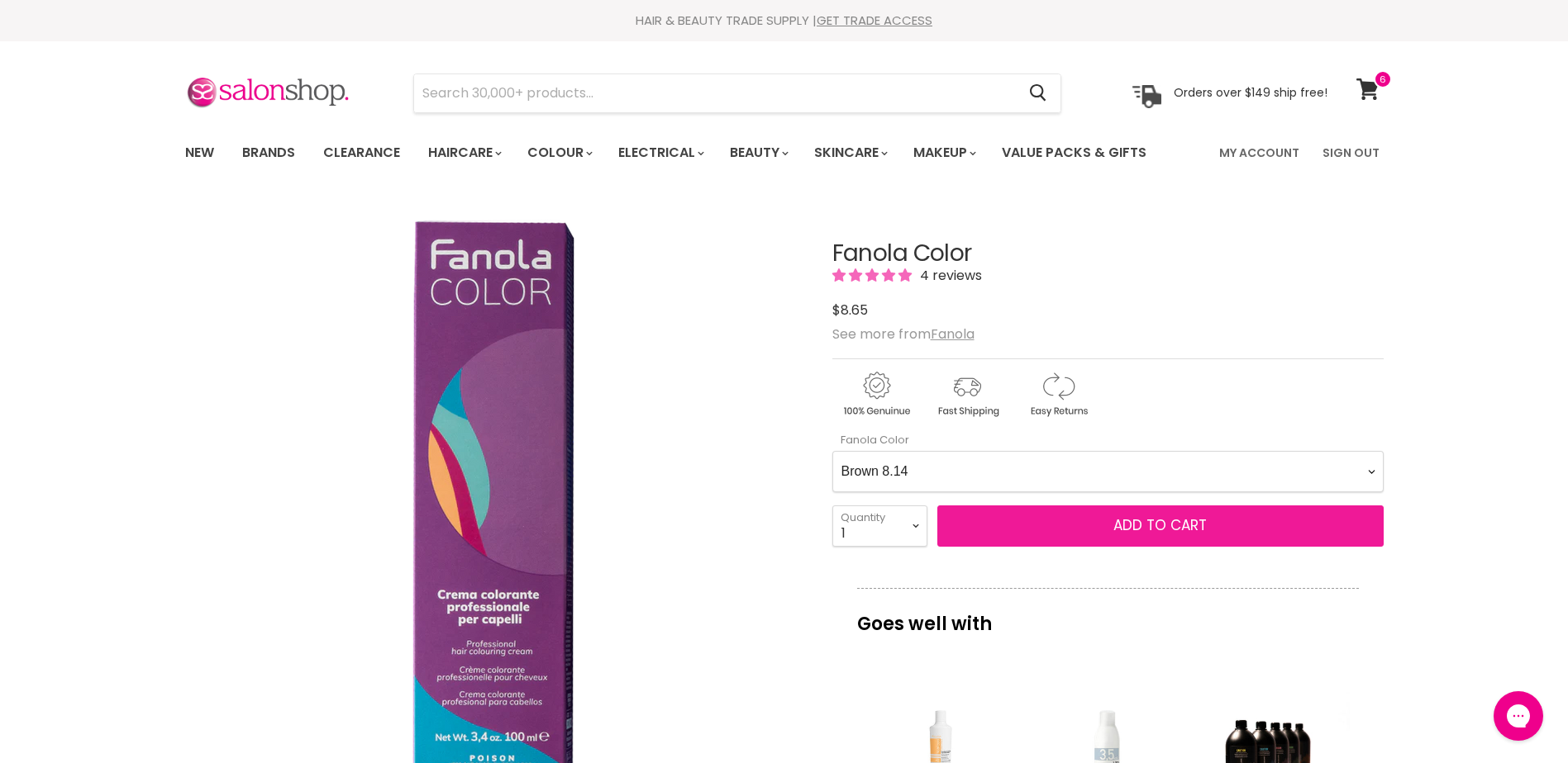
click at [1143, 509] on button "Add to cart" at bounding box center [1160, 526] width 446 height 41
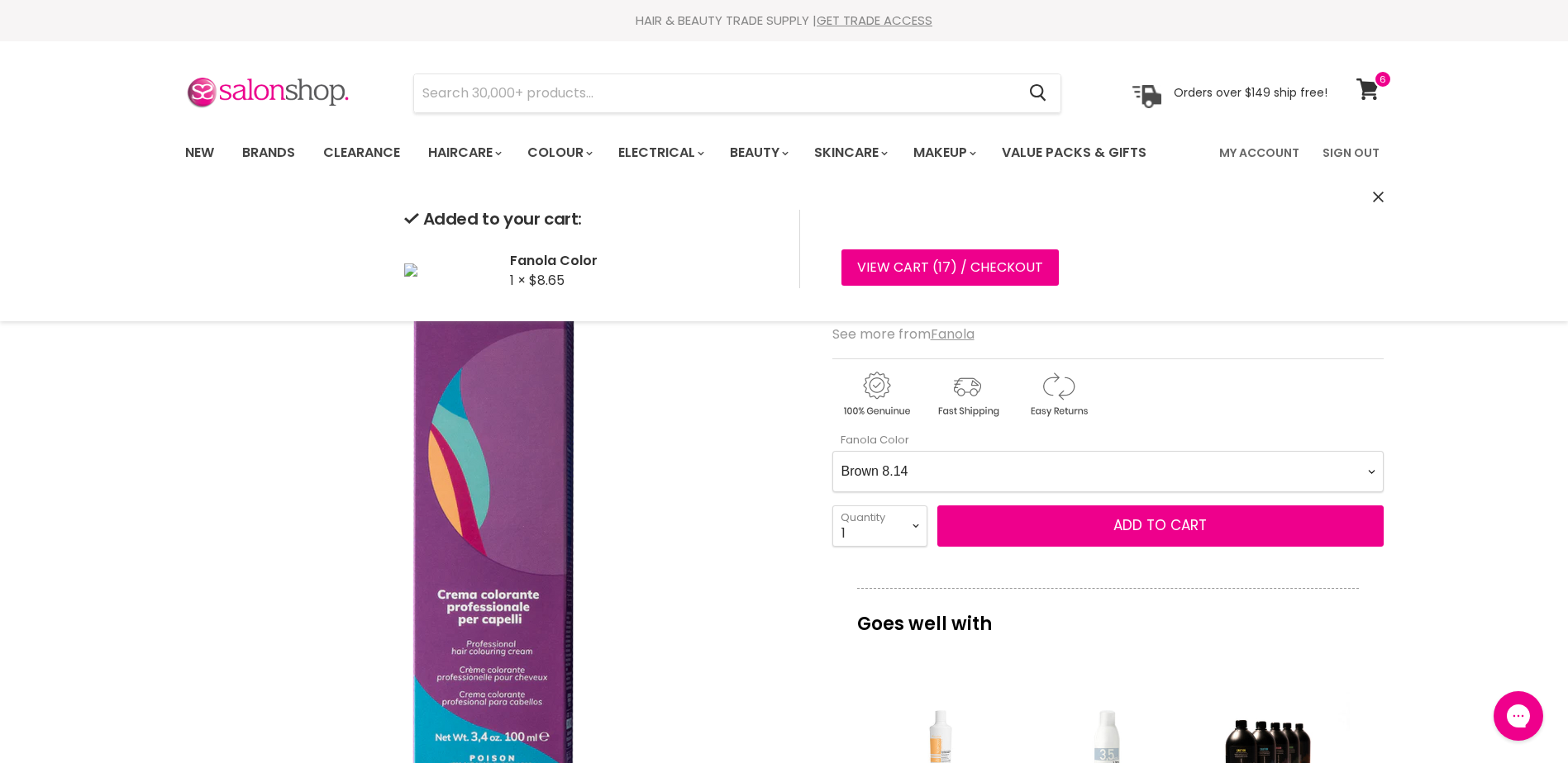
click at [1154, 464] on Color-0-0 "Ash 1.10 Ash 5.1 Ash 6.1 Ash 7.1 Ash 8.1 Ash 9.1 Ash 10.1 Intense Ash 5.11 Inte…" at bounding box center [1107, 472] width 551 height 41
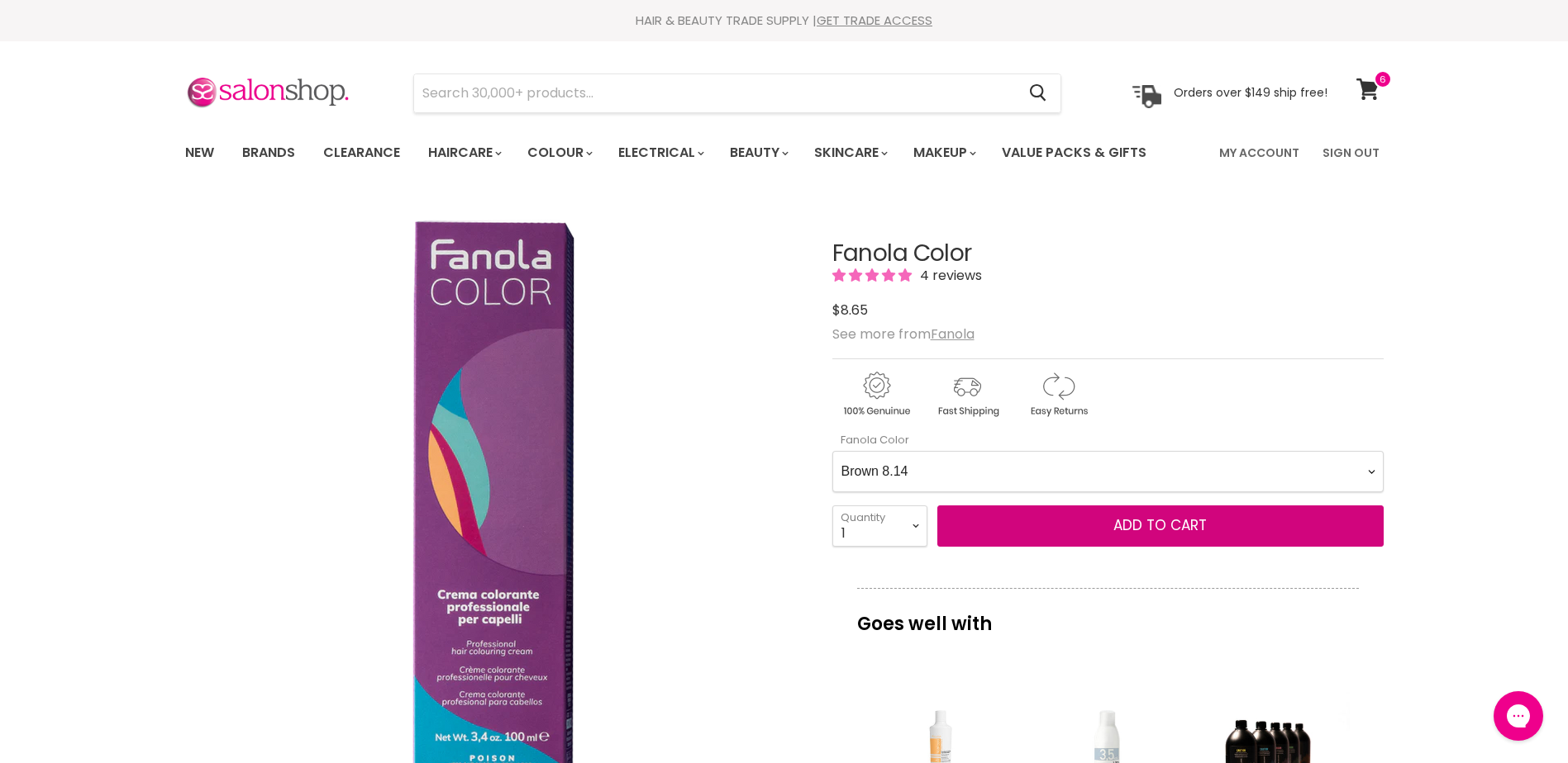
select Color-0-0 "Brown 9.14"
click at [832, 451] on Color-0-0 "Ash 1.10 Ash 5.1 Ash 6.1 Ash 7.1 Ash 8.1 Ash 9.1 Ash 10.1 Intense Ash 5.11 Inte…" at bounding box center [1107, 472] width 551 height 41
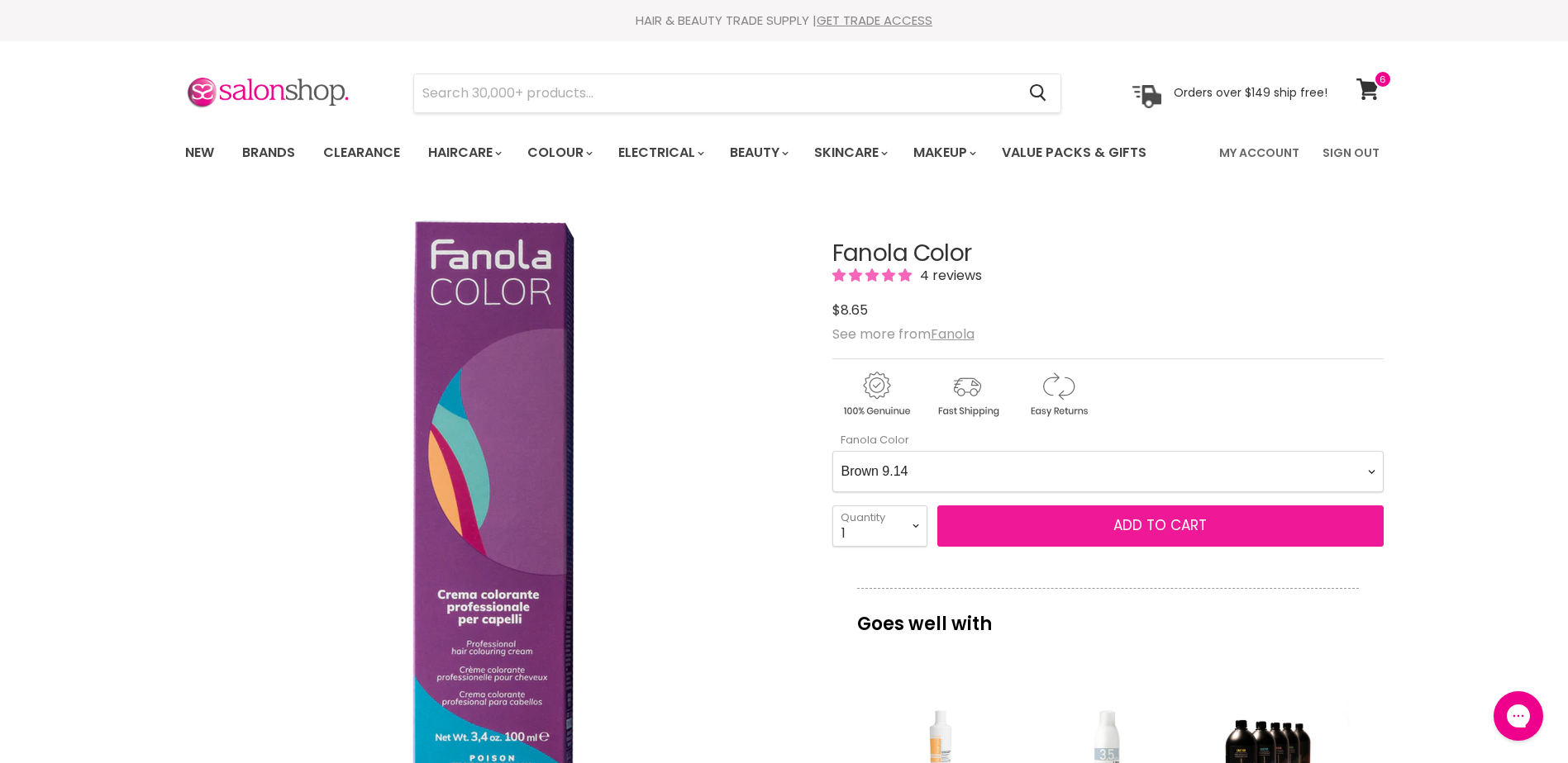
click at [1165, 524] on span "Add to cart" at bounding box center [1160, 525] width 94 height 20
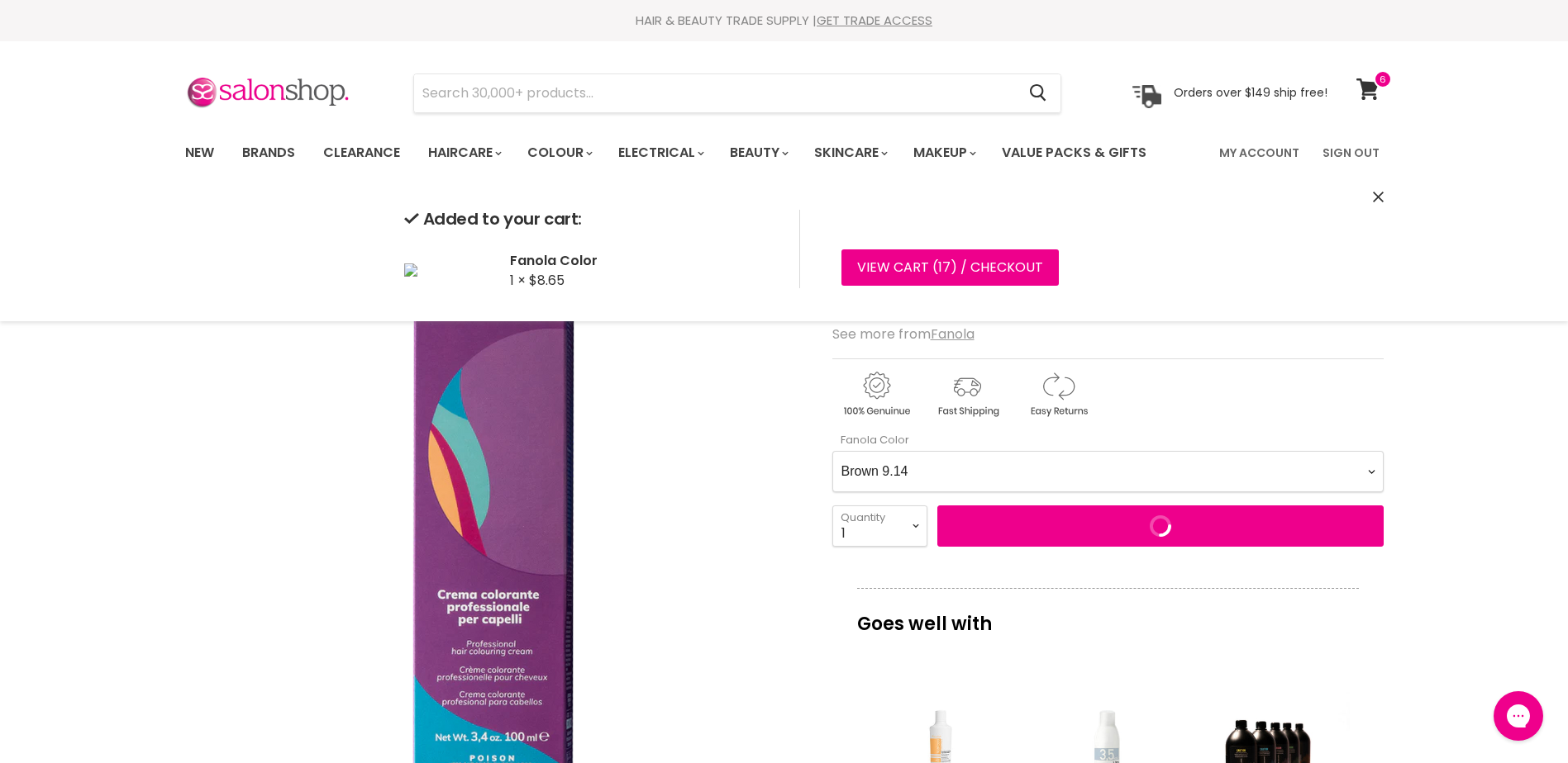
drag, startPoint x: 927, startPoint y: 463, endPoint x: 946, endPoint y: 455, distance: 20.6
click at [930, 462] on Color-0-0 "Ash 1.10 Ash 5.1 Ash 6.1 Ash 7.1 Ash 8.1 Ash 9.1 Ash 10.1 Intense Ash 5.11 Inte…" at bounding box center [1107, 472] width 551 height 41
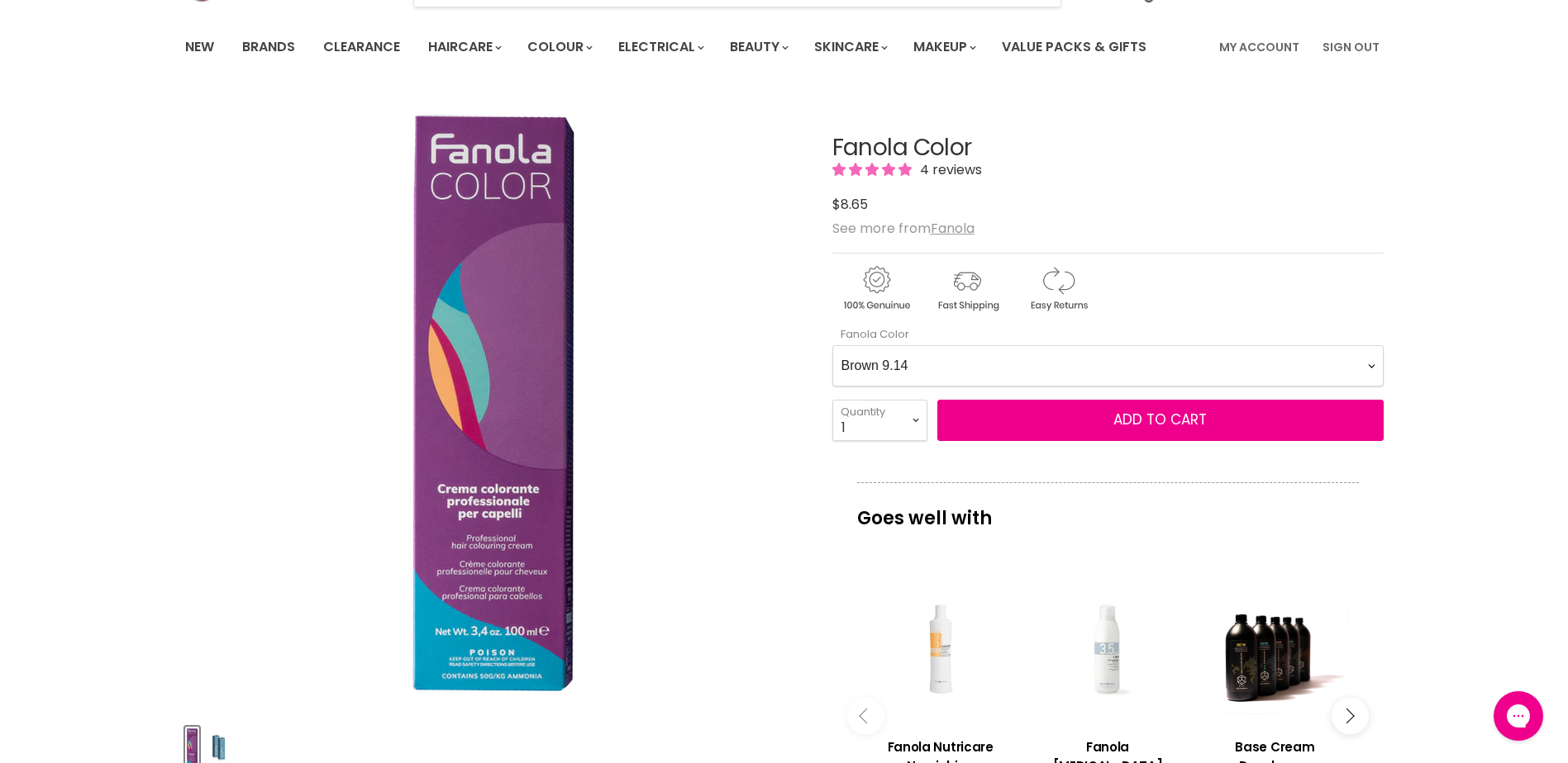
scroll to position [413, 0]
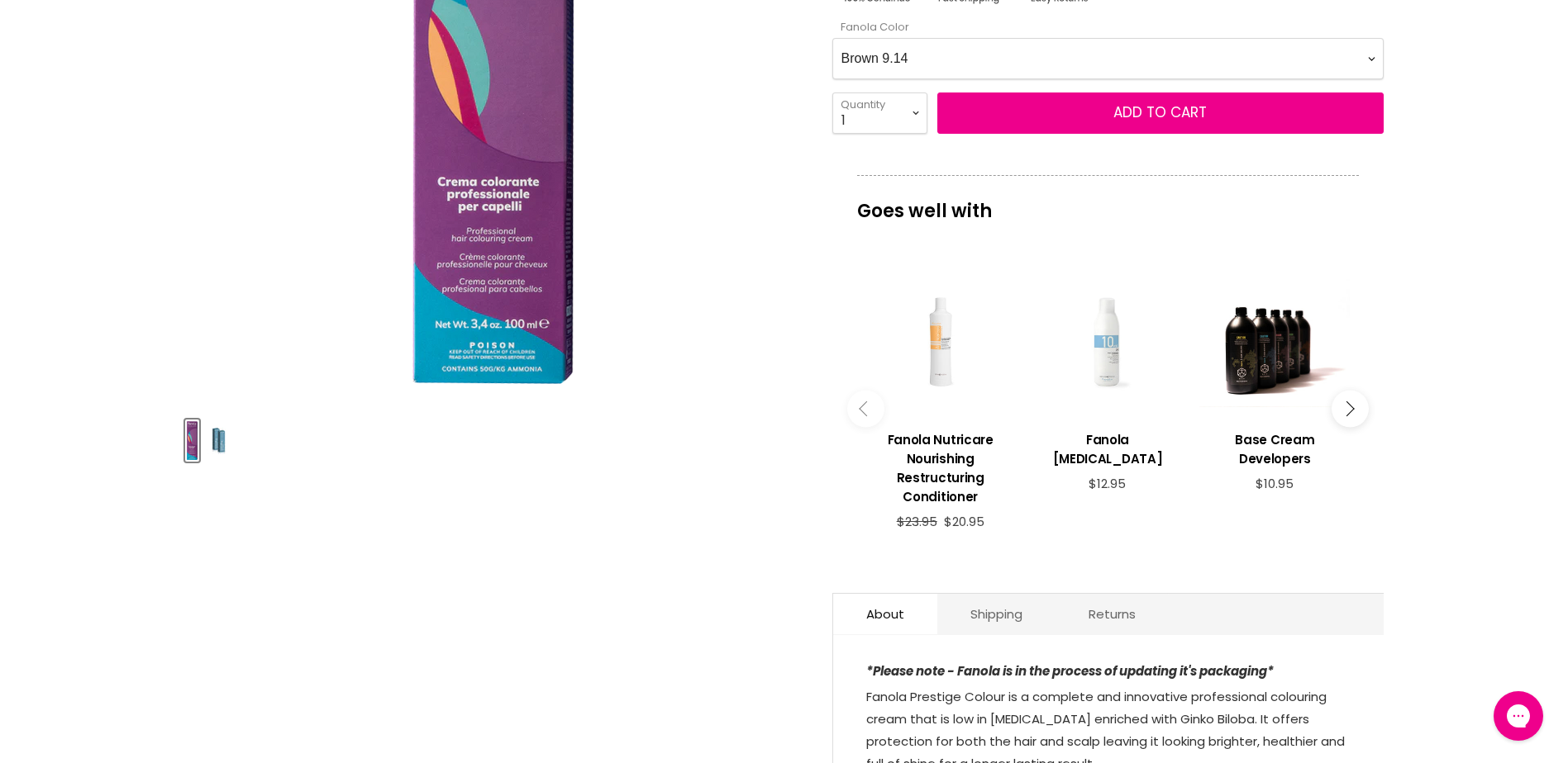
click at [1123, 392] on div "Main content" at bounding box center [1107, 342] width 150 height 150
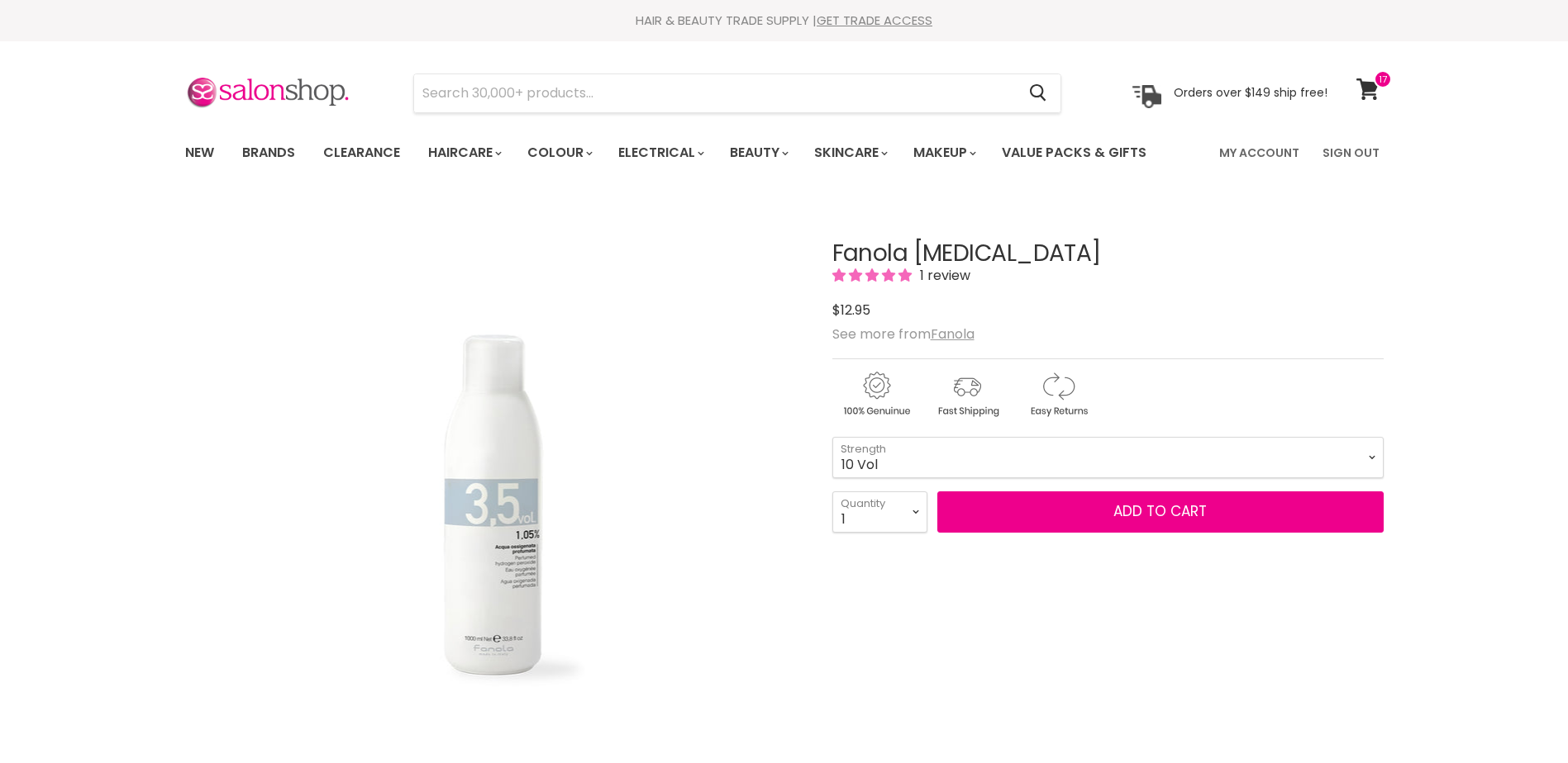
click at [832, 437] on select "3.5 Vol 10 Vol 20 Vol 30 Vol 40 Vol" at bounding box center [1107, 458] width 551 height 41
select select "10 Vol"
click at [897, 513] on select "1 2 3 4 5 6 7 8 9 10+" at bounding box center [879, 512] width 95 height 41
select select "2"
click at [832, 491] on select "1 2 3 4 5 6 7 8 9 10+" at bounding box center [879, 512] width 95 height 41
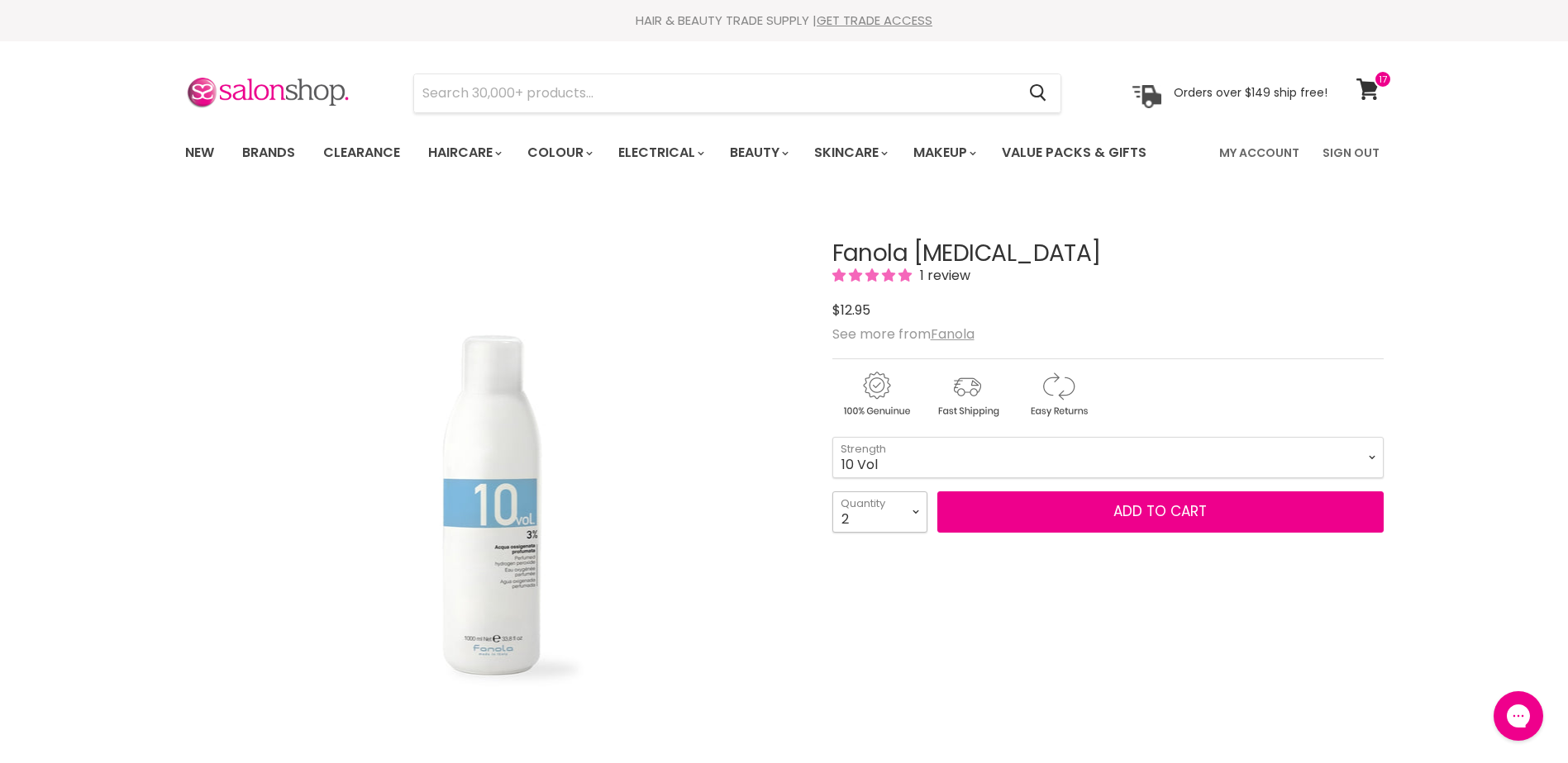
type input "2"
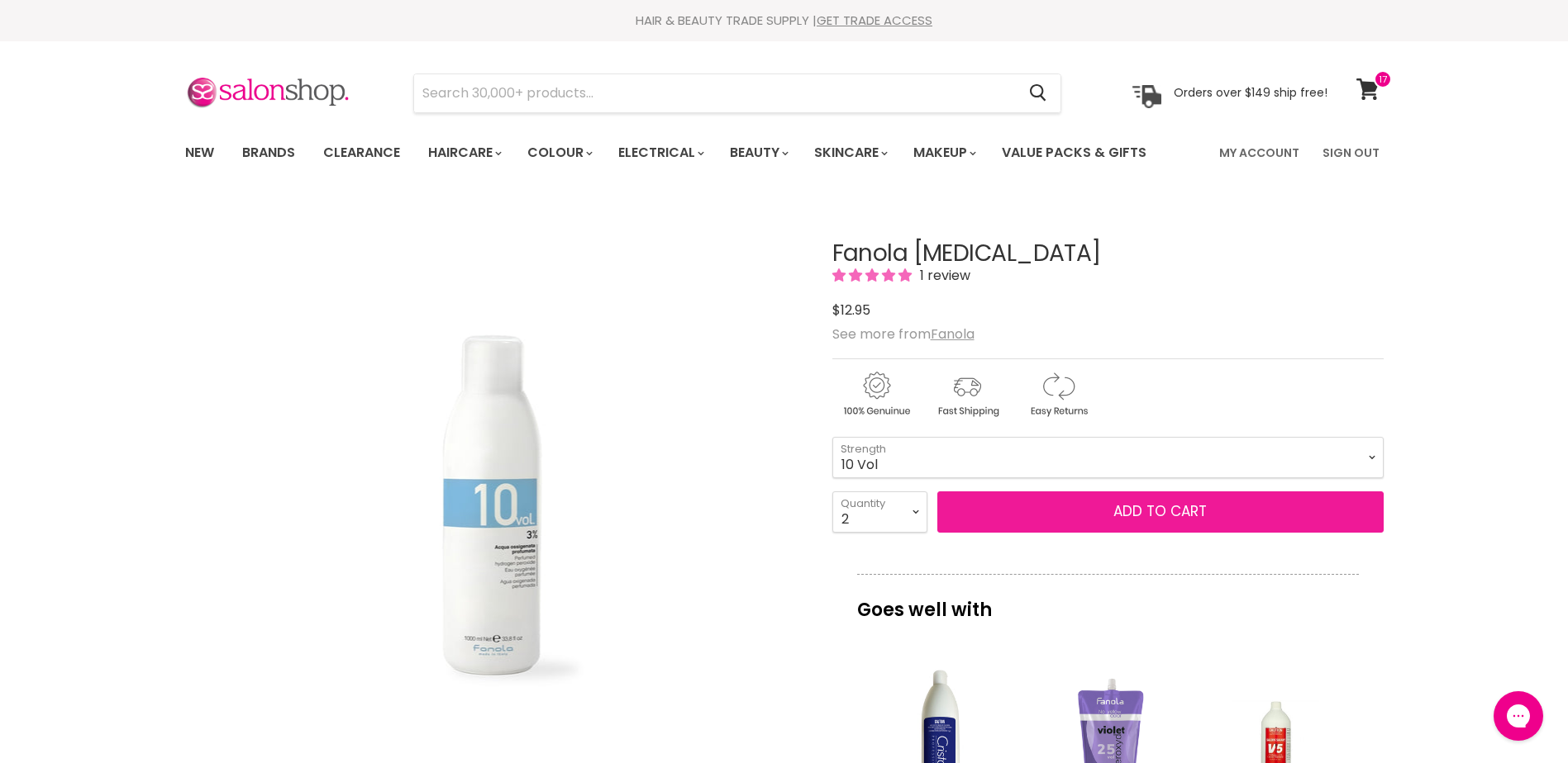
click at [1168, 509] on button "Add to cart" at bounding box center [1160, 512] width 446 height 41
click at [1157, 509] on button "Add to cart" at bounding box center [1160, 512] width 446 height 41
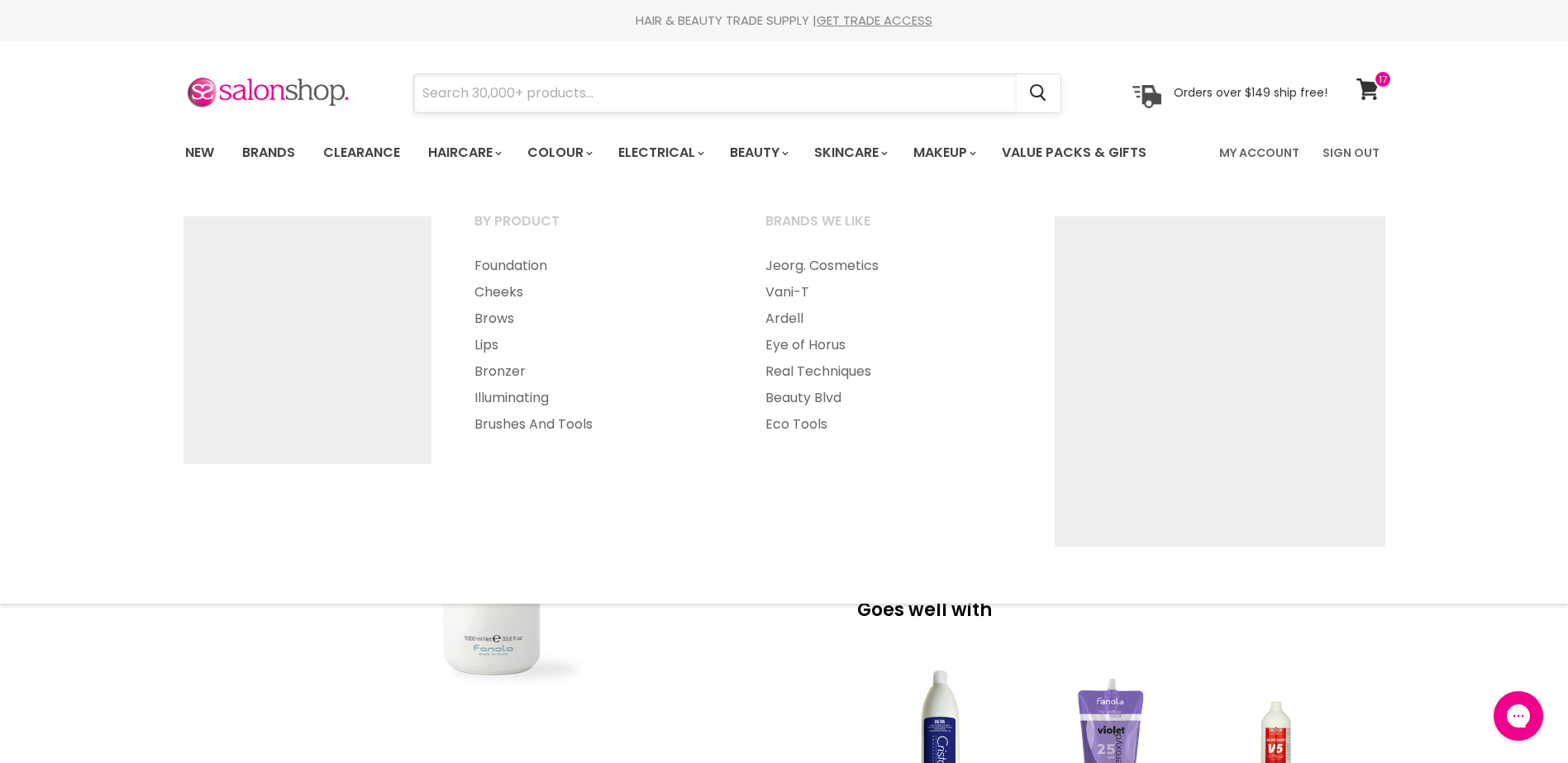
click at [948, 99] on input "Search" at bounding box center [715, 94] width 603 height 38
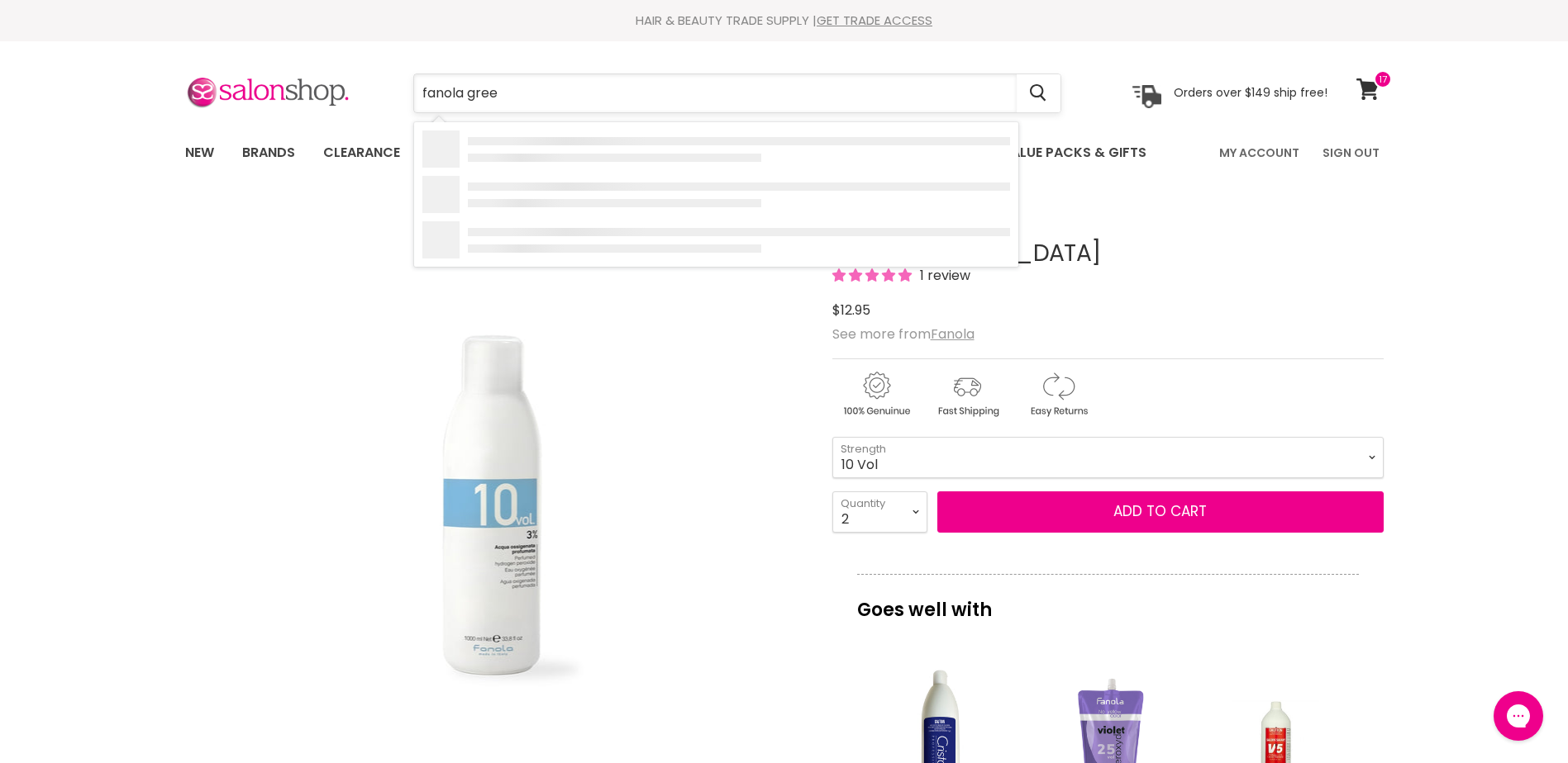
type input "fanola green"
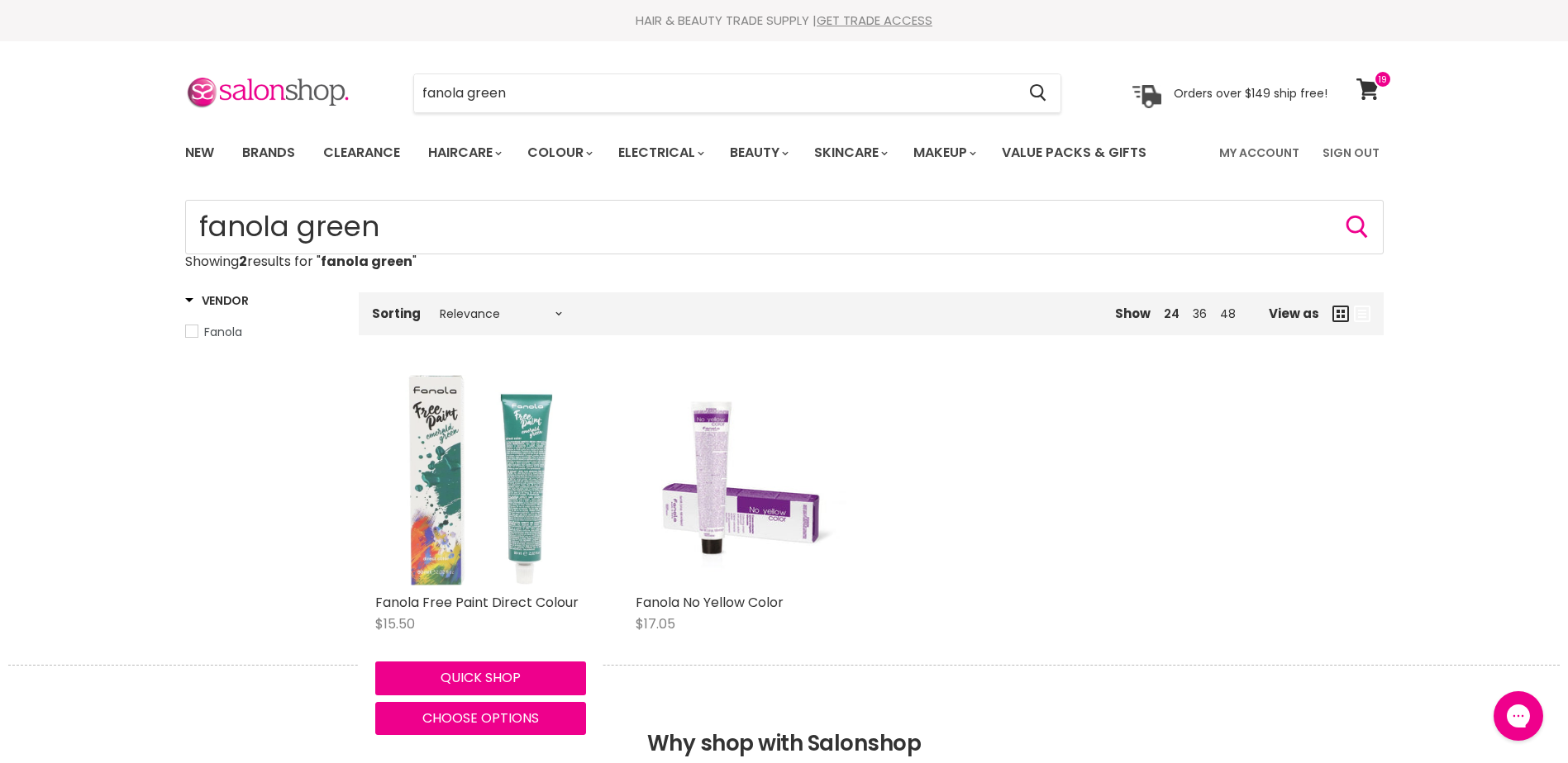
click at [425, 510] on img "Main content" at bounding box center [480, 479] width 211 height 211
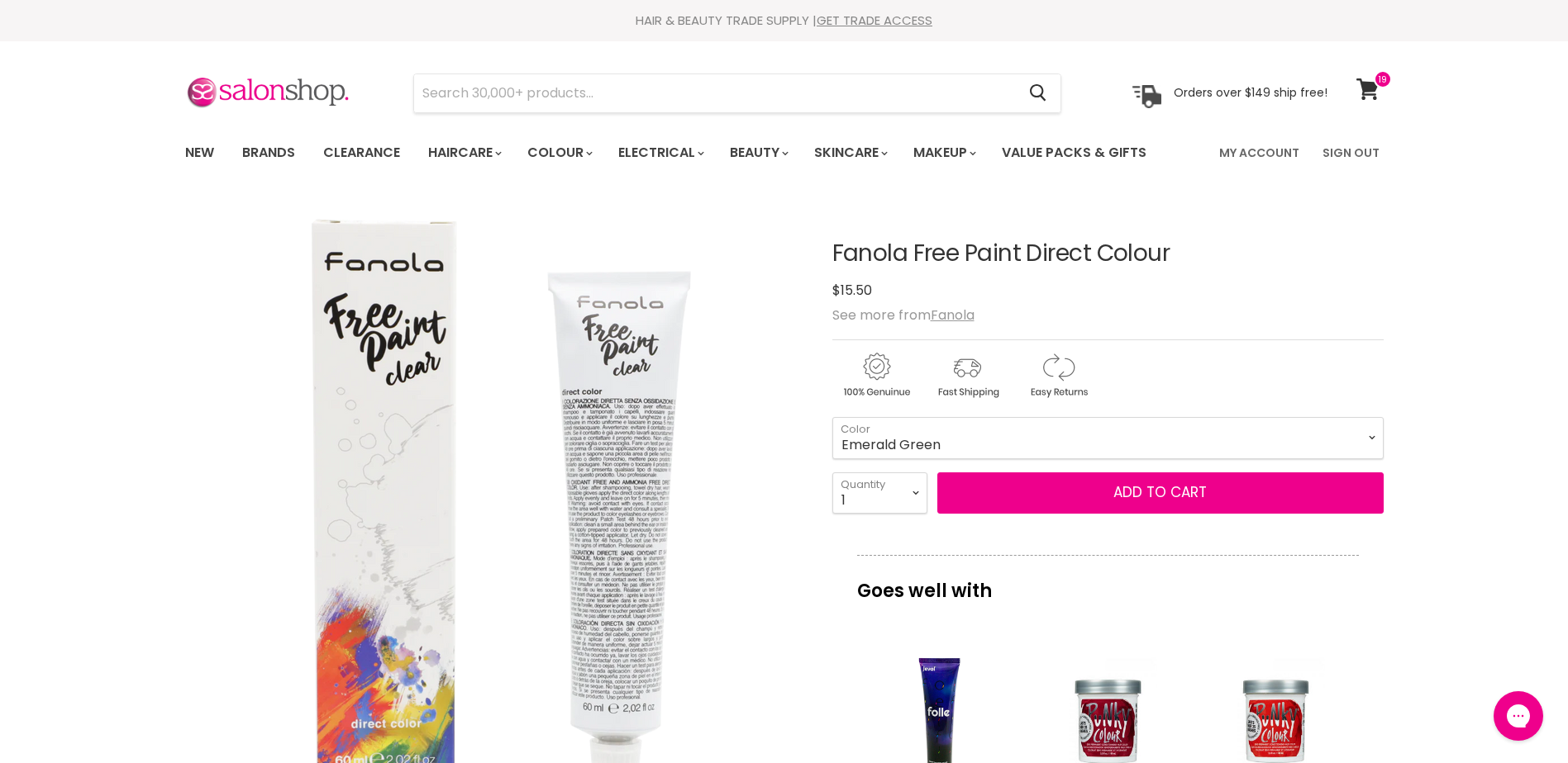
click at [832, 417] on select "Clear Cold Steel Double Ash Electric Blue Emerald Green Flash Yellow Orange Sho…" at bounding box center [1107, 437] width 551 height 41
select select "Emerald Green"
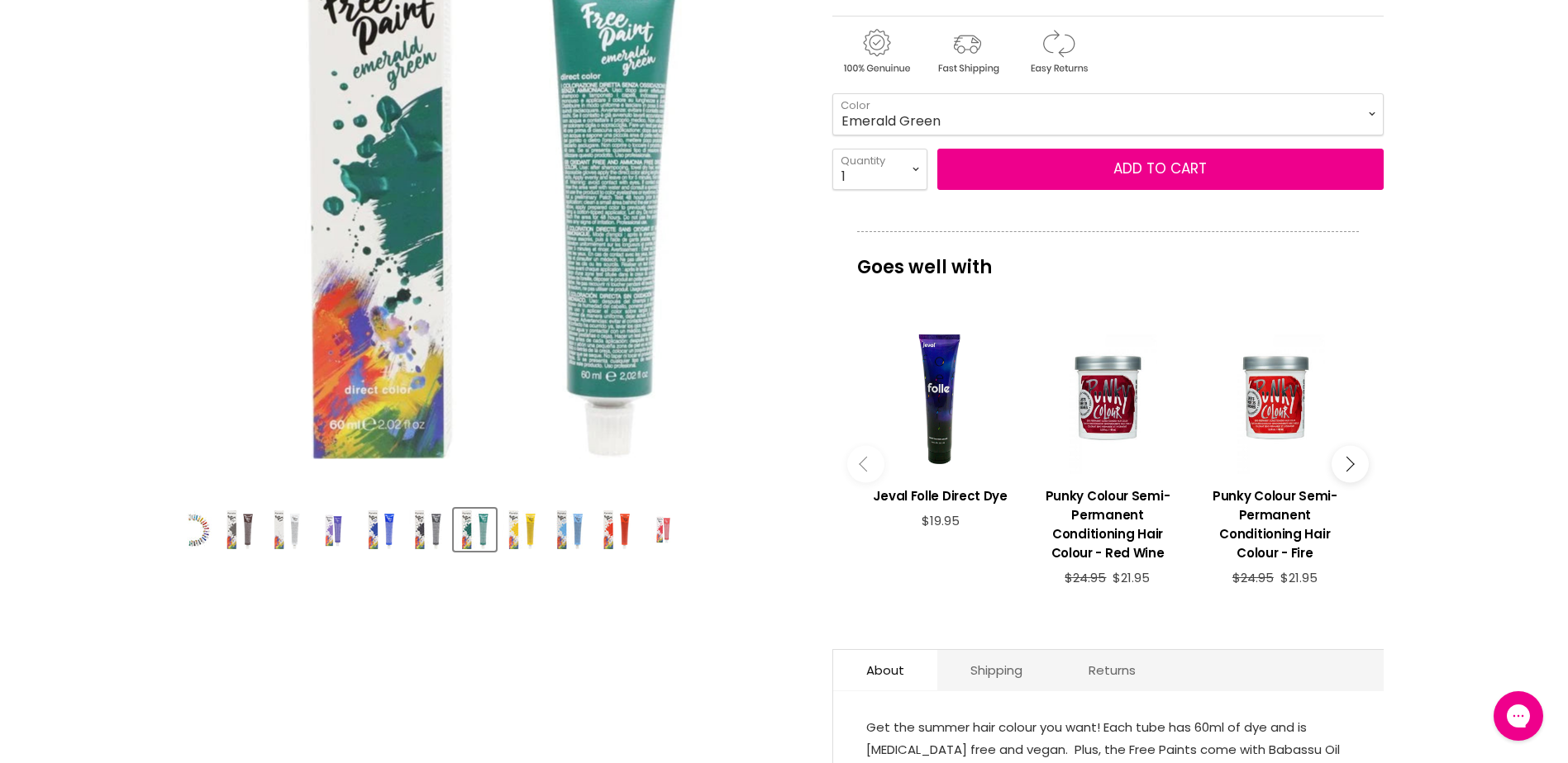
scroll to position [331, 0]
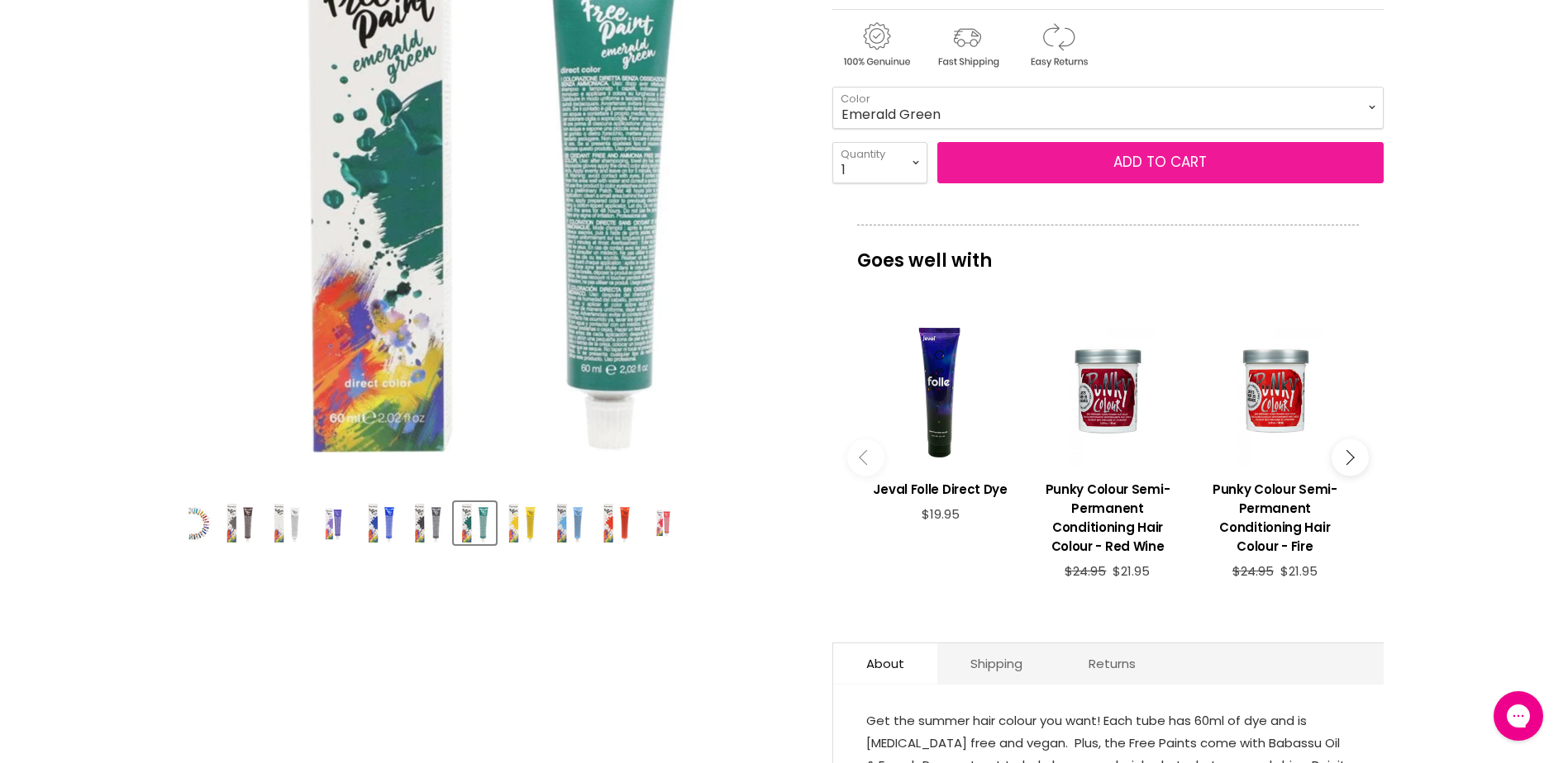
click at [1148, 150] on button "Add to cart" at bounding box center [1160, 162] width 446 height 41
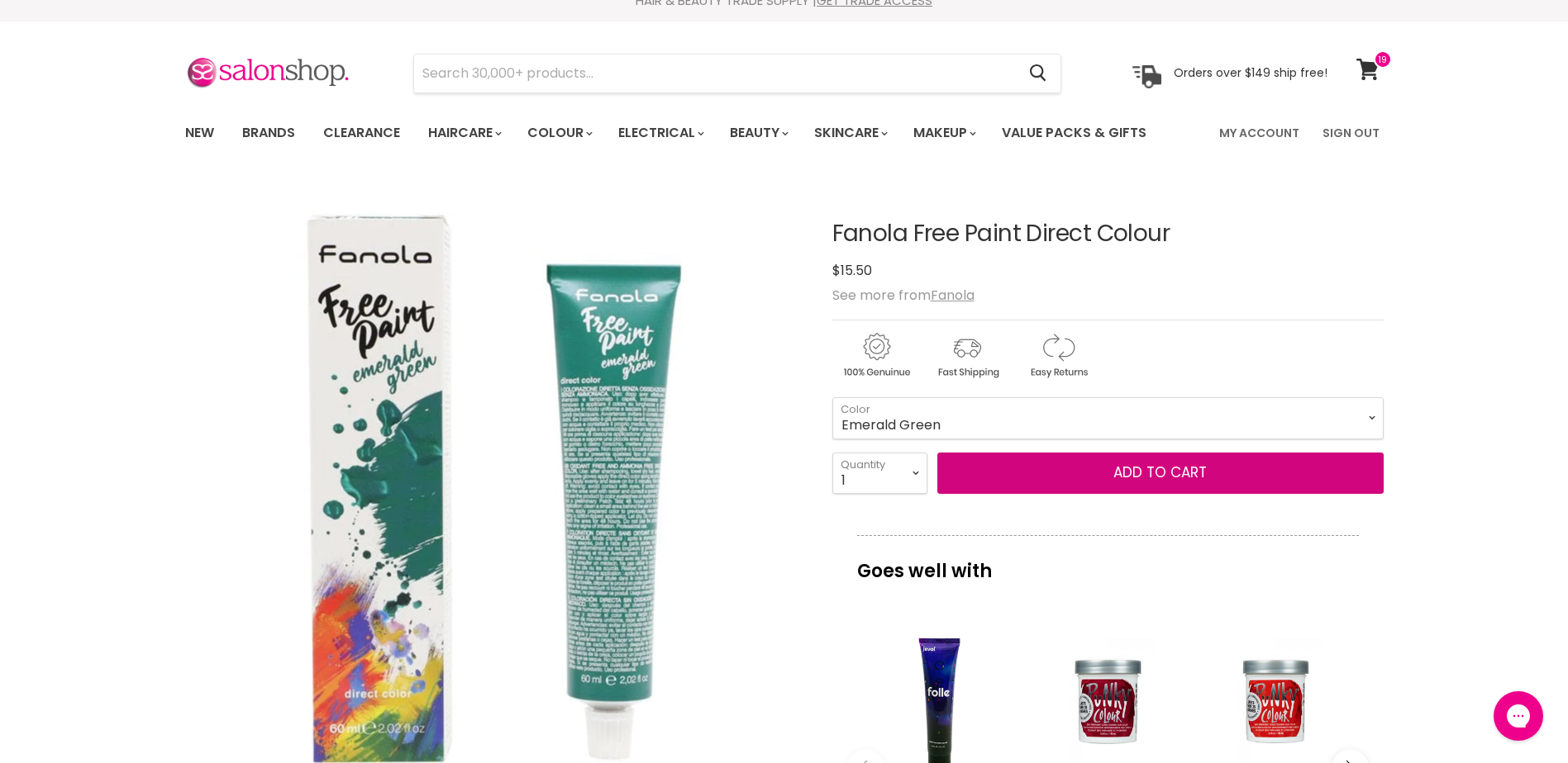
scroll to position [0, 0]
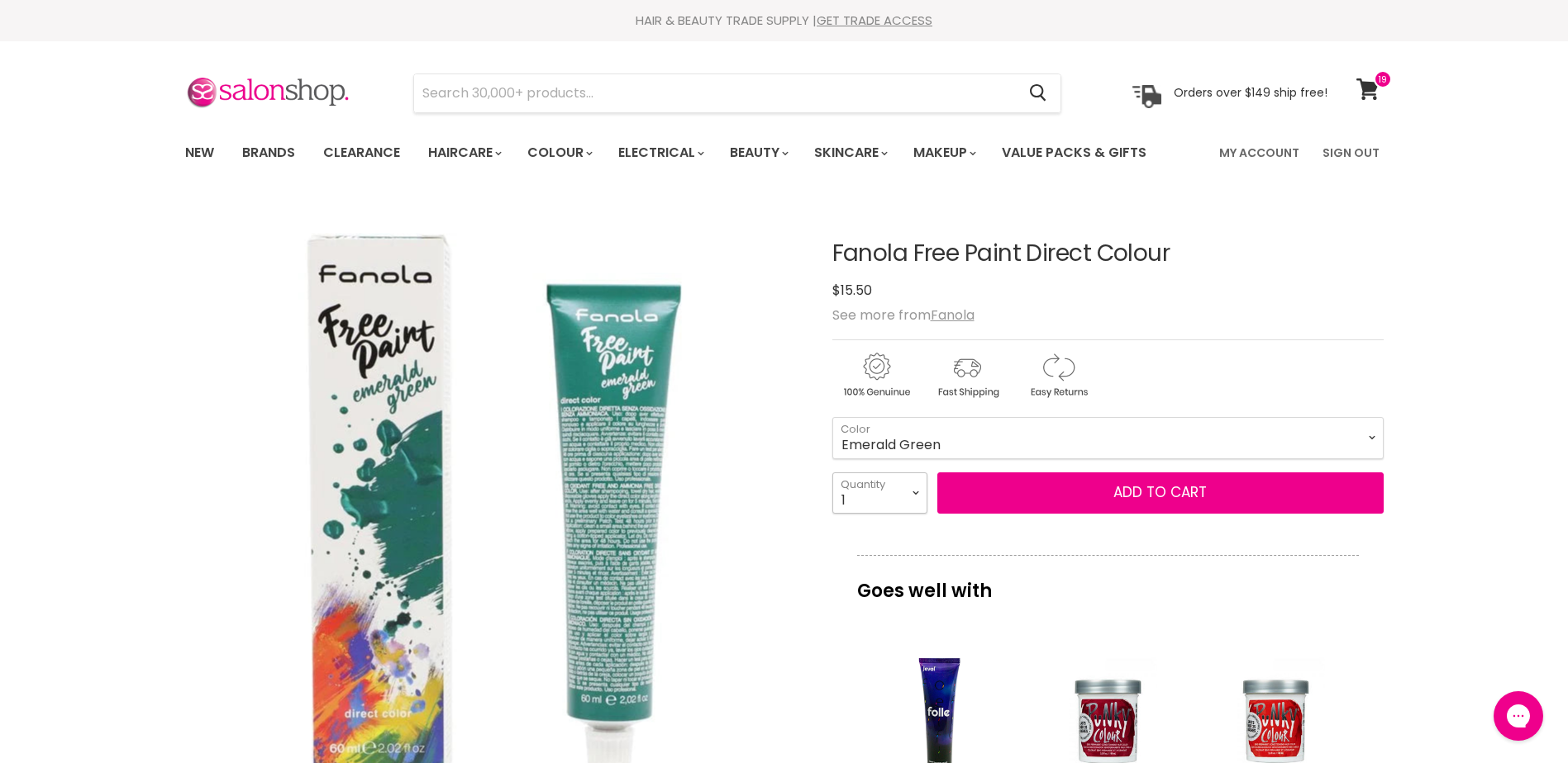
click at [896, 483] on select "1 2 3 4 5 6 7 8 9 10+" at bounding box center [879, 493] width 95 height 41
select select "2"
click at [832, 473] on select "1 2 3 4 5 6 7 8 9 10+" at bounding box center [879, 493] width 95 height 41
type input "2"
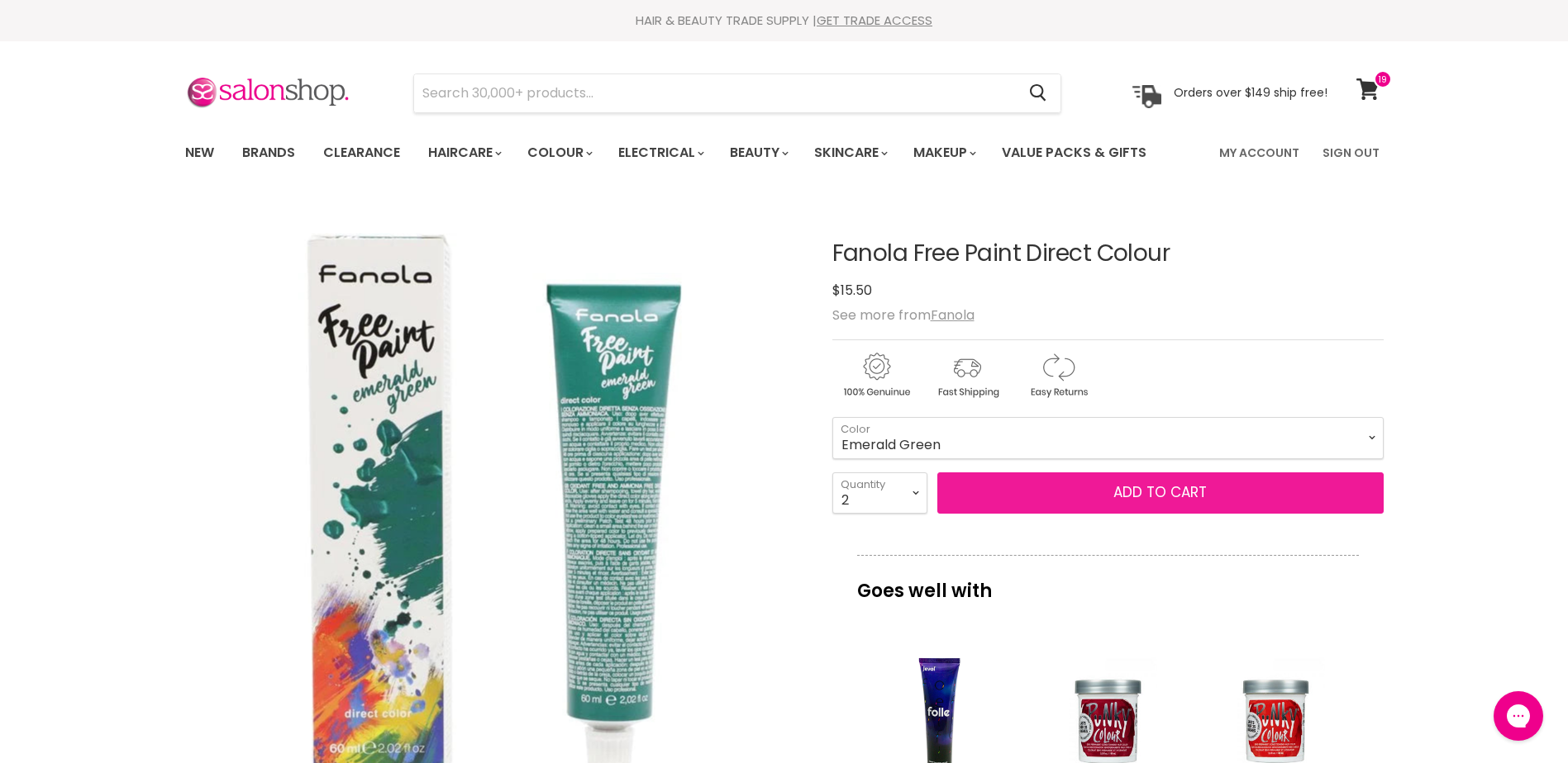
click at [1158, 486] on button "Add to cart" at bounding box center [1160, 493] width 446 height 41
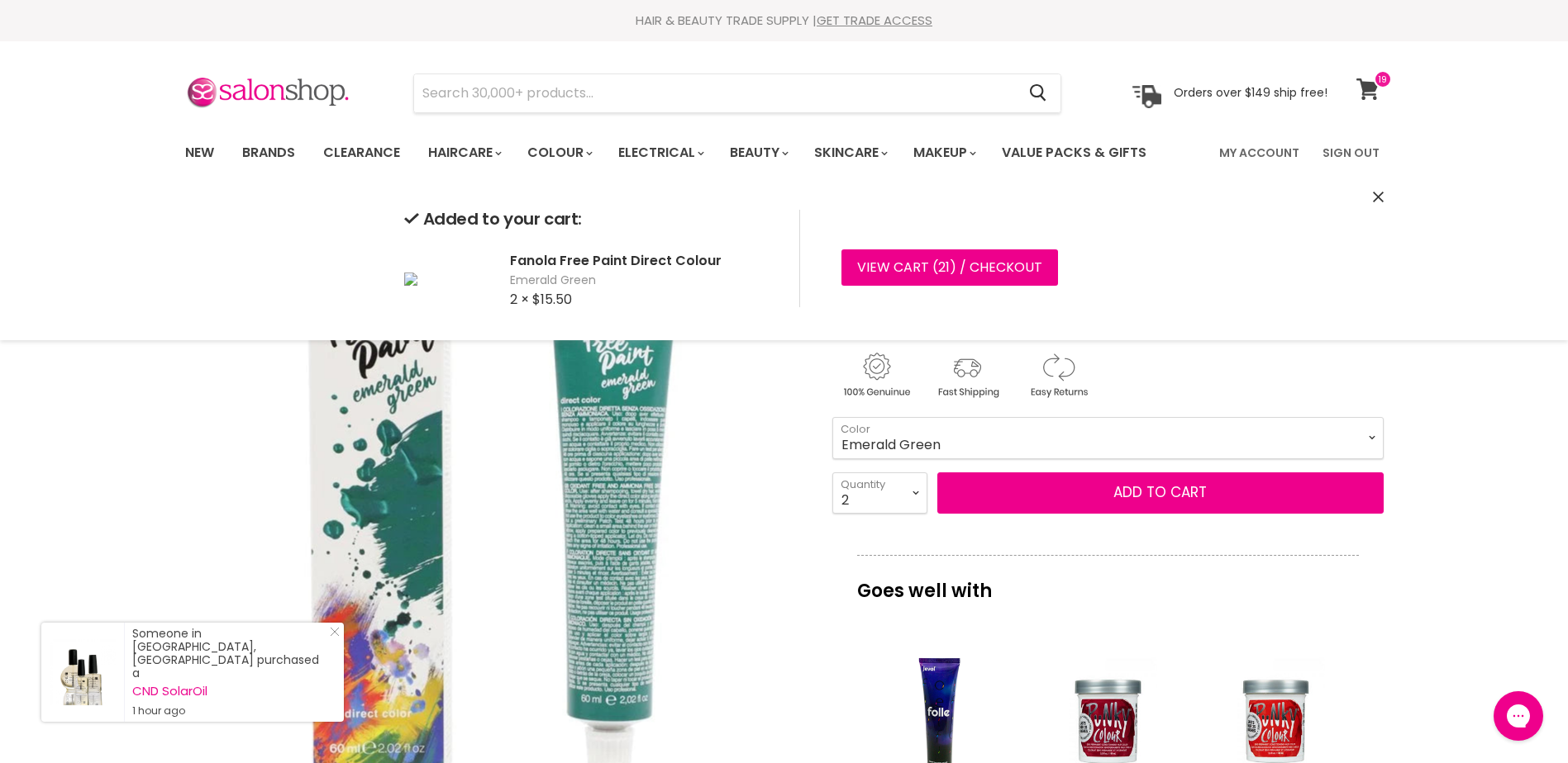
click at [1371, 86] on link "View cart" at bounding box center [1369, 89] width 44 height 38
